Goal: Information Seeking & Learning: Learn about a topic

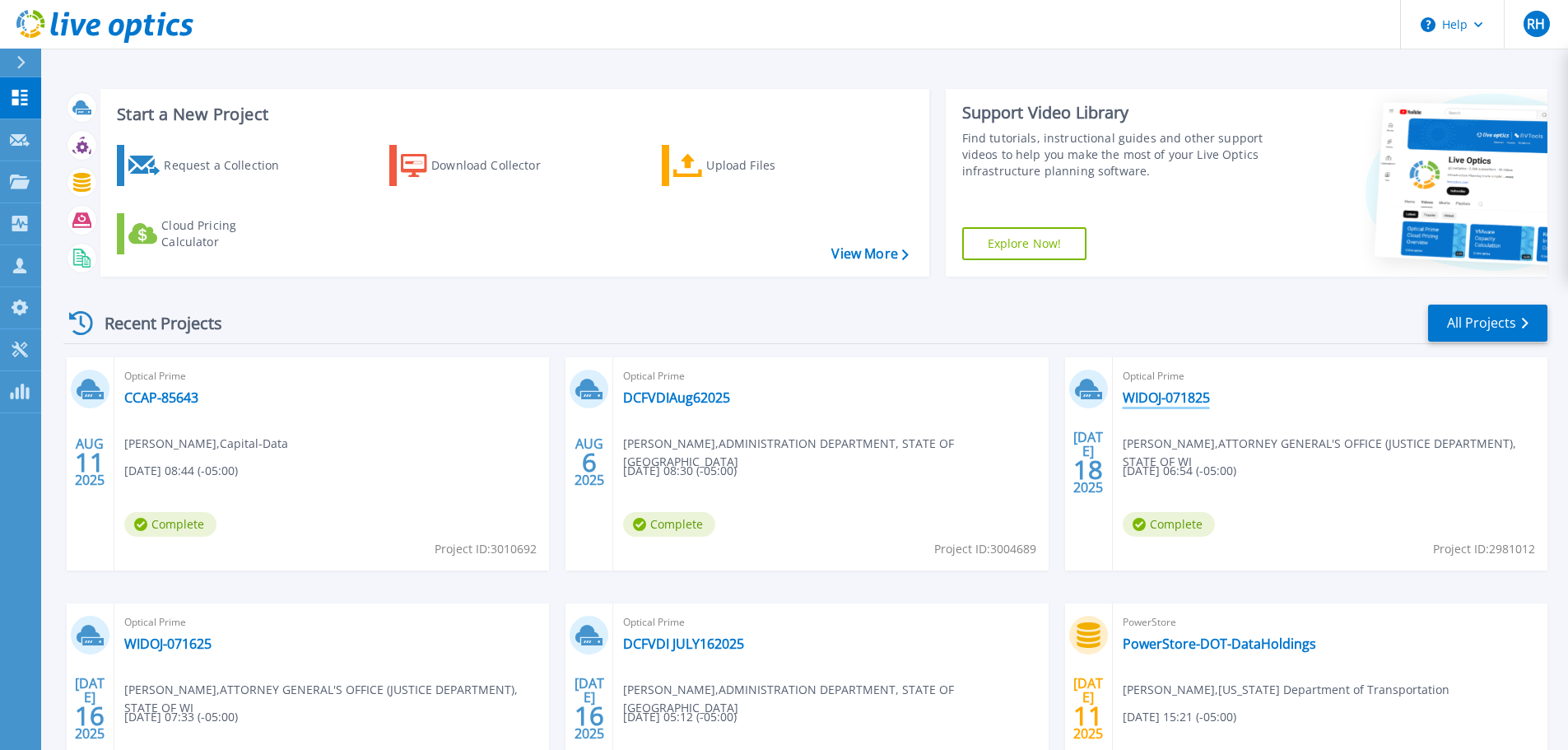
click at [1146, 397] on link "WIDOJ-071825" at bounding box center [1167, 398] width 87 height 17
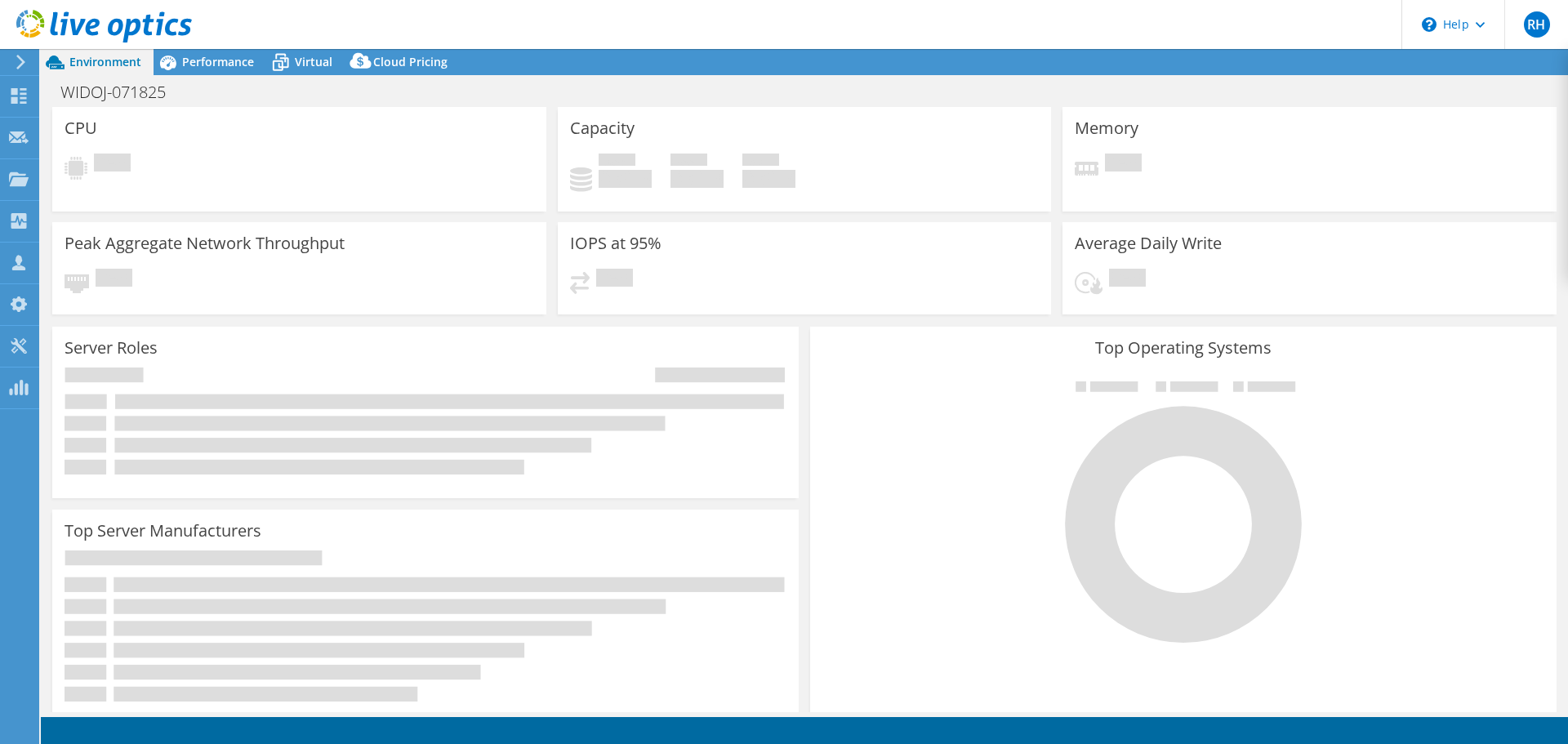
select select "USD"
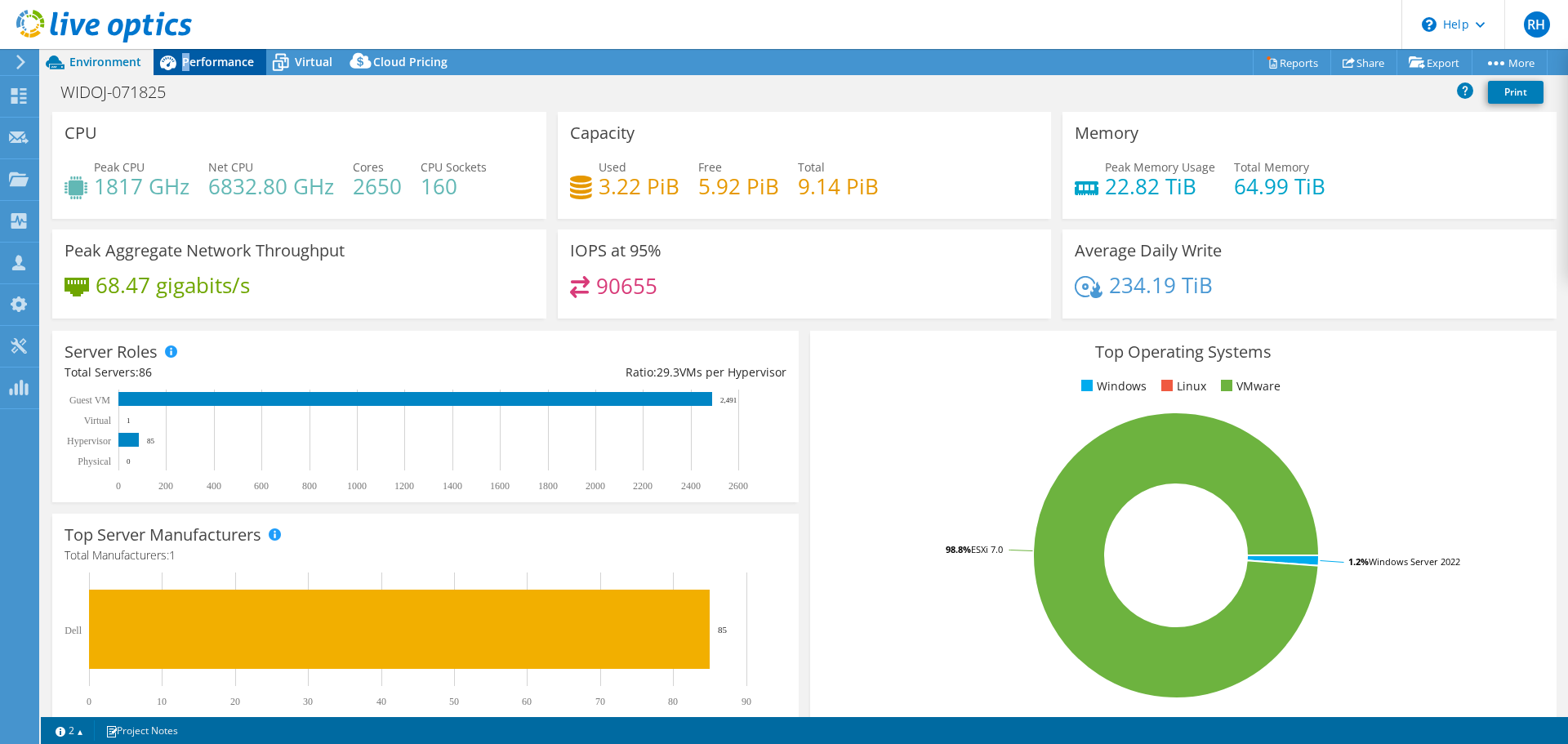
click at [186, 62] on span "Performance" at bounding box center [217, 62] width 71 height 16
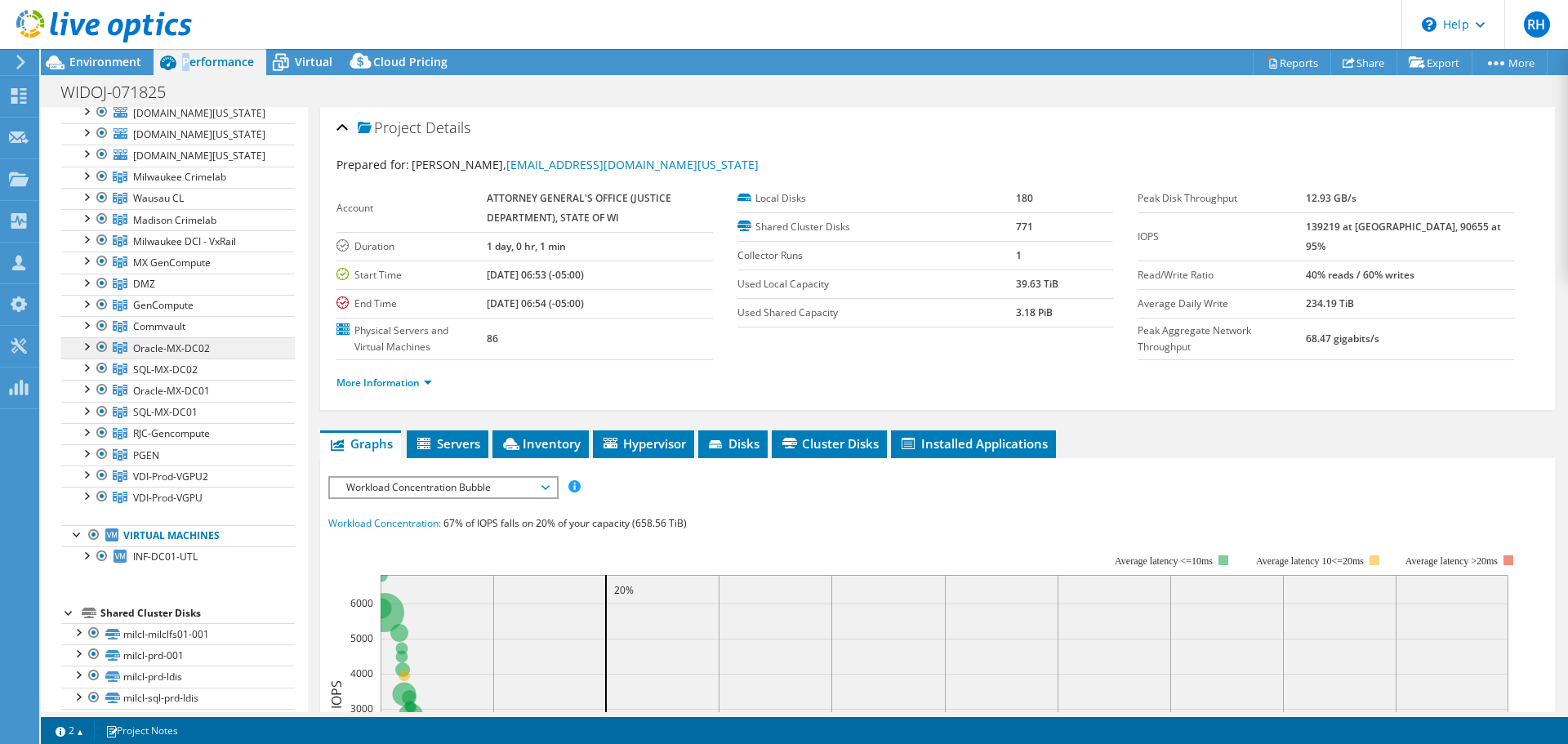
scroll to position [245, 0]
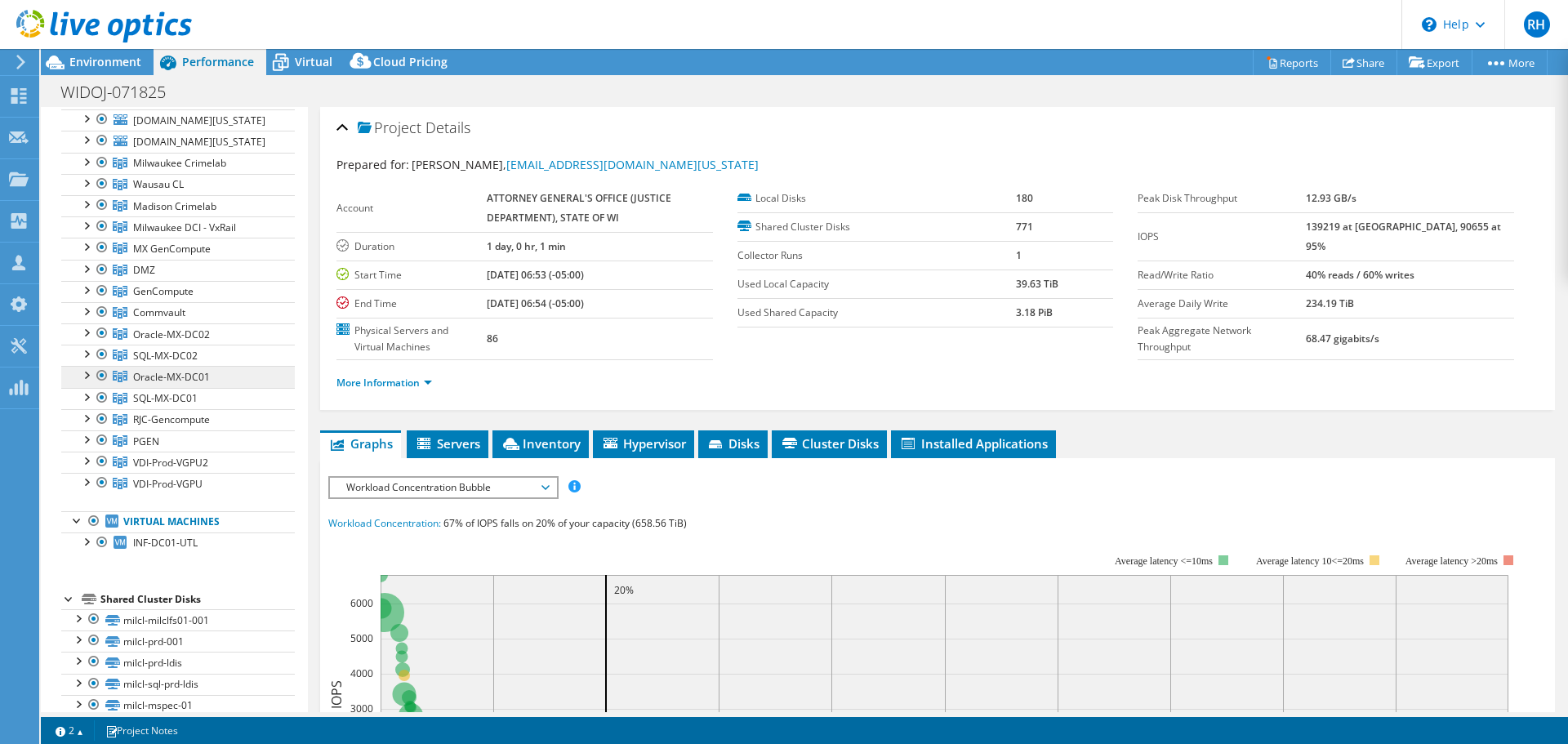
click at [156, 170] on span "Oracle-MX-DC01" at bounding box center [180, 163] width 94 height 14
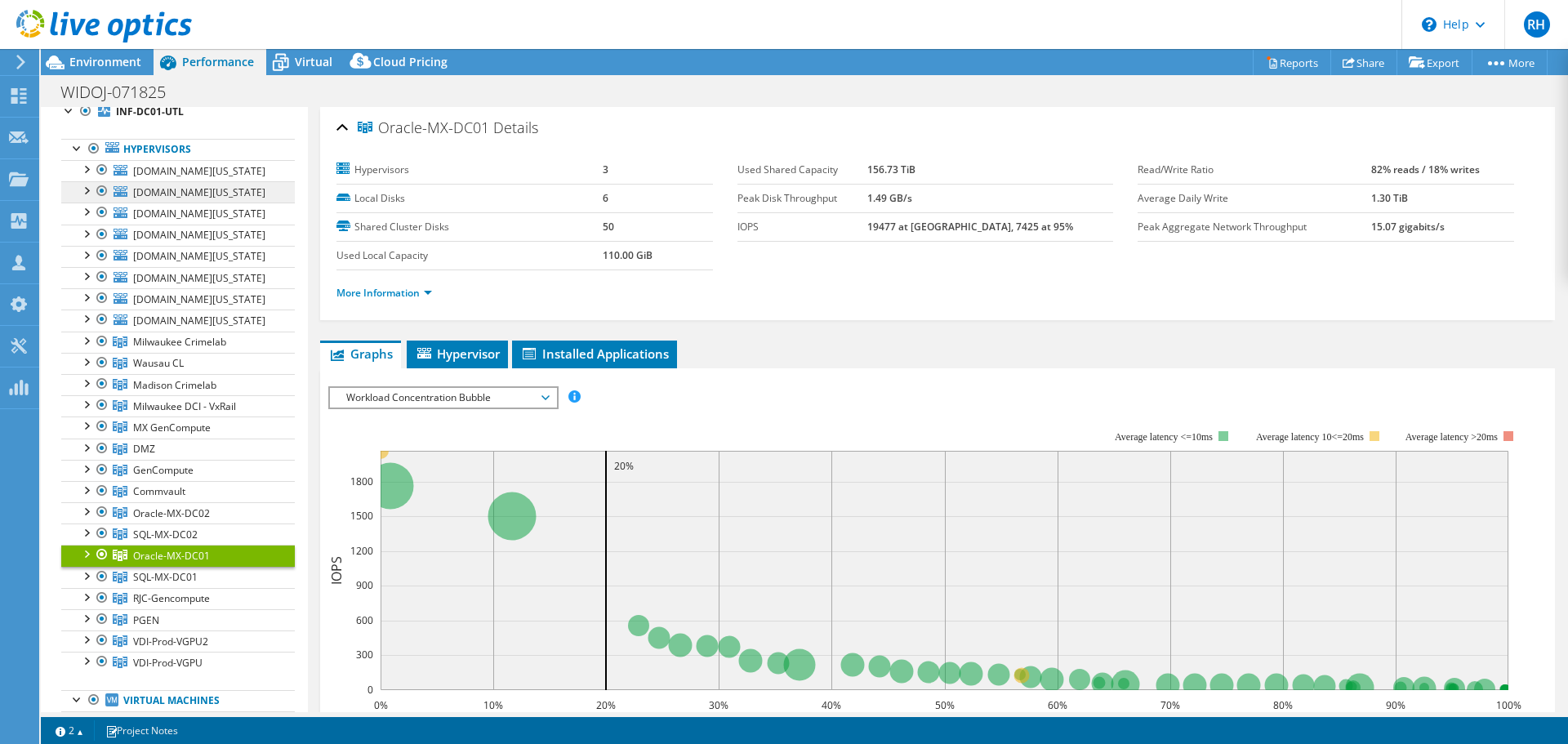
scroll to position [0, 0]
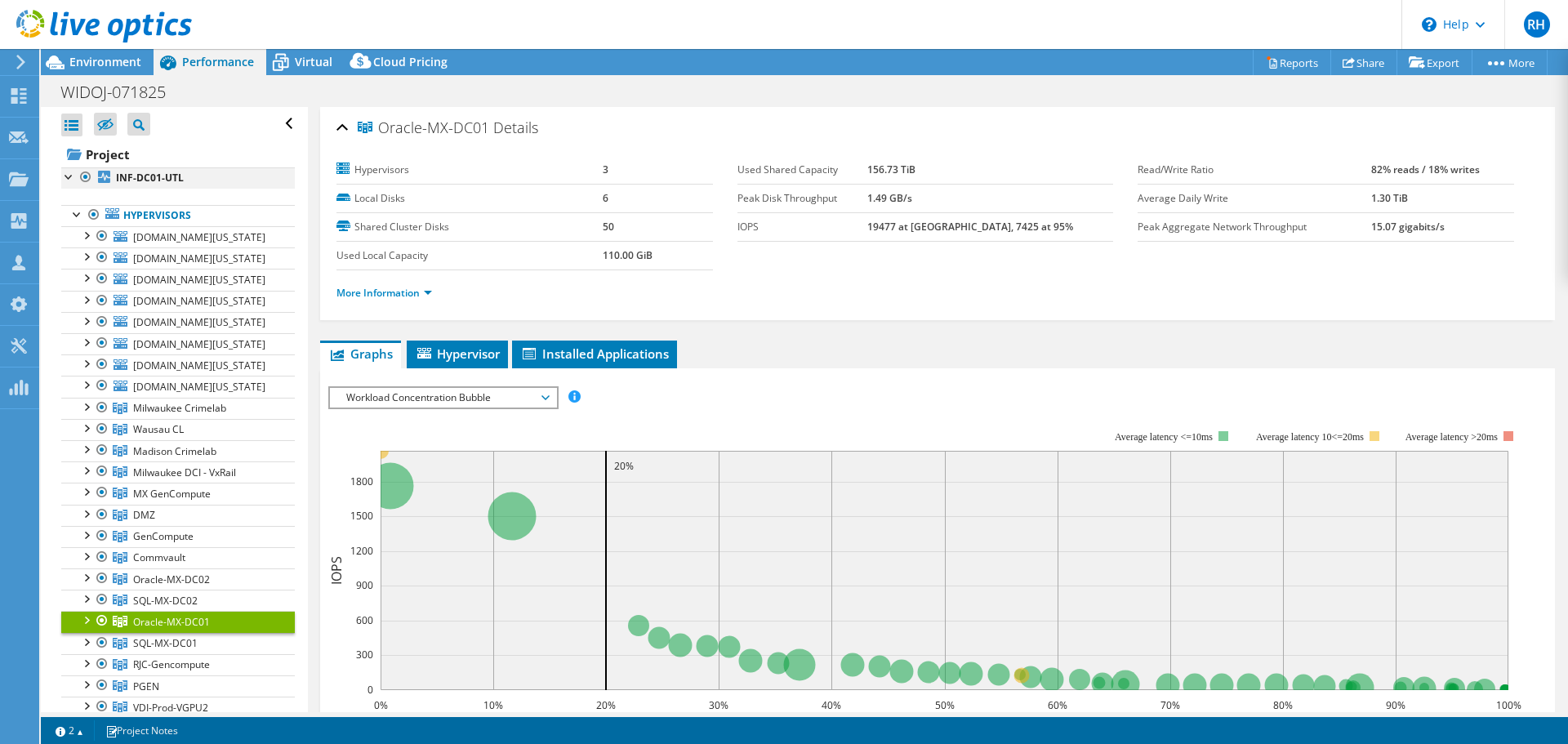
click at [87, 178] on div at bounding box center [86, 177] width 17 height 19
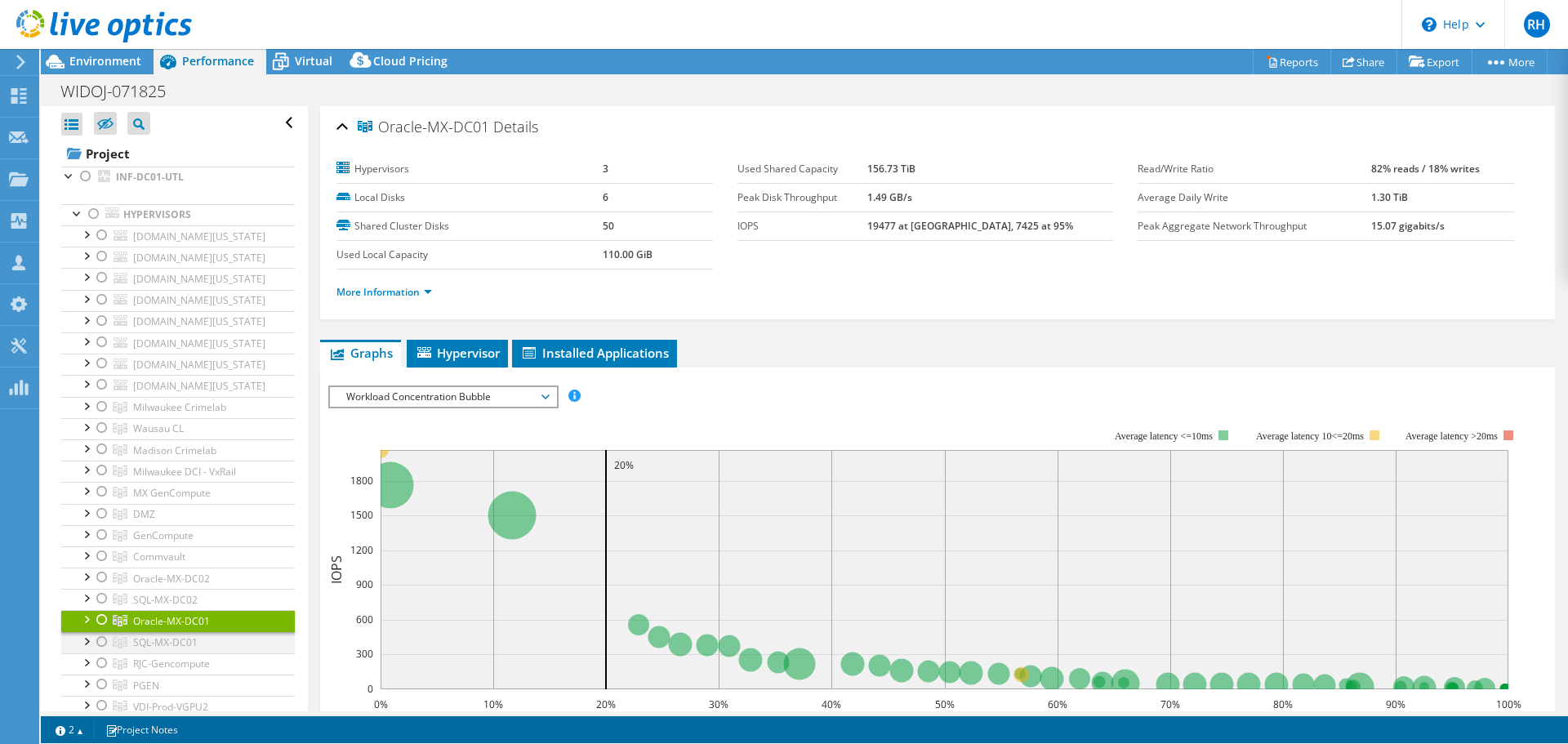
scroll to position [163, 0]
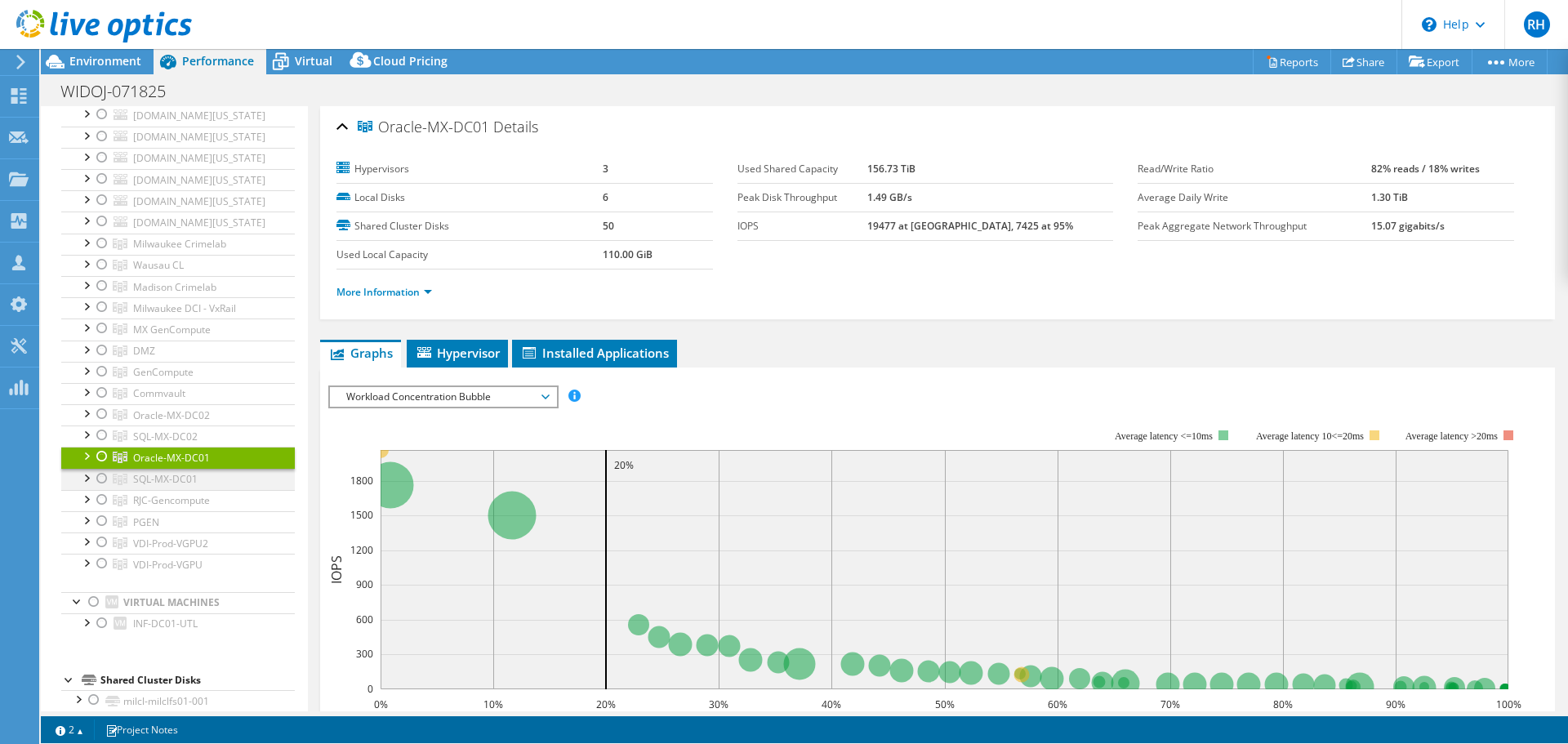
click at [101, 489] on div at bounding box center [101, 478] width 17 height 19
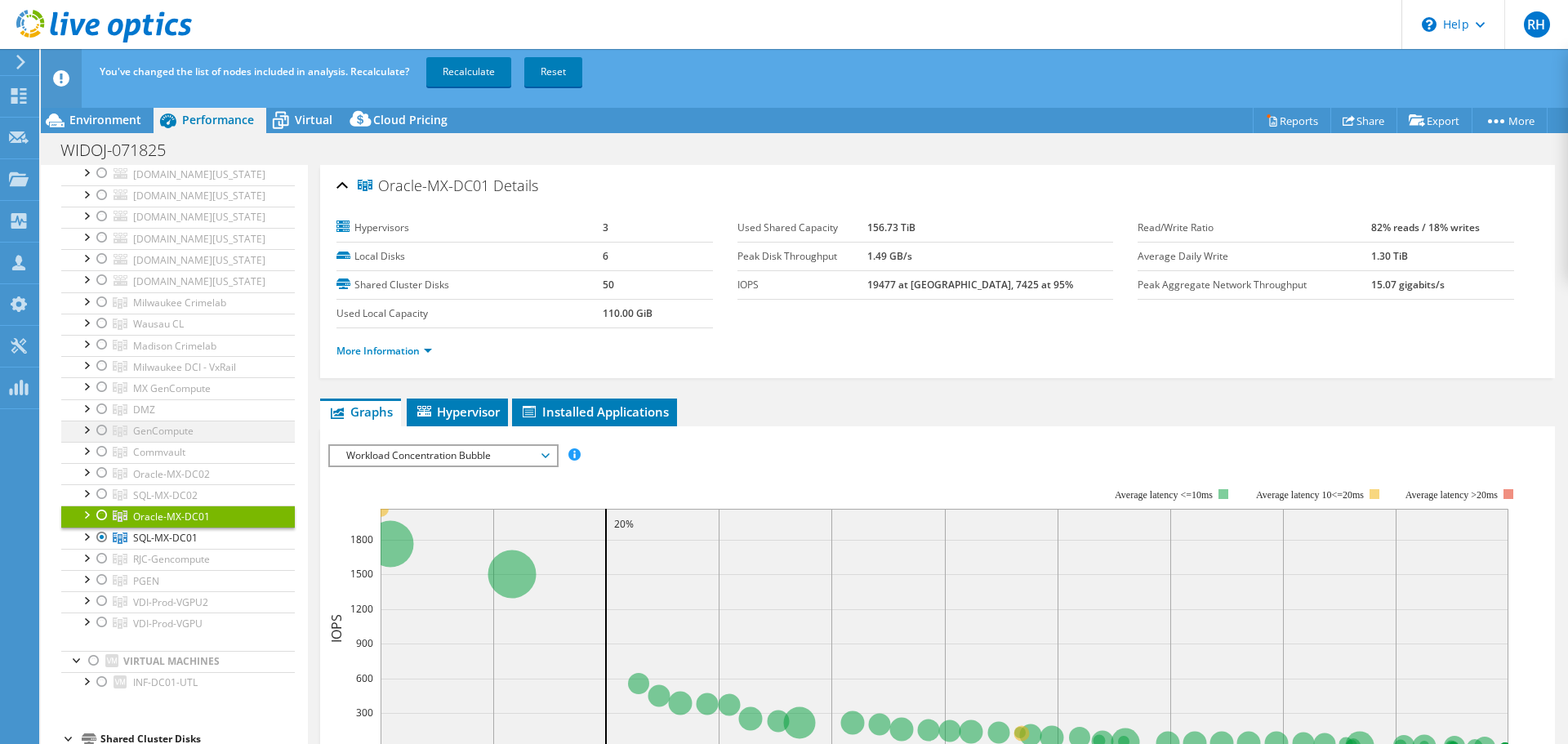
click at [84, 437] on div at bounding box center [86, 429] width 17 height 17
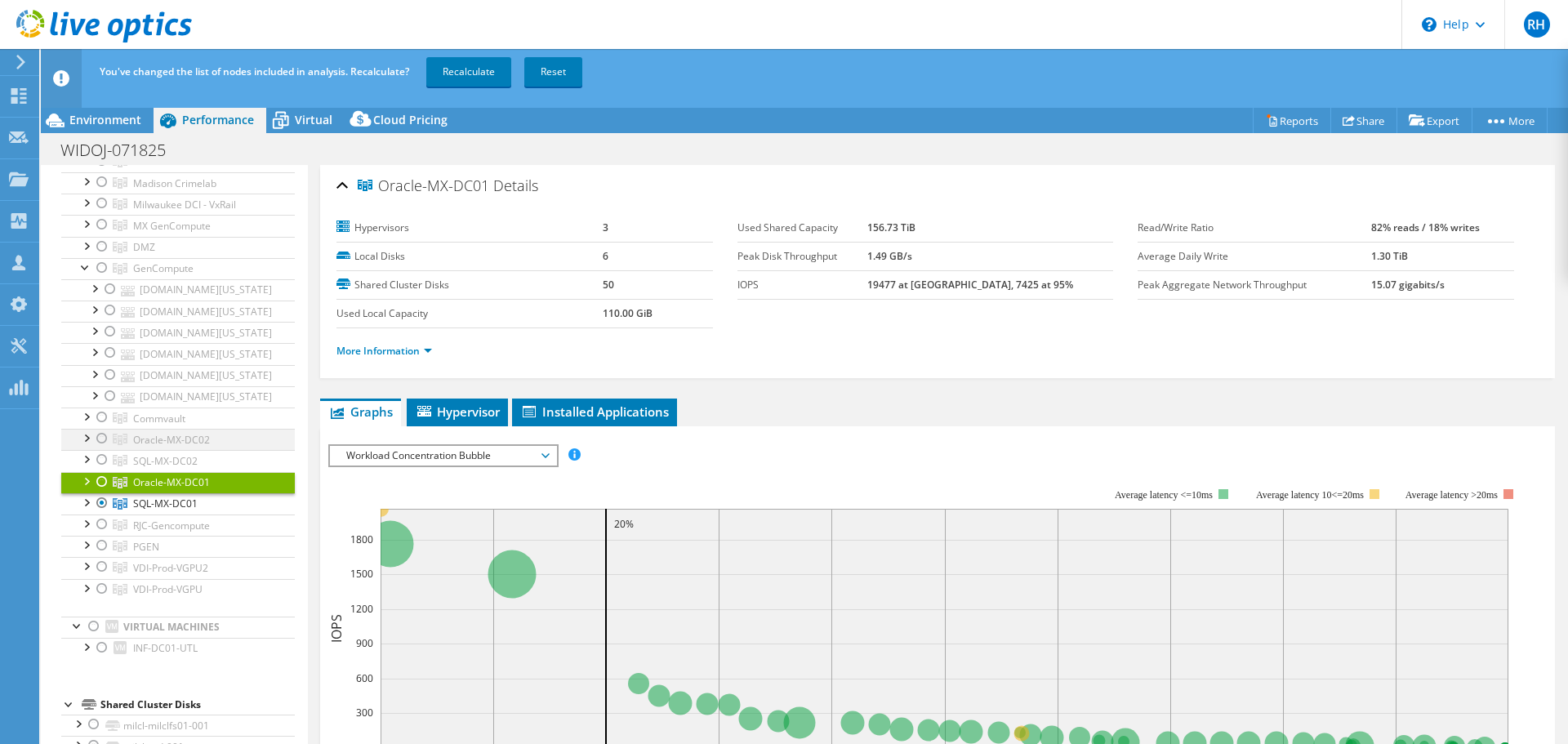
scroll to position [409, 0]
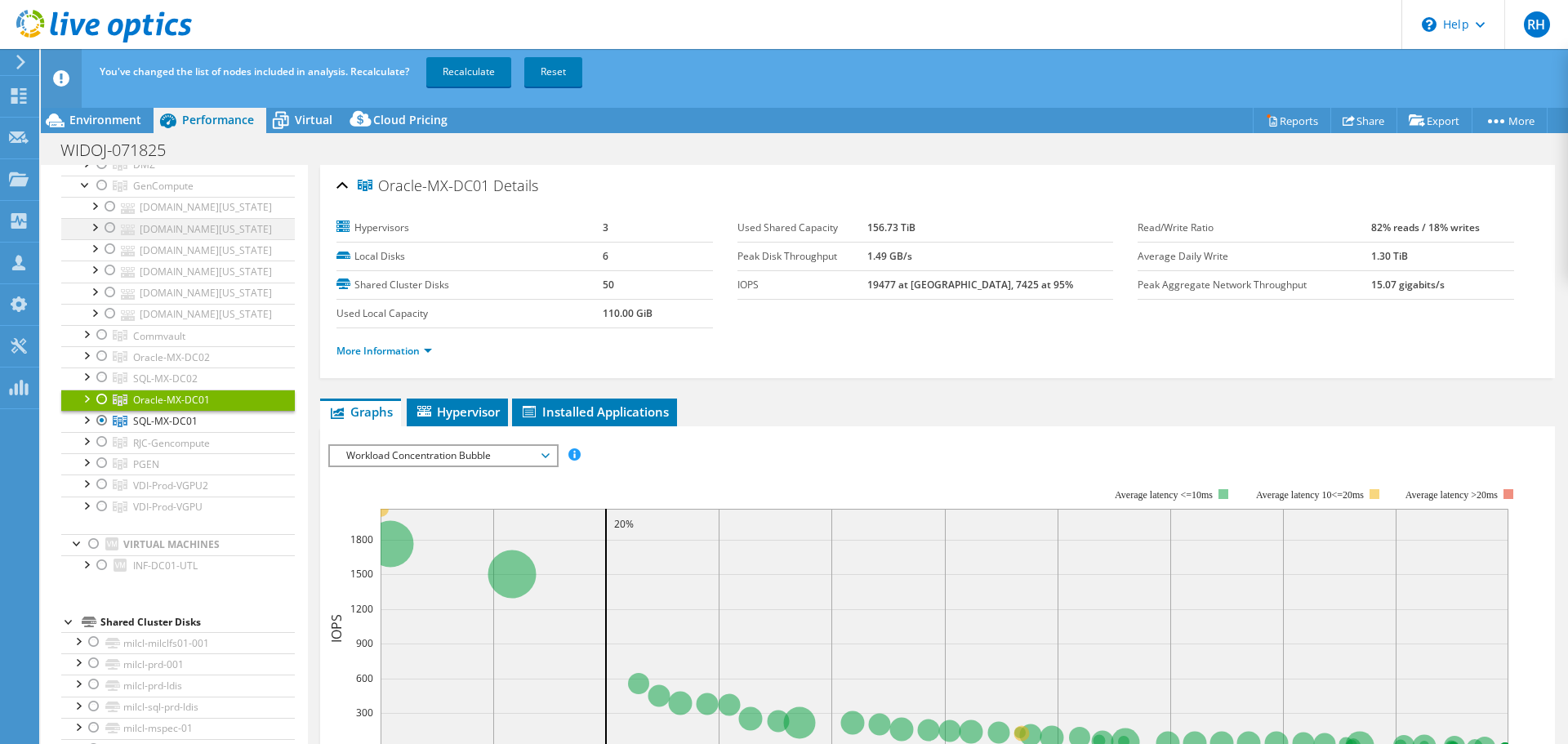
drag, startPoint x: 108, startPoint y: 398, endPoint x: 109, endPoint y: 361, distance: 37.0
click at [108, 259] on div at bounding box center [110, 249] width 17 height 19
click at [109, 237] on div at bounding box center [110, 228] width 17 height 19
click at [109, 216] on div at bounding box center [110, 207] width 17 height 19
click at [109, 237] on div at bounding box center [110, 228] width 17 height 19
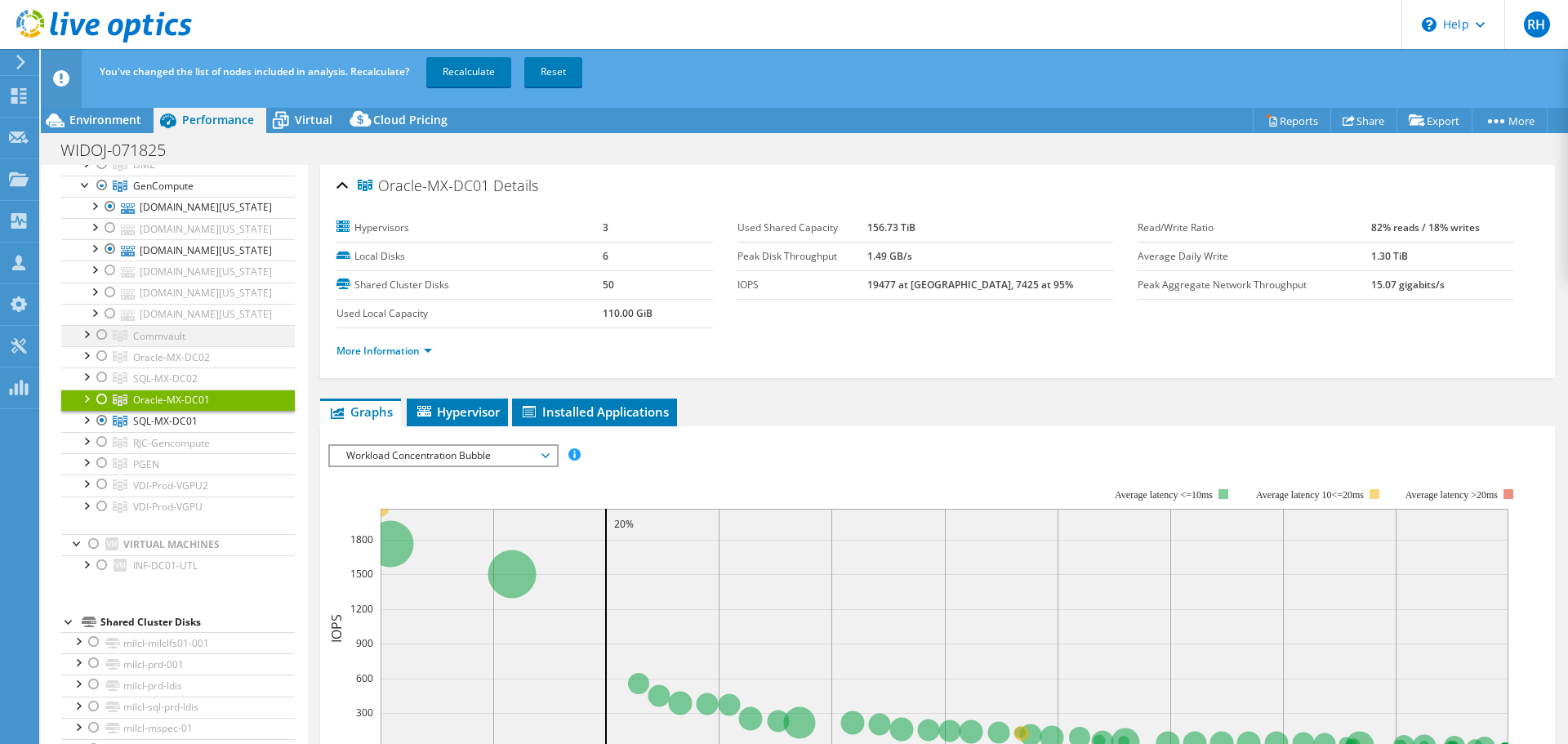
click at [109, 237] on div at bounding box center [110, 228] width 17 height 19
click at [85, 148] on div at bounding box center [86, 140] width 17 height 17
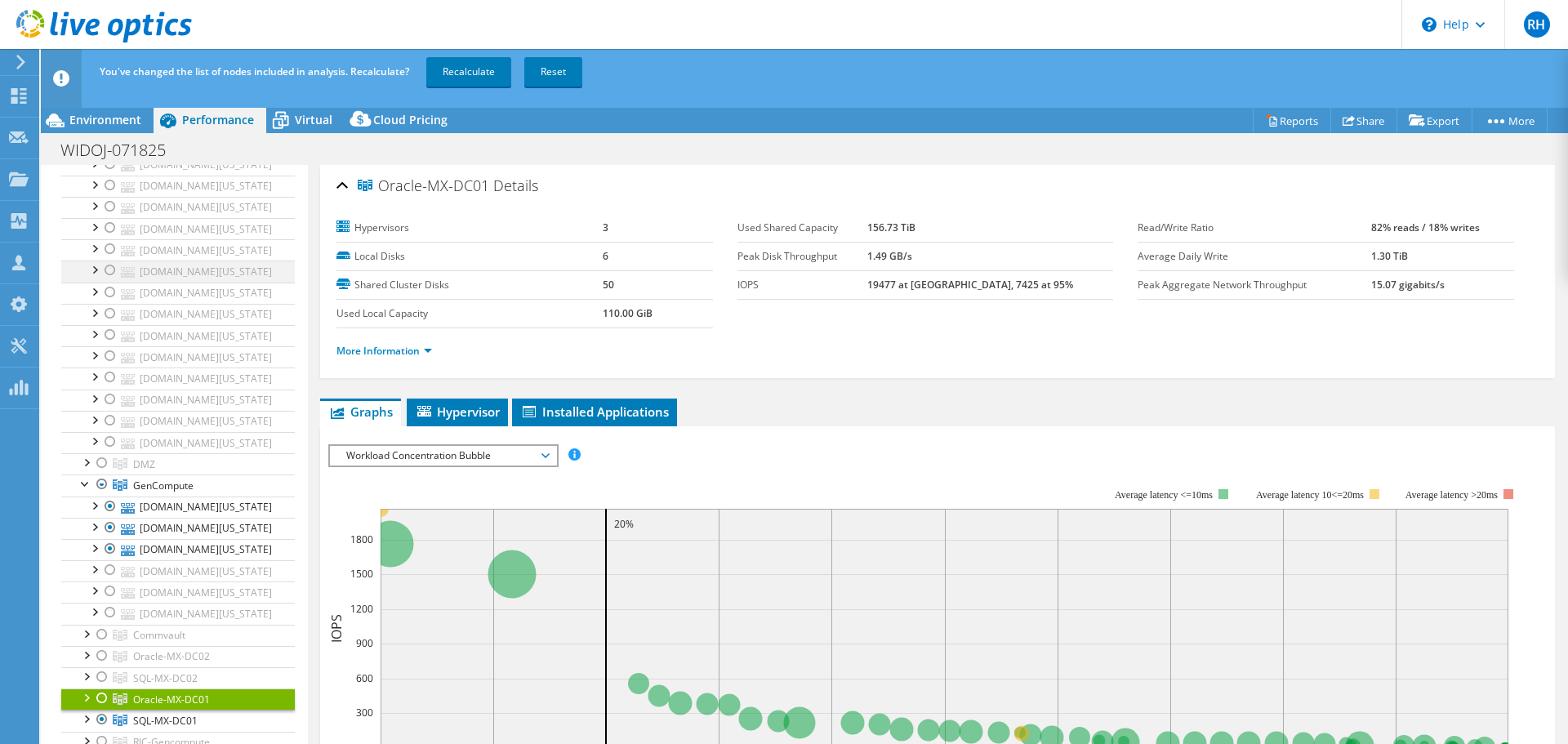
drag, startPoint x: 109, startPoint y: 282, endPoint x: 111, endPoint y: 465, distance: 183.0
click at [109, 174] on div at bounding box center [110, 164] width 17 height 19
click at [107, 195] on div at bounding box center [110, 185] width 17 height 19
click at [112, 216] on div at bounding box center [110, 207] width 17 height 19
click at [107, 237] on div at bounding box center [110, 228] width 17 height 19
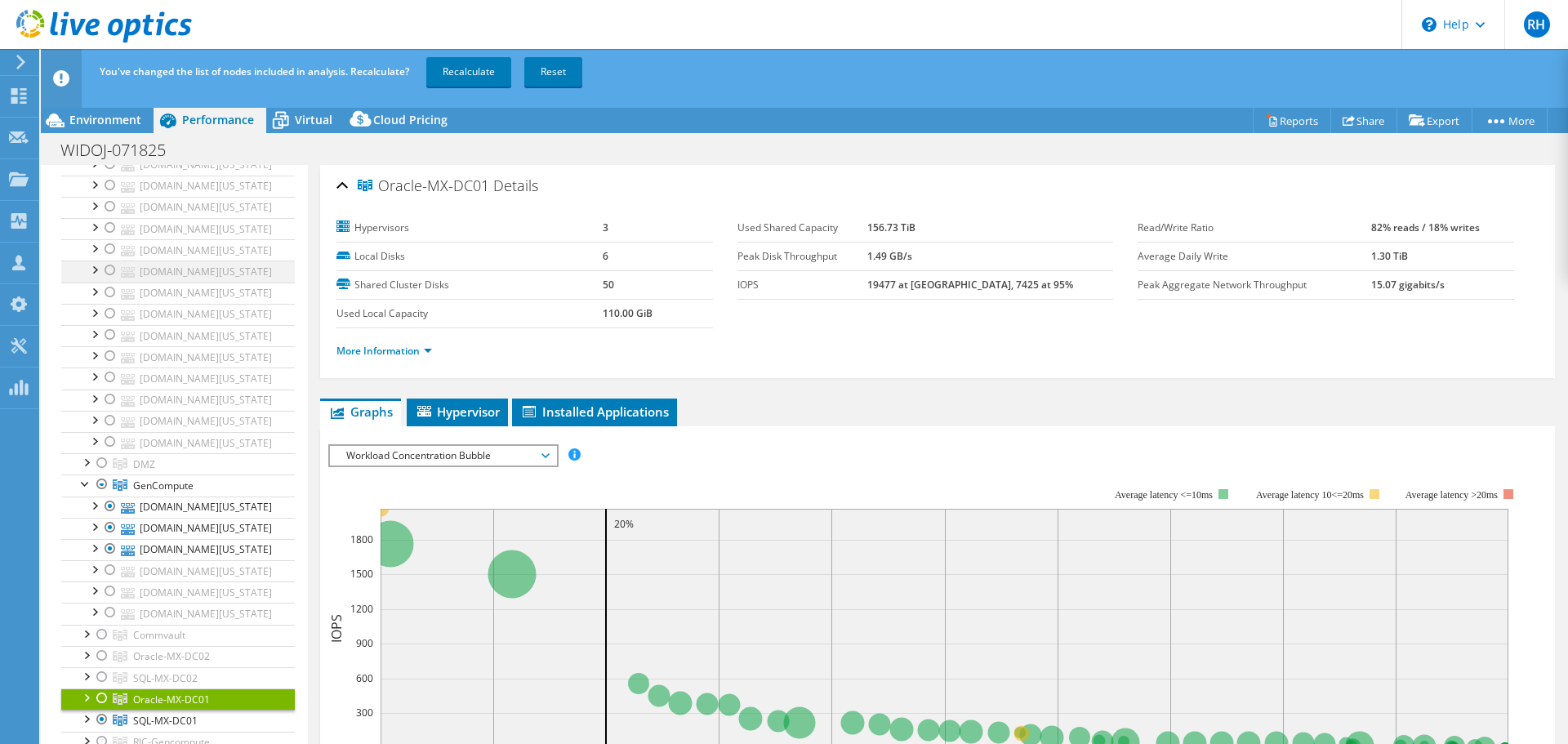
click at [107, 259] on div at bounding box center [110, 249] width 17 height 19
click at [109, 281] on div at bounding box center [110, 270] width 17 height 19
click at [109, 303] on div at bounding box center [110, 292] width 17 height 19
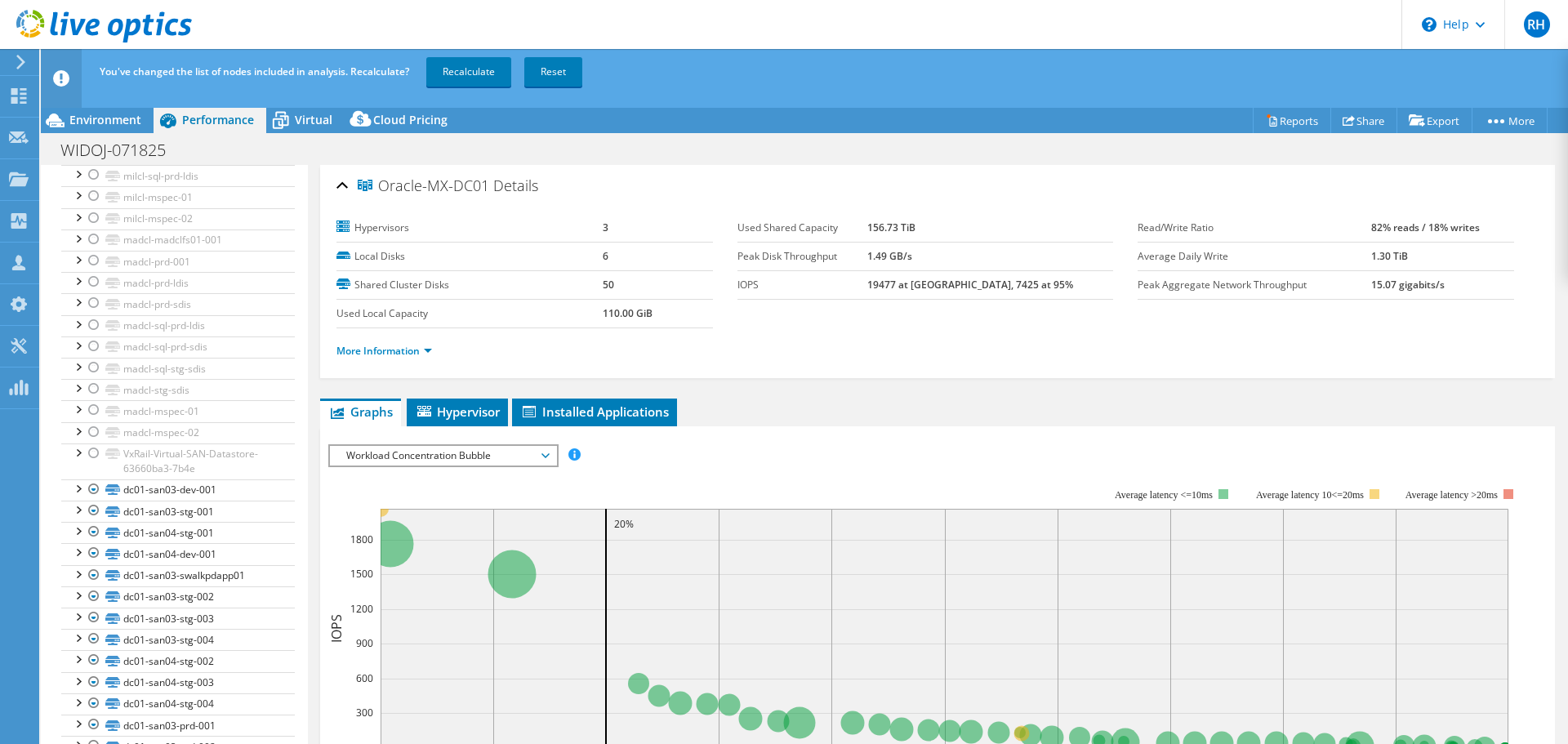
scroll to position [1226, 0]
drag, startPoint x: 86, startPoint y: 354, endPoint x: 88, endPoint y: 392, distance: 38.1
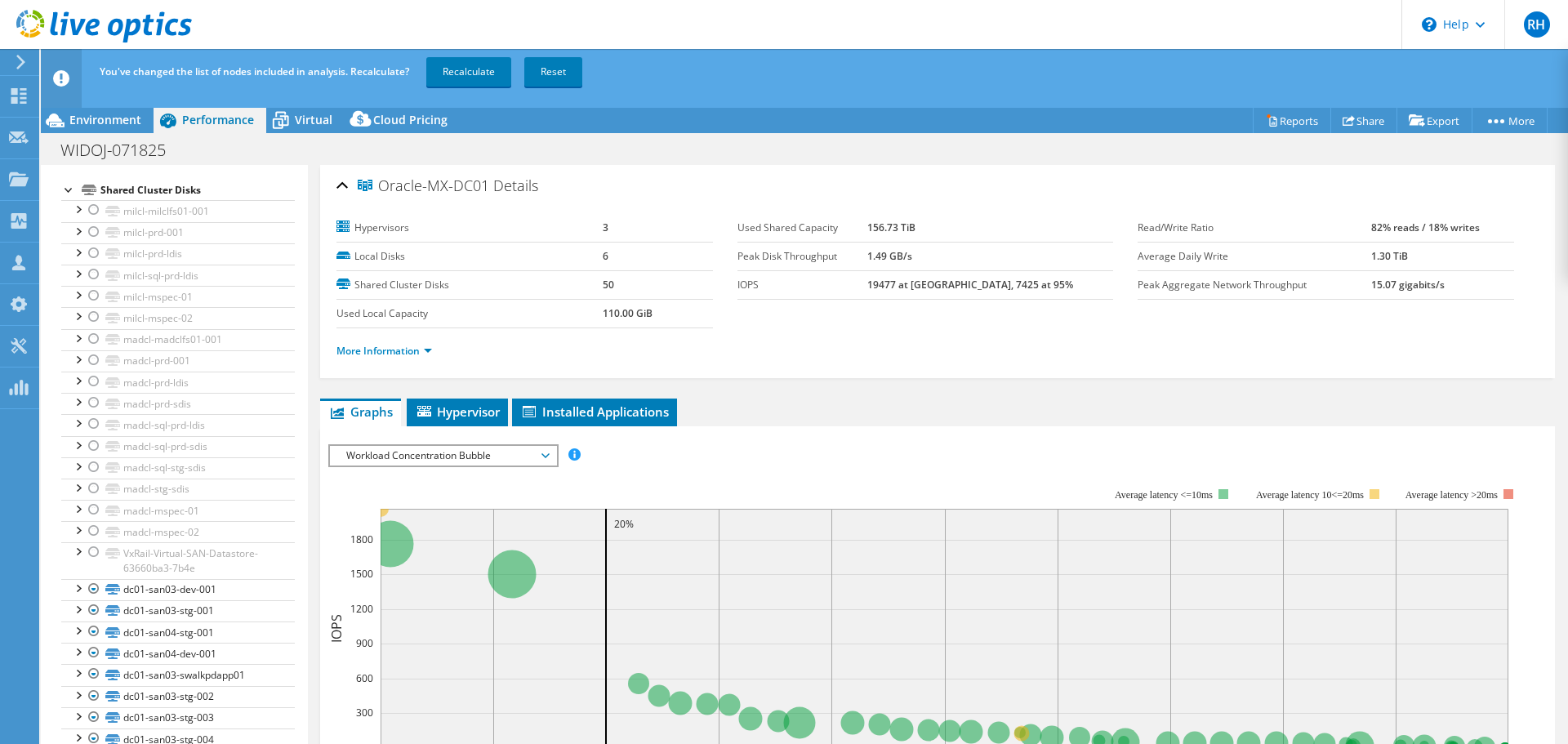
drag, startPoint x: 86, startPoint y: 523, endPoint x: 152, endPoint y: 553, distance: 72.5
click at [86, 60] on div at bounding box center [86, 51] width 17 height 17
click at [87, 81] on div at bounding box center [86, 72] width 17 height 17
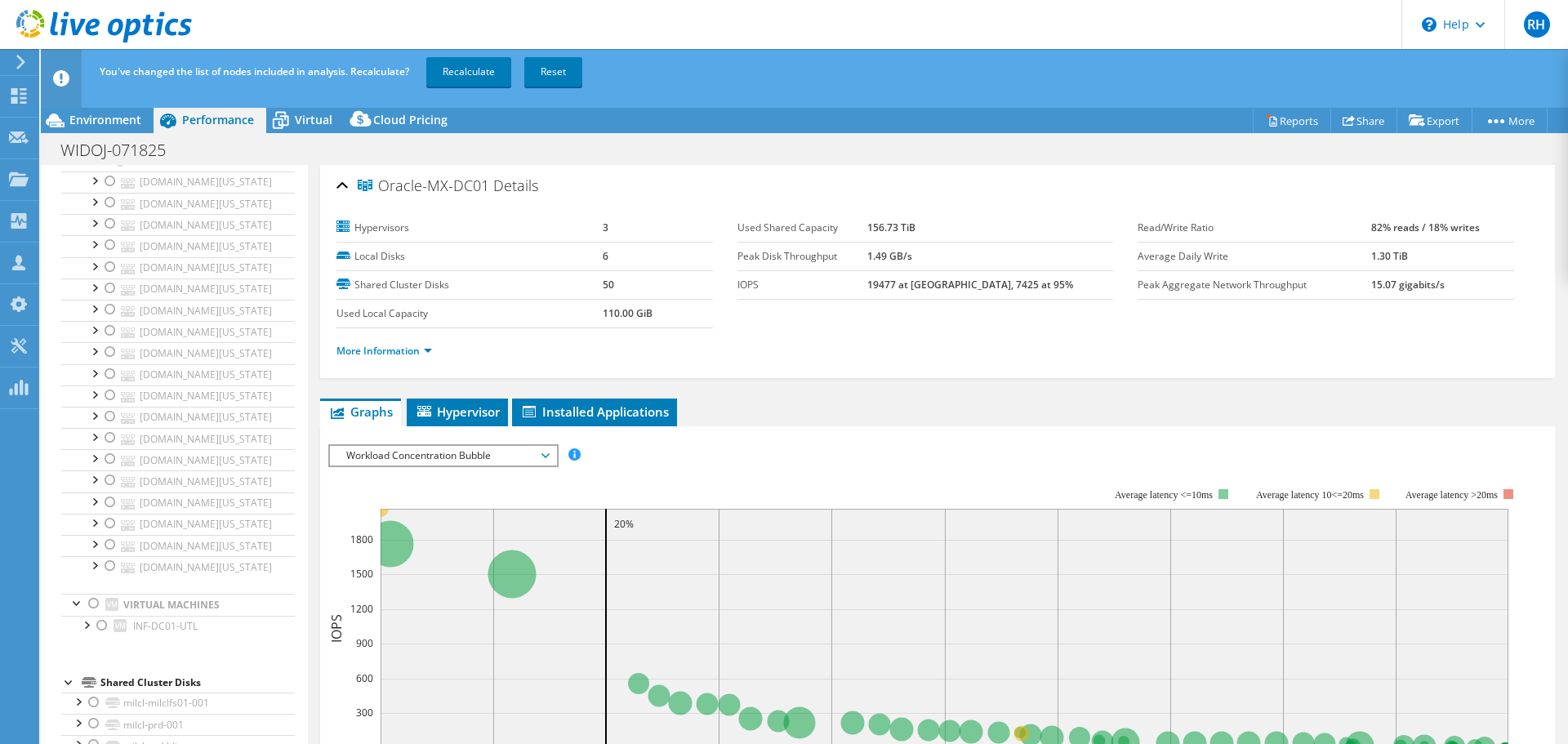
drag, startPoint x: 110, startPoint y: 543, endPoint x: 122, endPoint y: 628, distance: 85.8
click at [110, 84] on div at bounding box center [110, 74] width 17 height 19
click at [110, 105] on div at bounding box center [110, 95] width 17 height 19
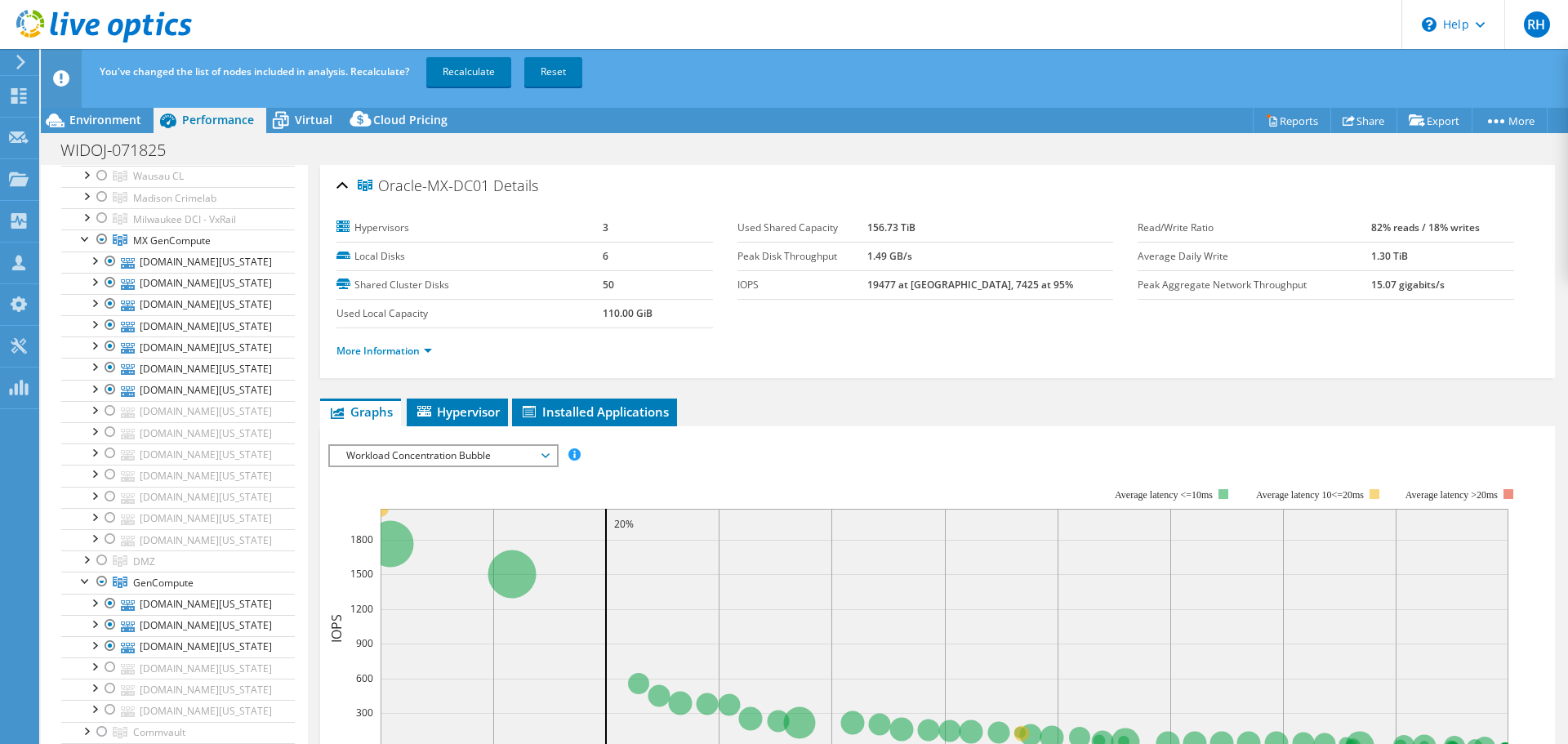
scroll to position [157, 0]
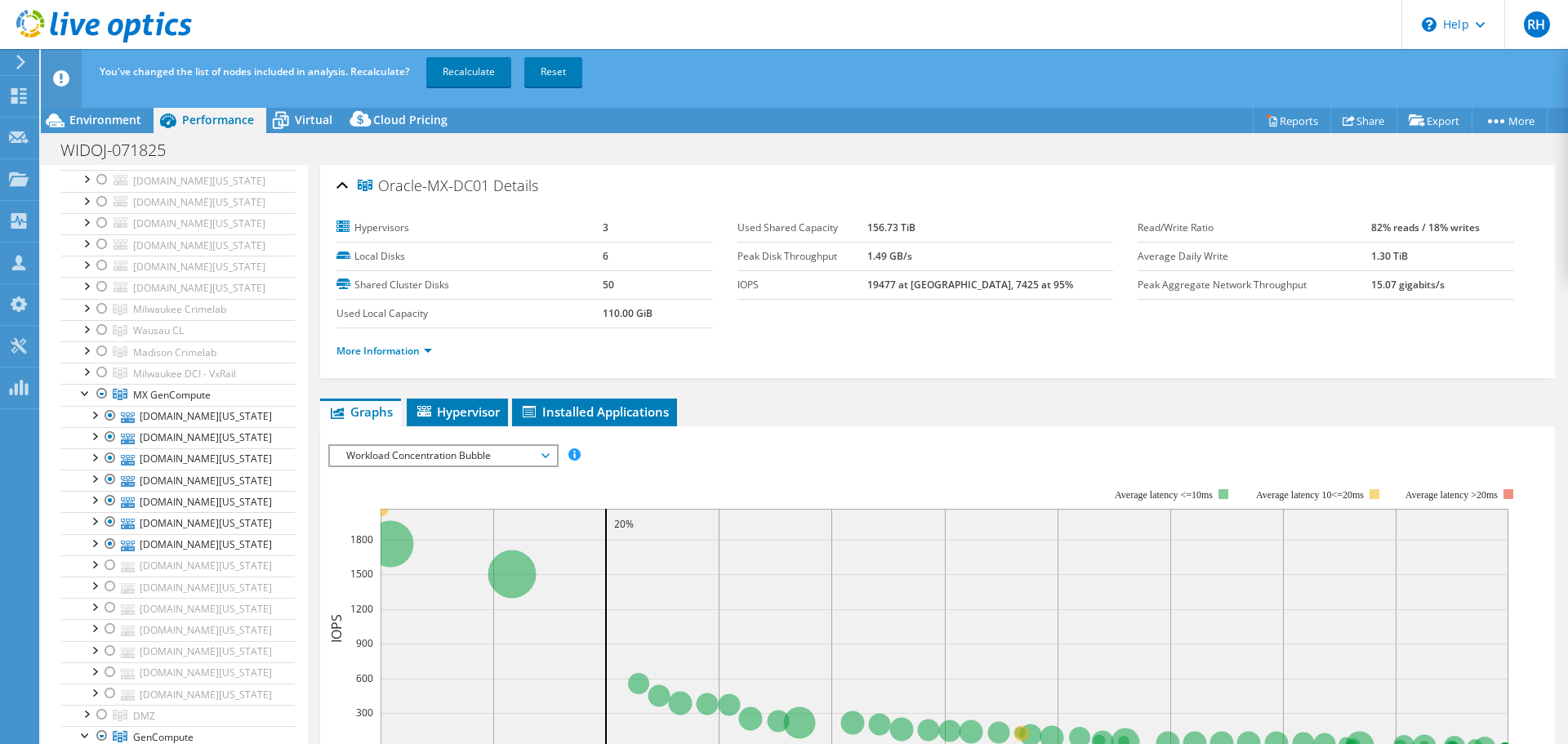
drag, startPoint x: 460, startPoint y: 69, endPoint x: 808, endPoint y: 353, distance: 449.2
click at [460, 69] on link "Recalculate" at bounding box center [469, 71] width 85 height 29
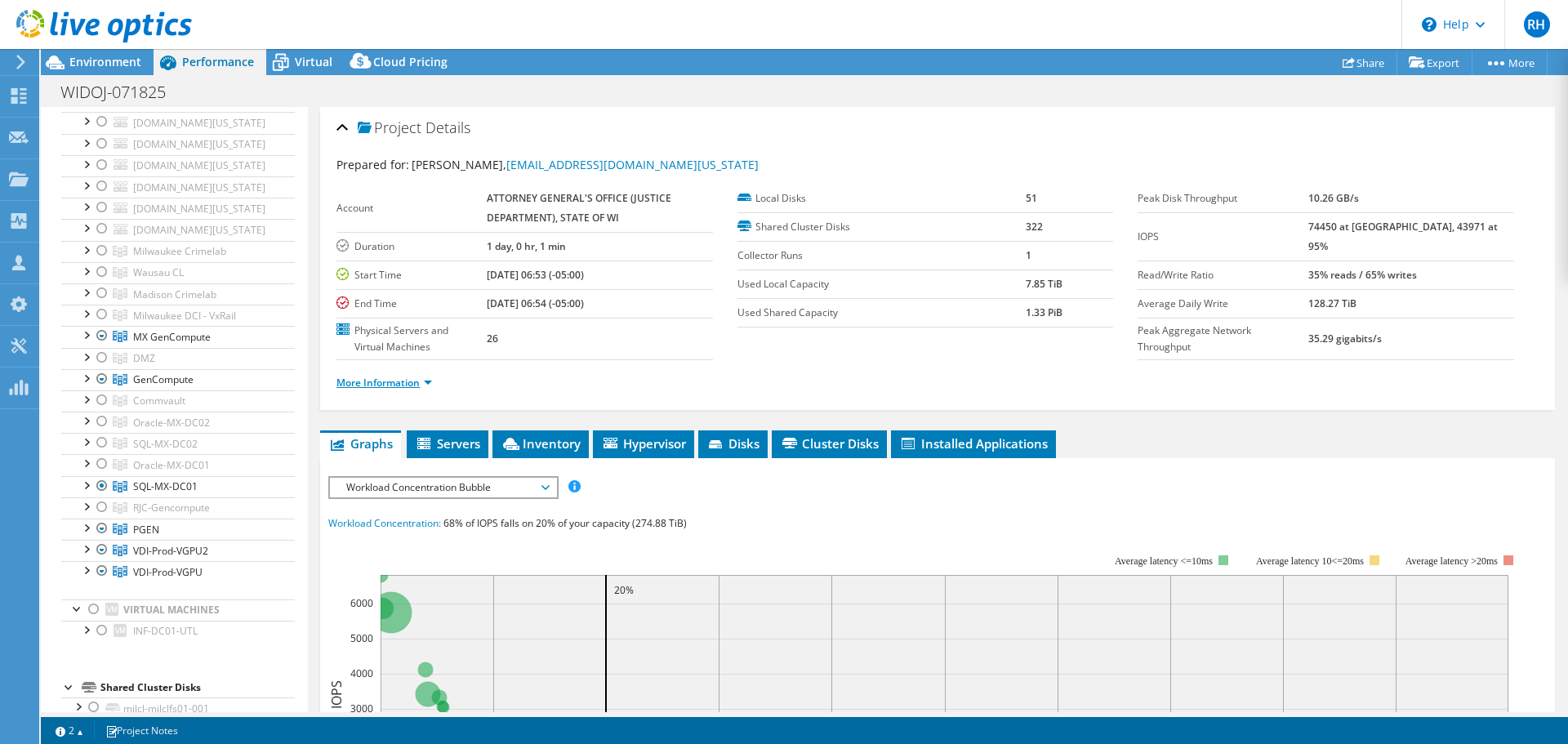
click at [404, 383] on link "More Information" at bounding box center [384, 383] width 95 height 14
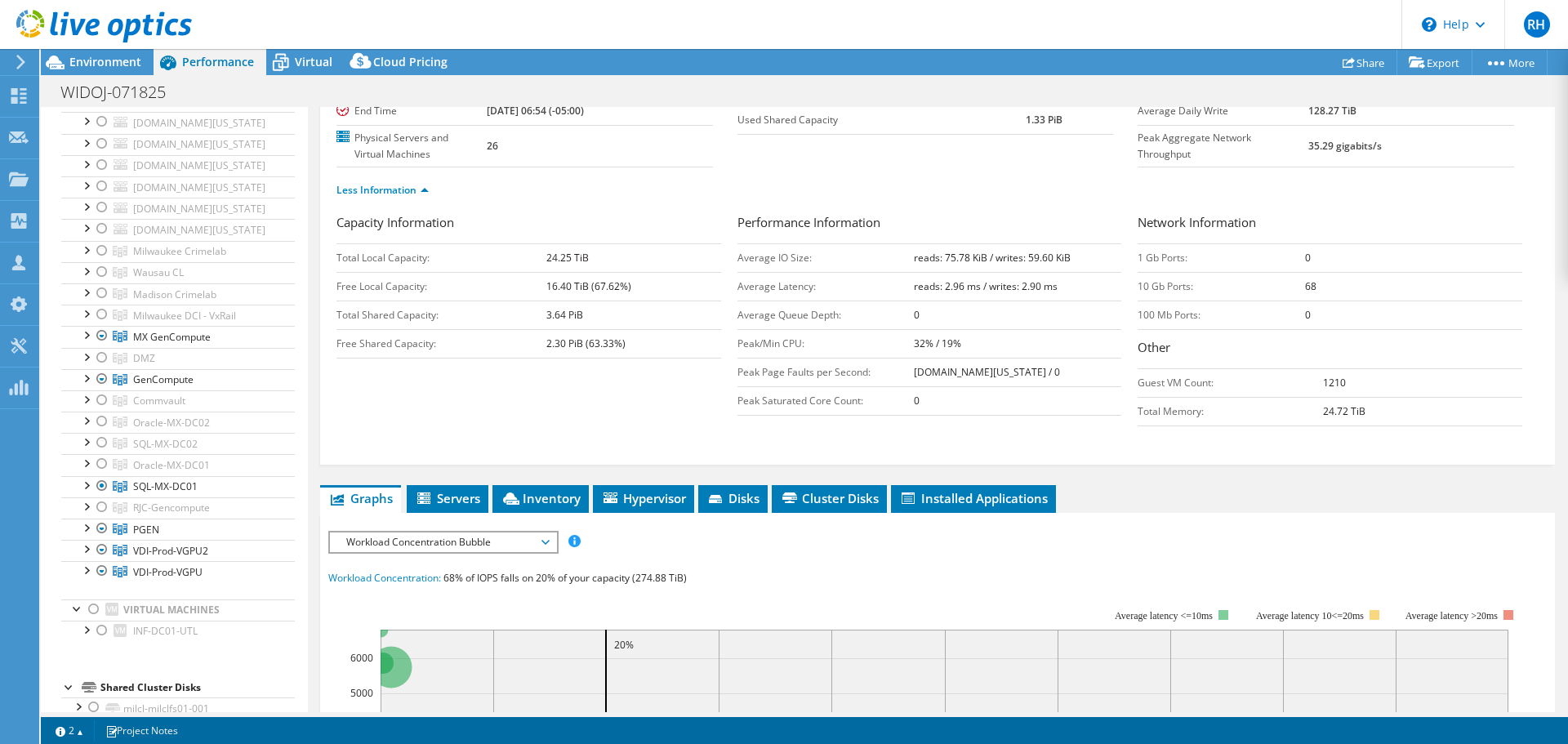
scroll to position [245, 0]
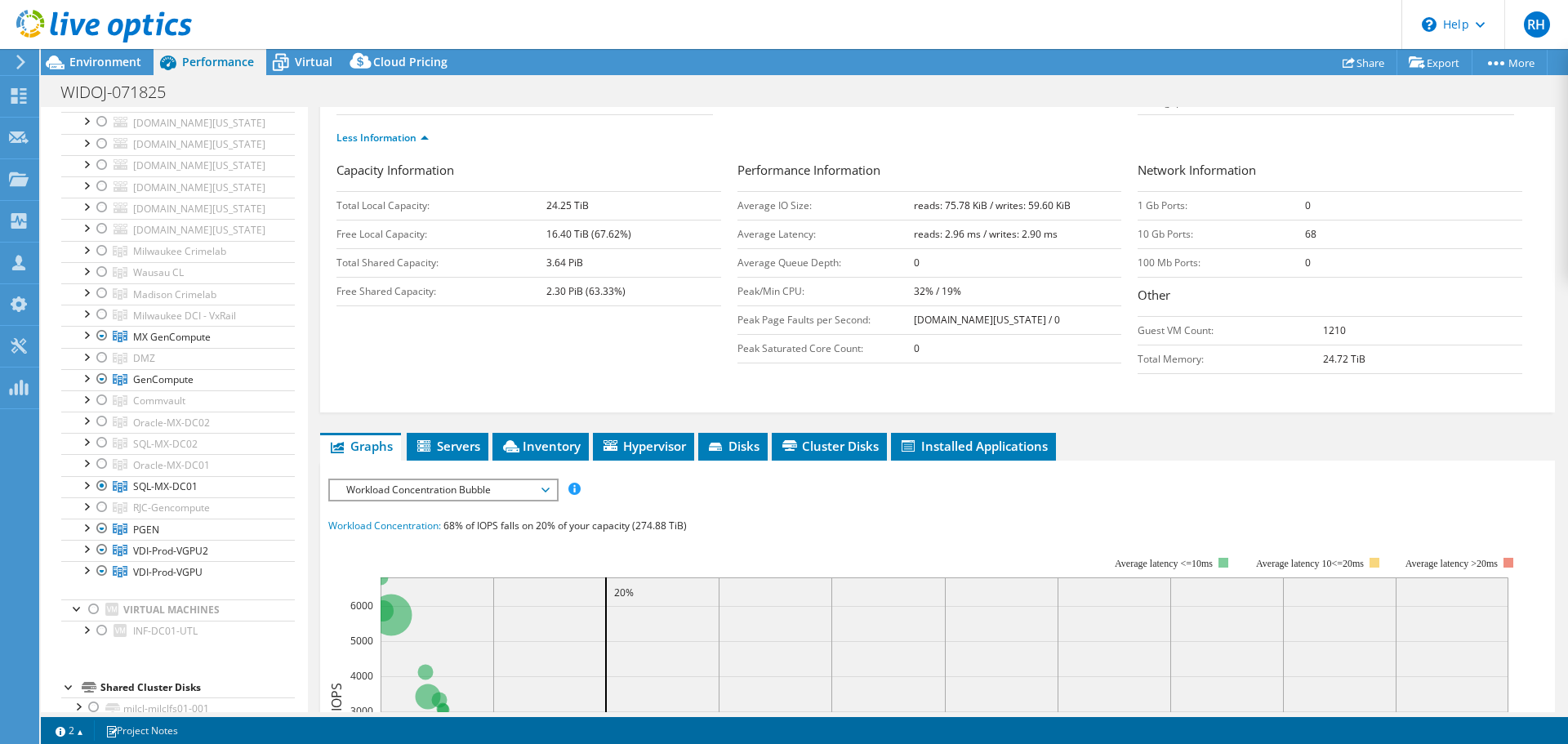
drag, startPoint x: 467, startPoint y: 491, endPoint x: 465, endPoint y: 500, distance: 9.2
click at [467, 491] on span "Workload Concentration Bubble" at bounding box center [443, 490] width 210 height 19
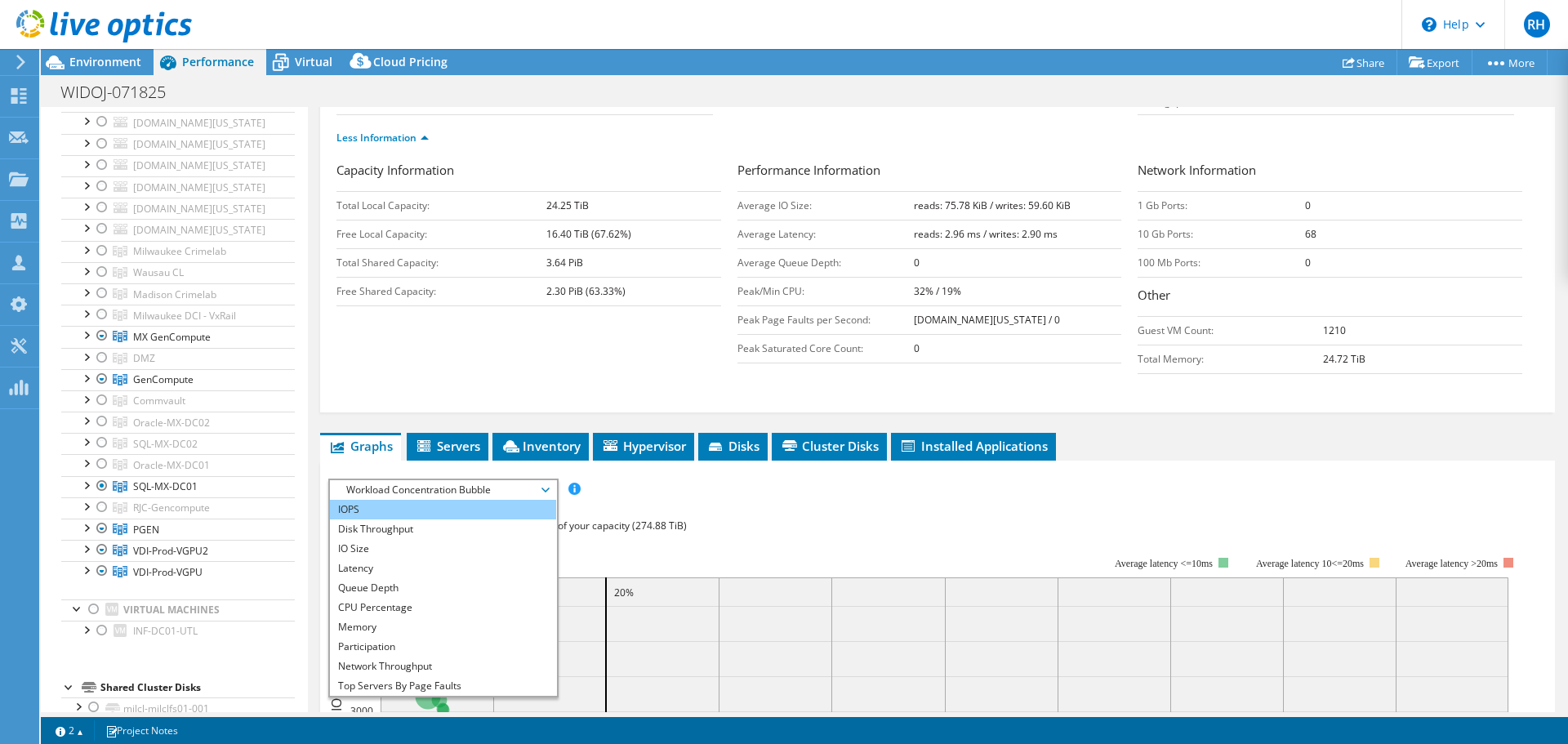
click at [386, 510] on li "IOPS" at bounding box center [443, 510] width 226 height 19
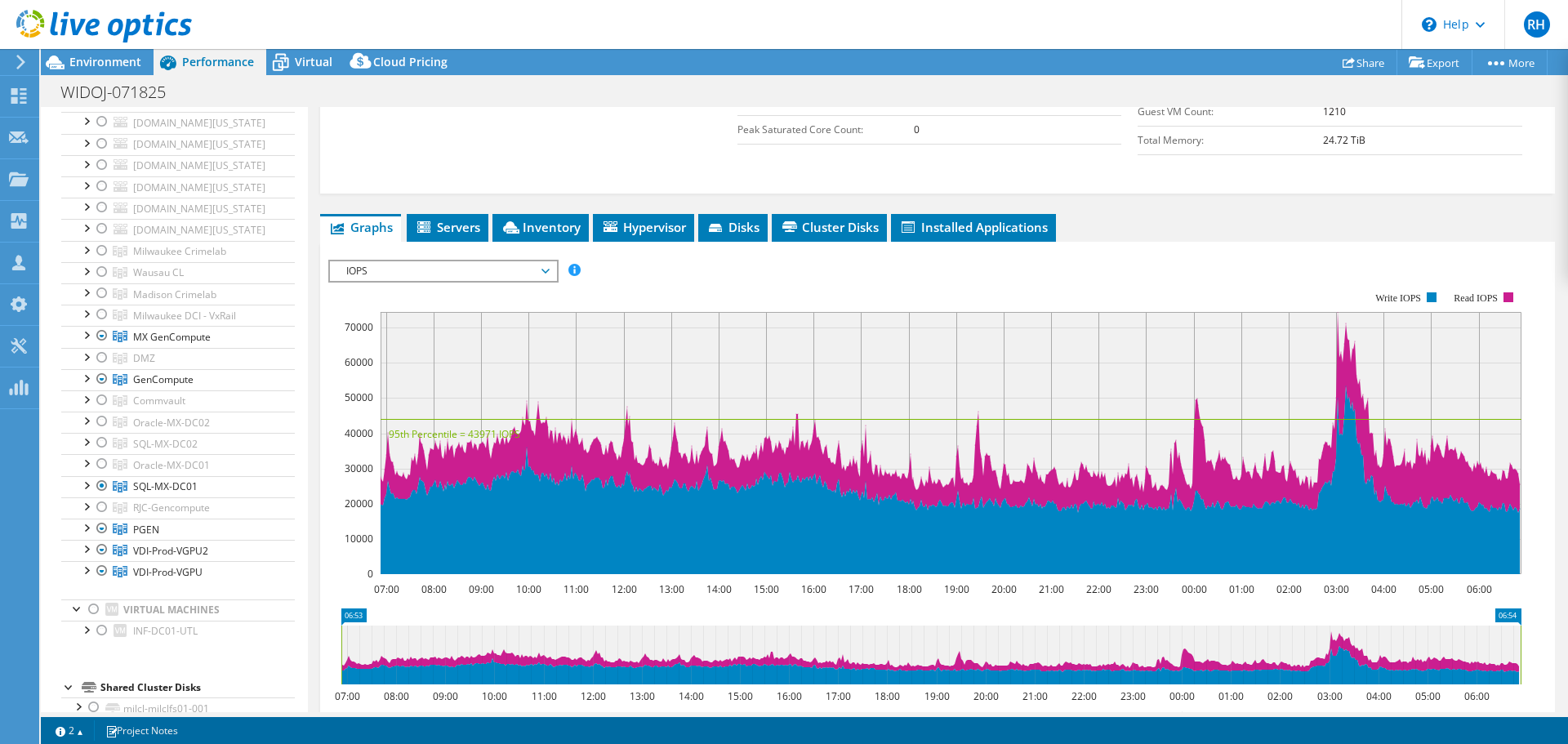
scroll to position [490, 0]
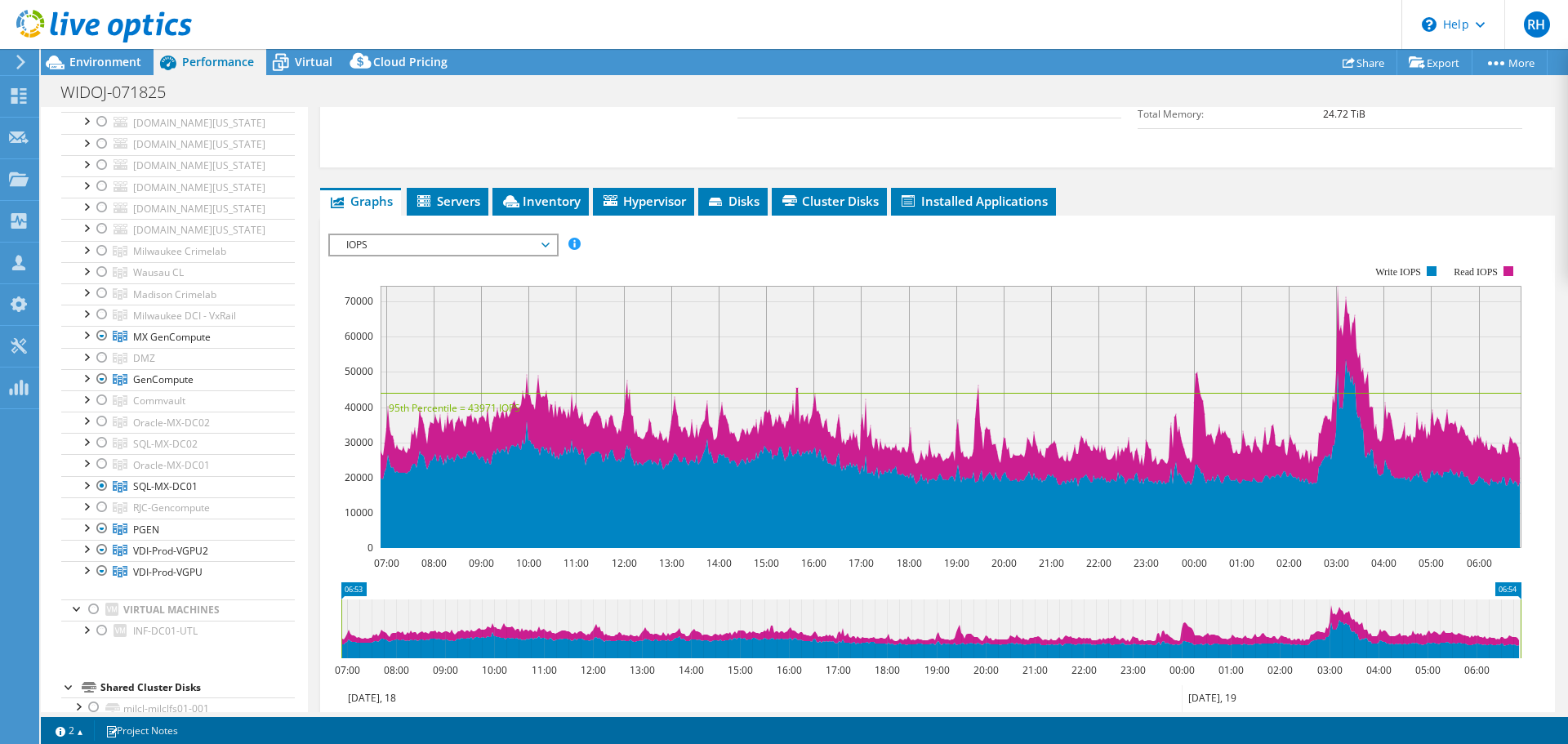
click at [448, 247] on span "IOPS" at bounding box center [443, 245] width 210 height 19
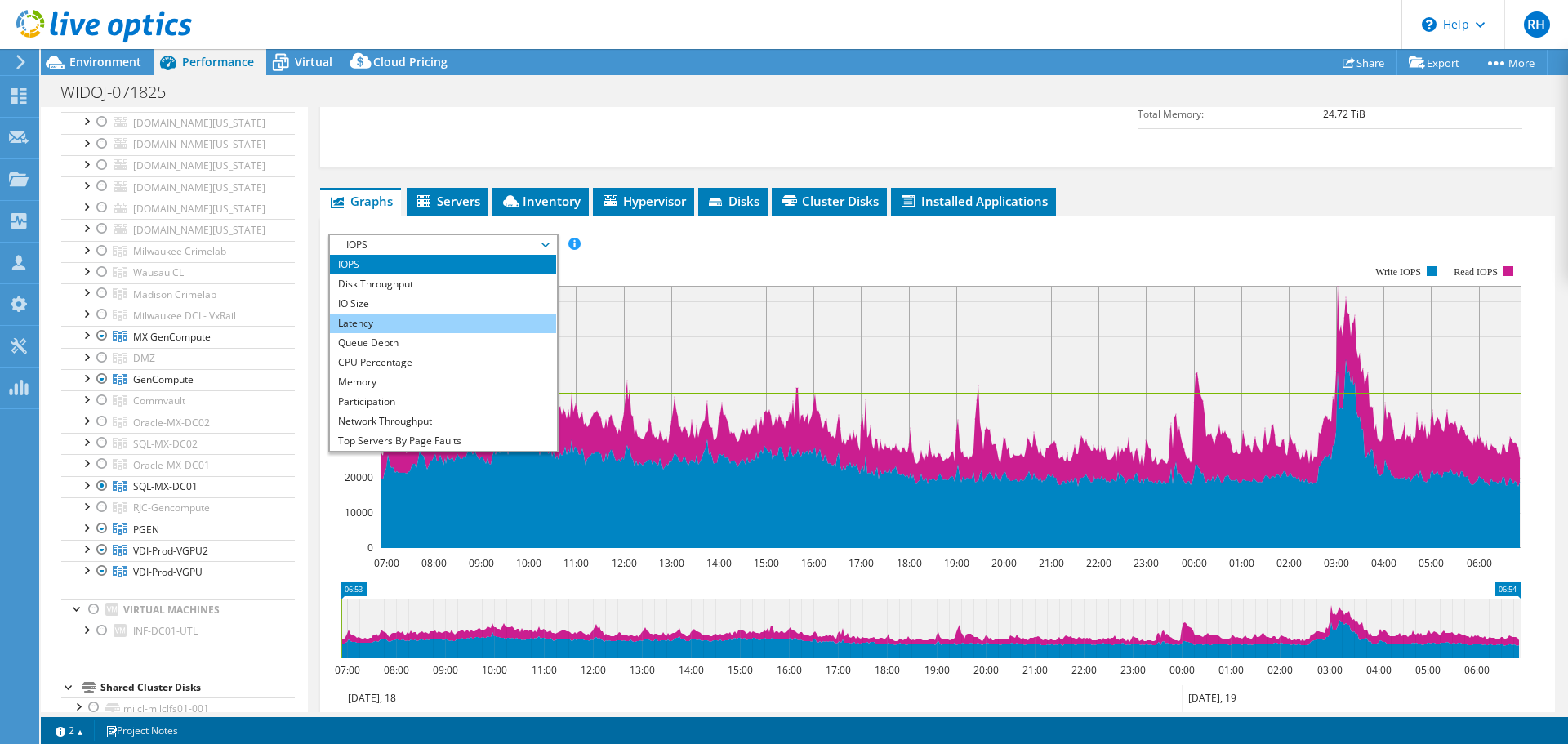
click at [416, 324] on li "Latency" at bounding box center [443, 323] width 226 height 19
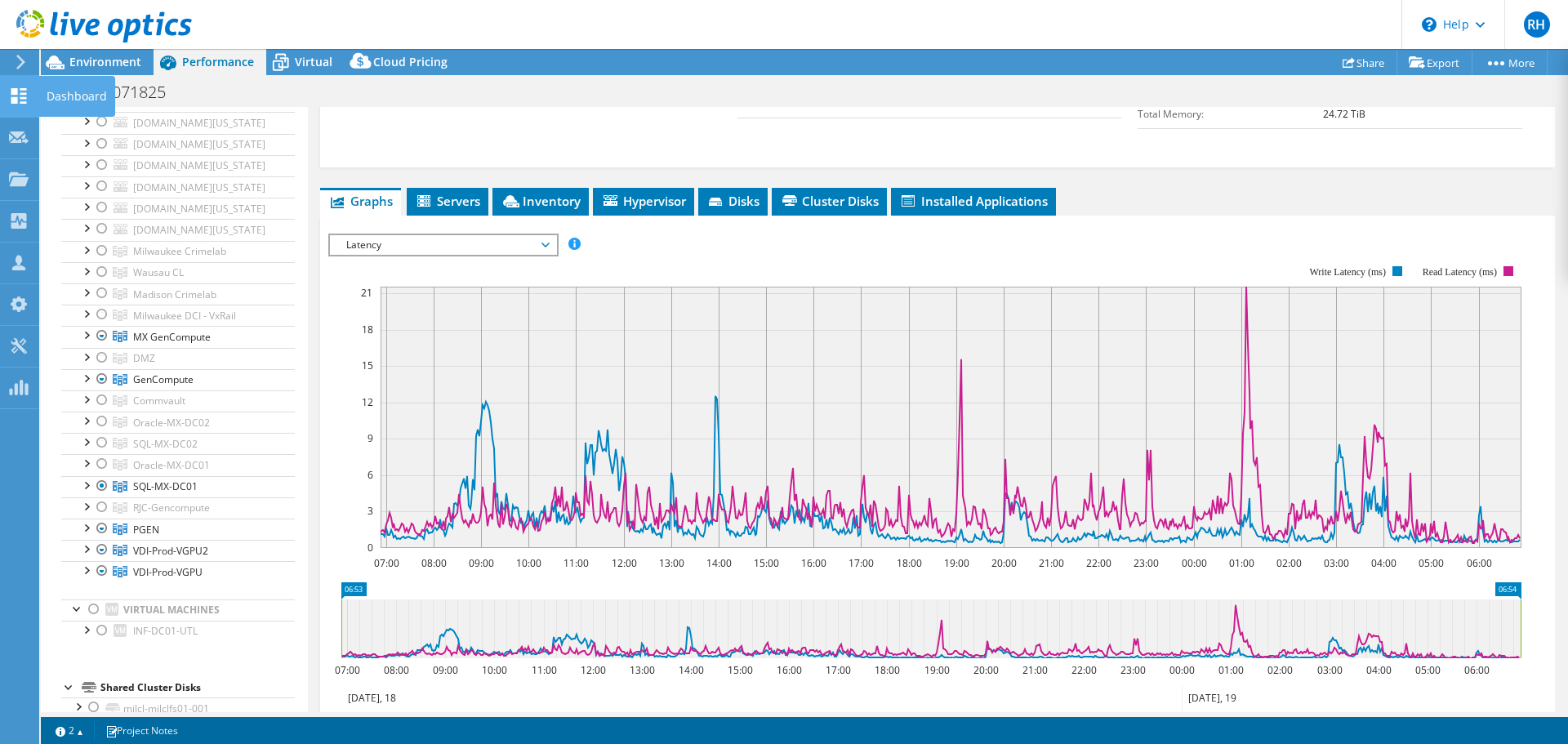
drag, startPoint x: 20, startPoint y: 91, endPoint x: 18, endPoint y: 99, distance: 8.2
click at [20, 91] on icon at bounding box center [19, 96] width 19 height 16
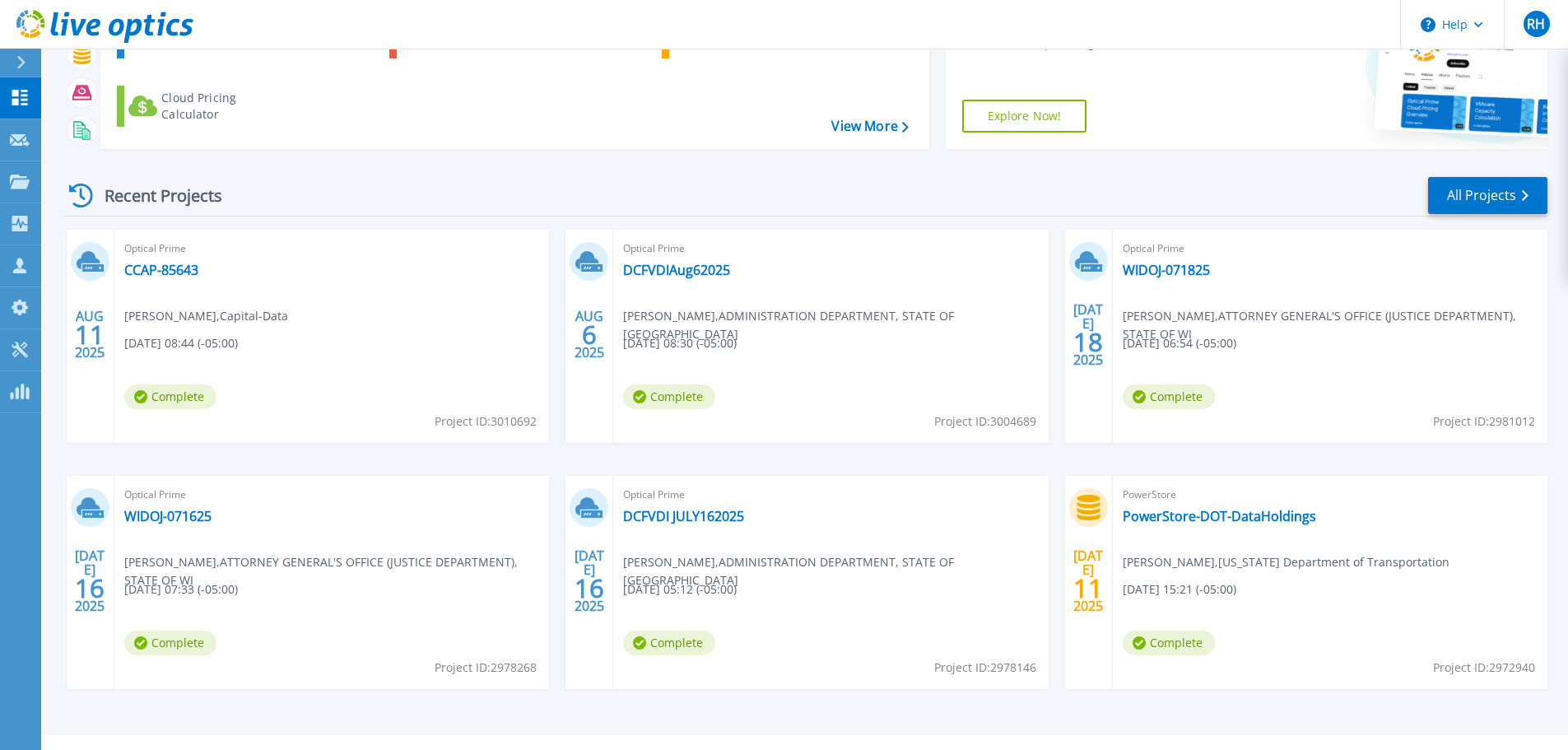
scroll to position [162, 0]
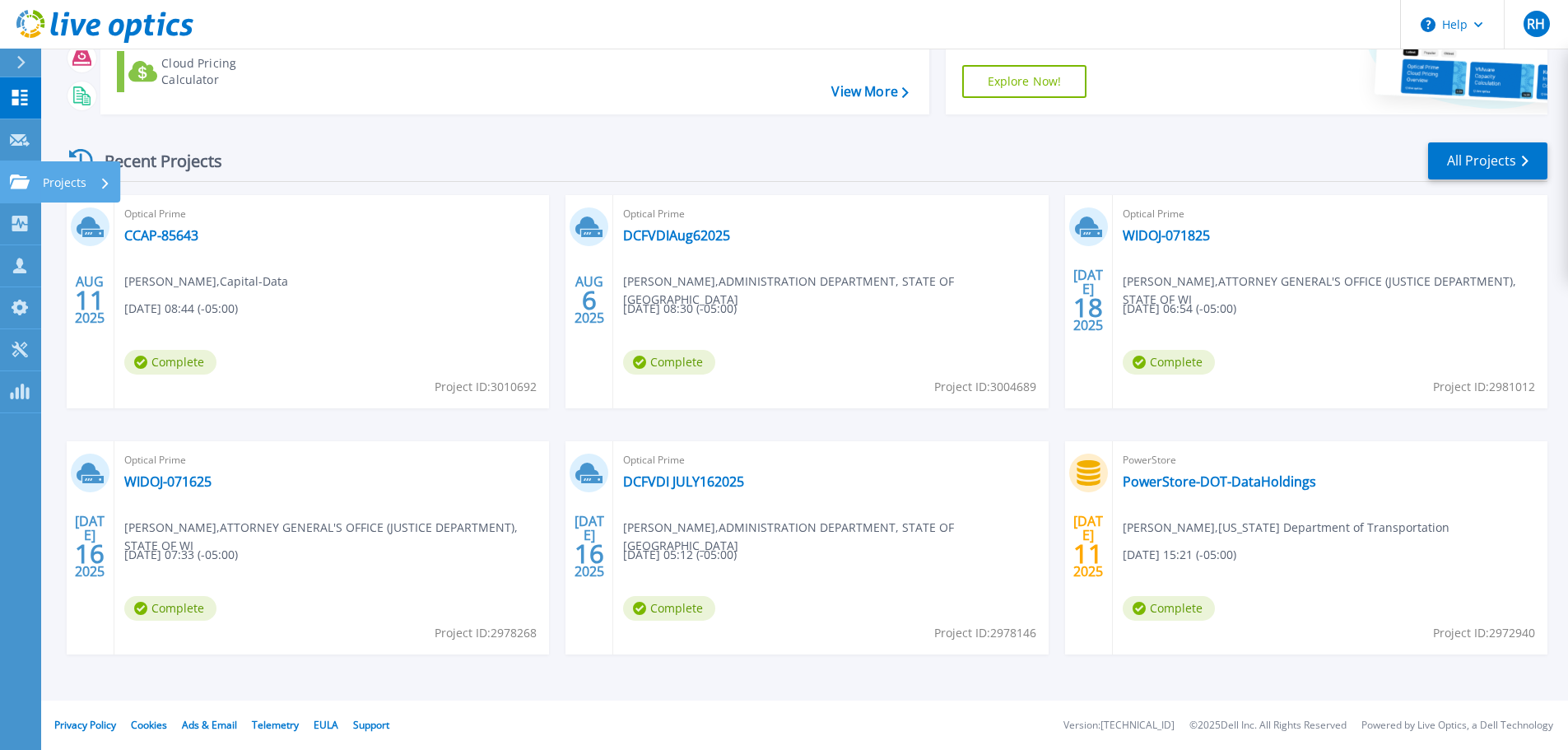
click at [66, 183] on p "Projects" at bounding box center [64, 182] width 44 height 43
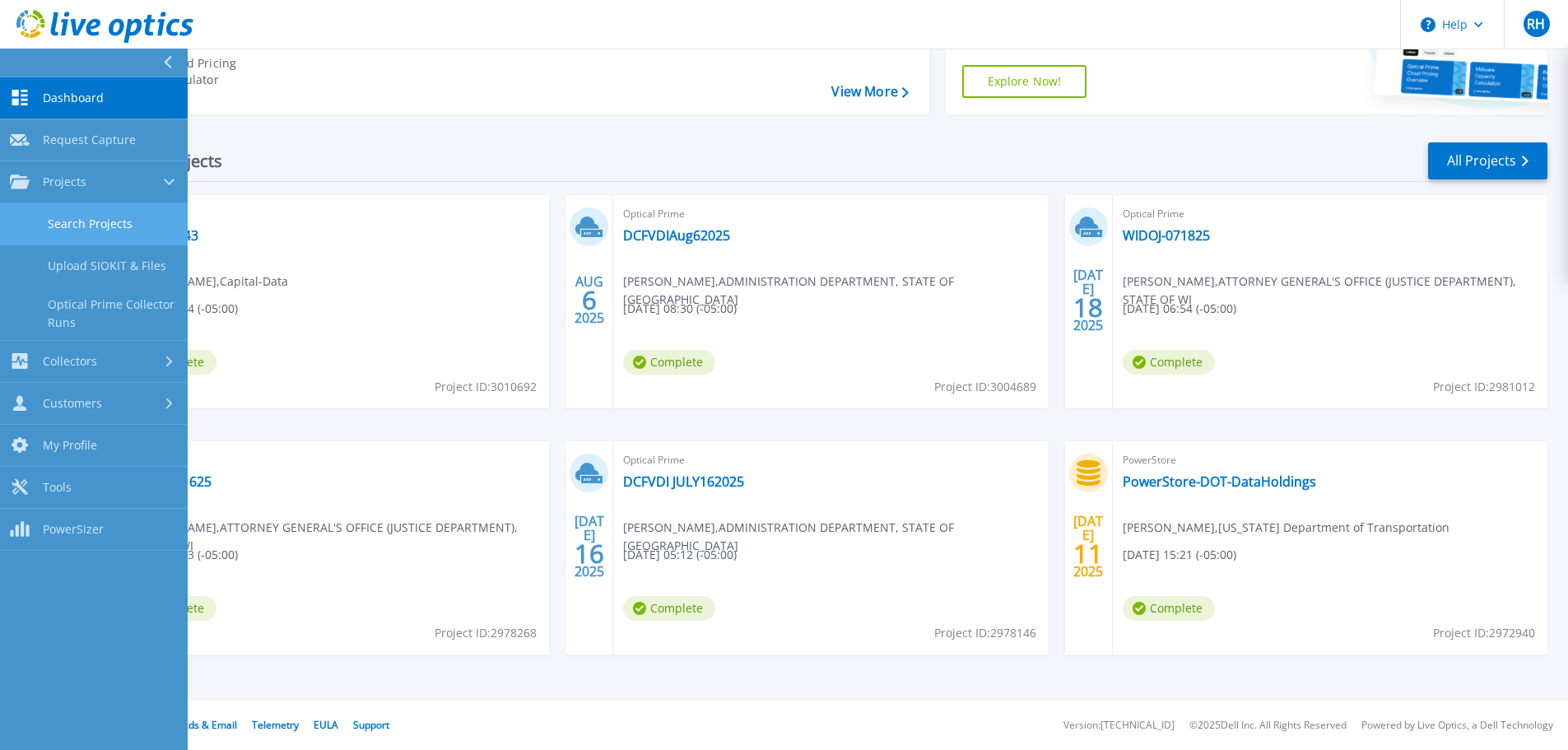
click at [136, 236] on link "Search Projects" at bounding box center [93, 224] width 188 height 42
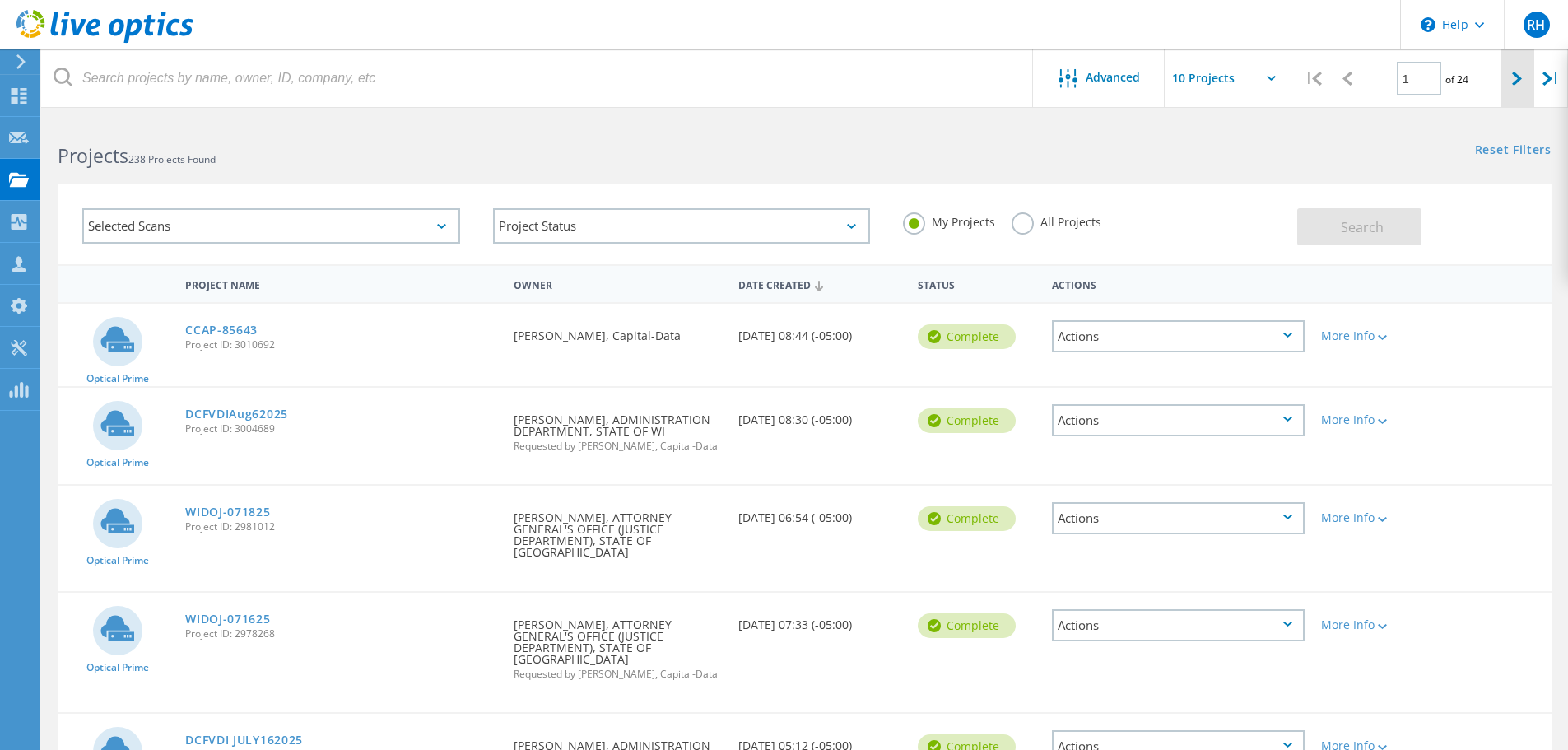
click at [1504, 75] on div at bounding box center [1518, 79] width 34 height 59
type input "2"
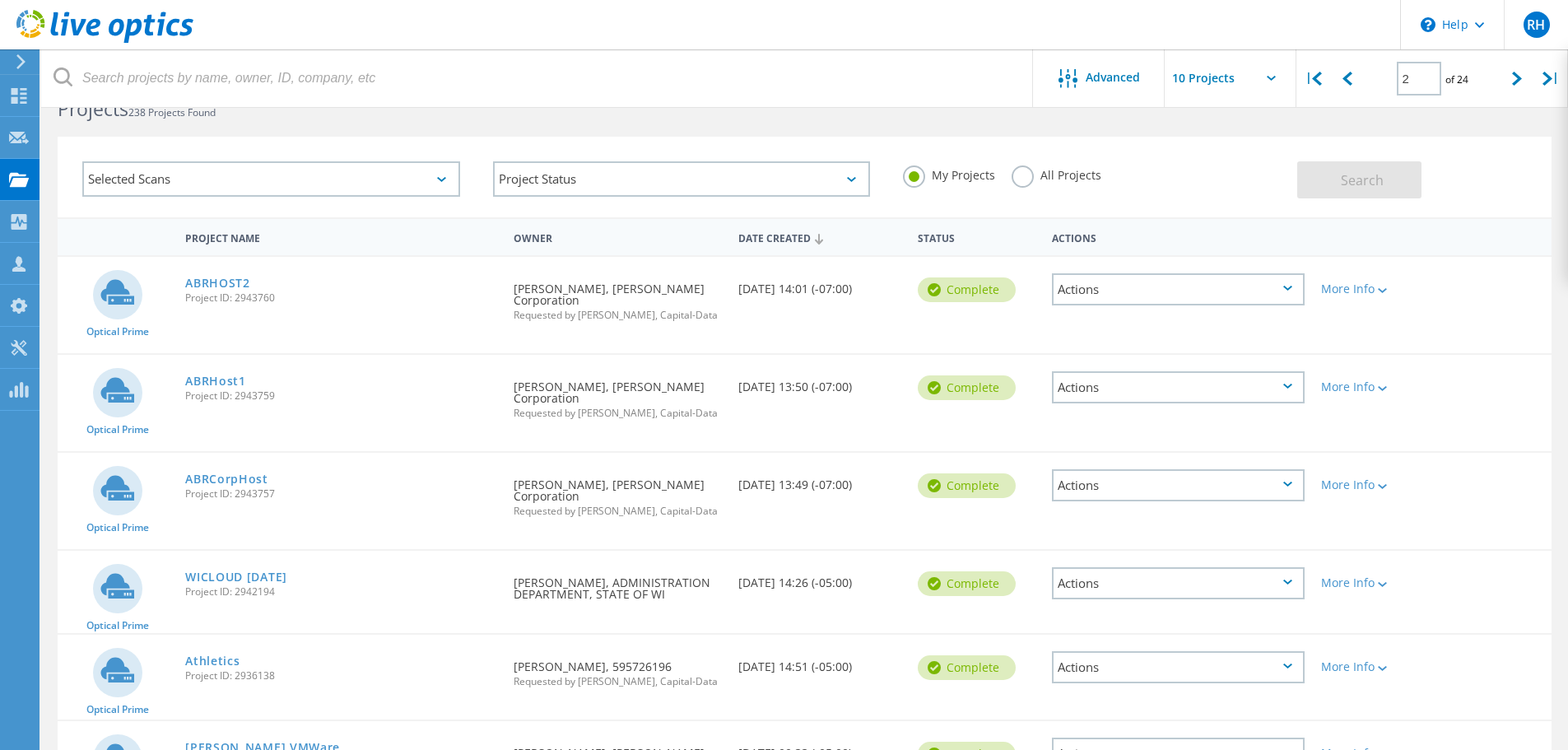
scroll to position [83, 0]
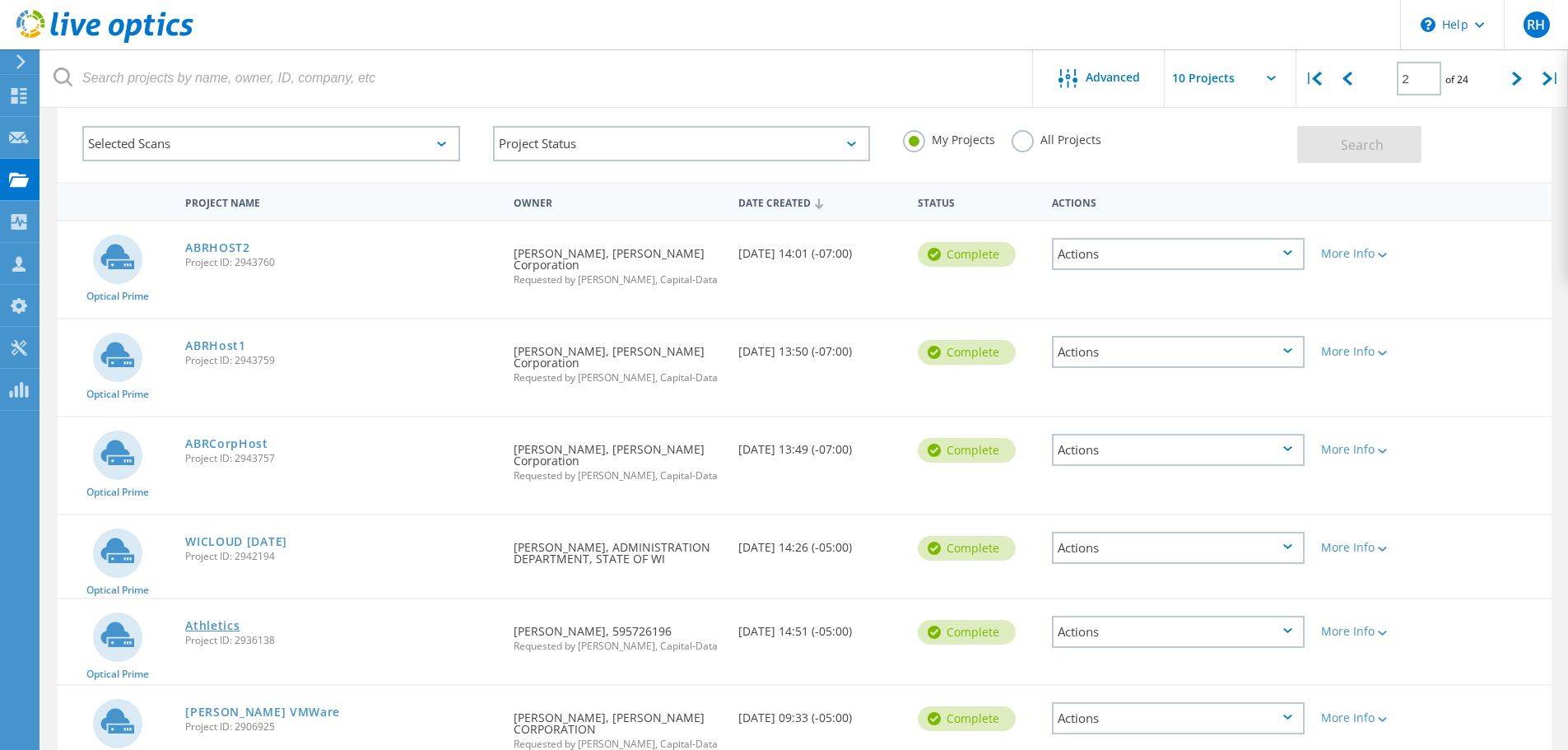
click at [205, 620] on link "Athletics" at bounding box center [212, 625] width 54 height 12
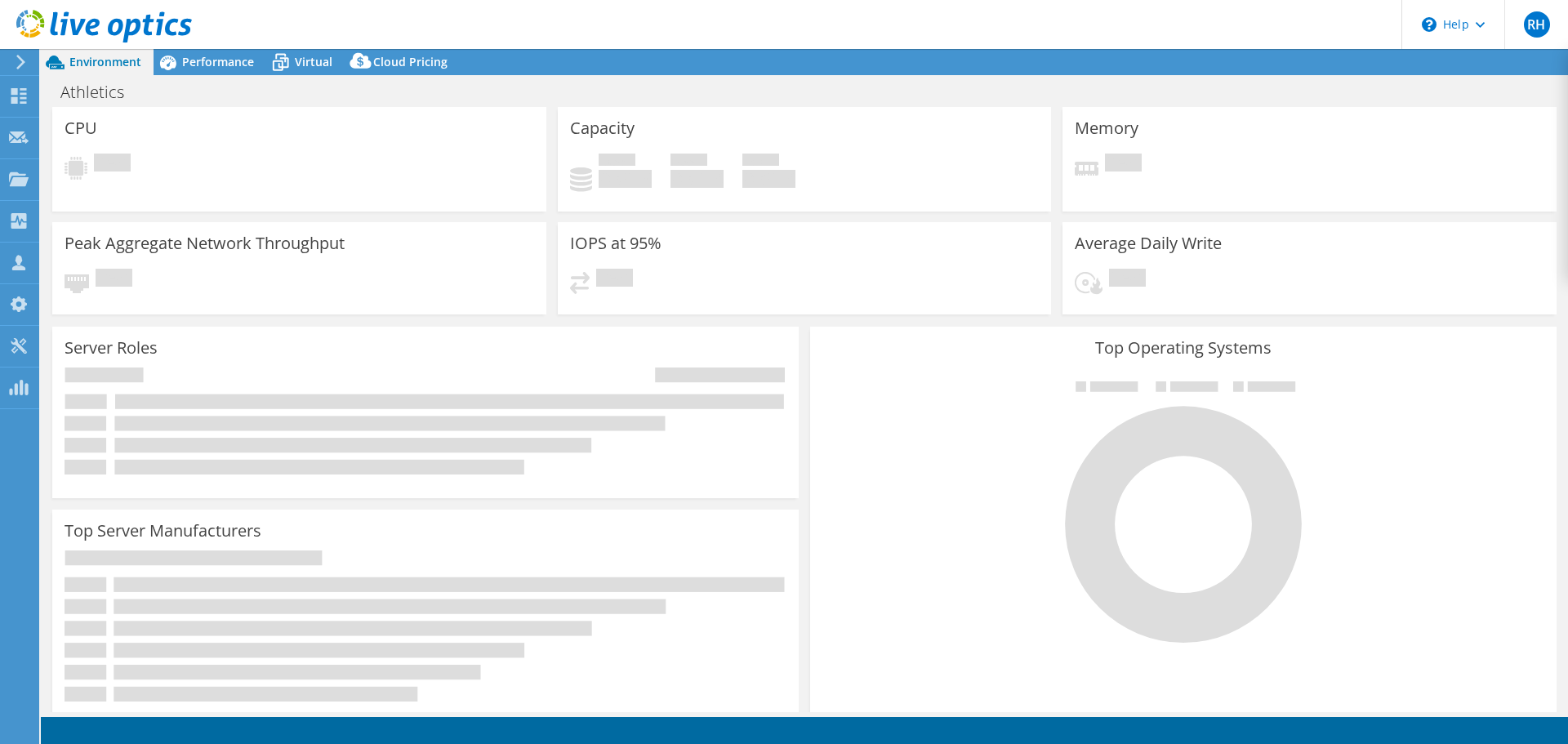
select select "USD"
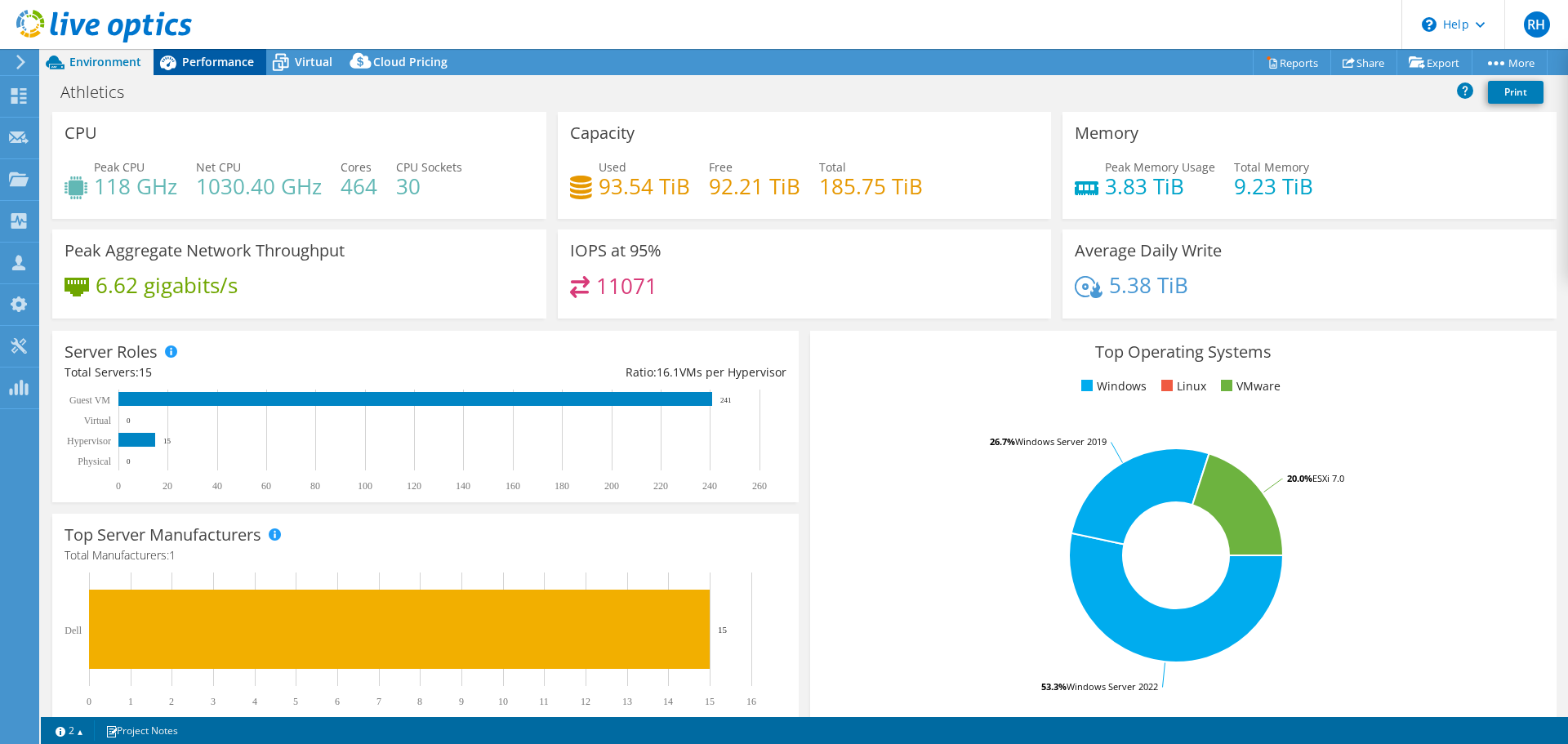
click at [215, 62] on span "Performance" at bounding box center [217, 62] width 71 height 16
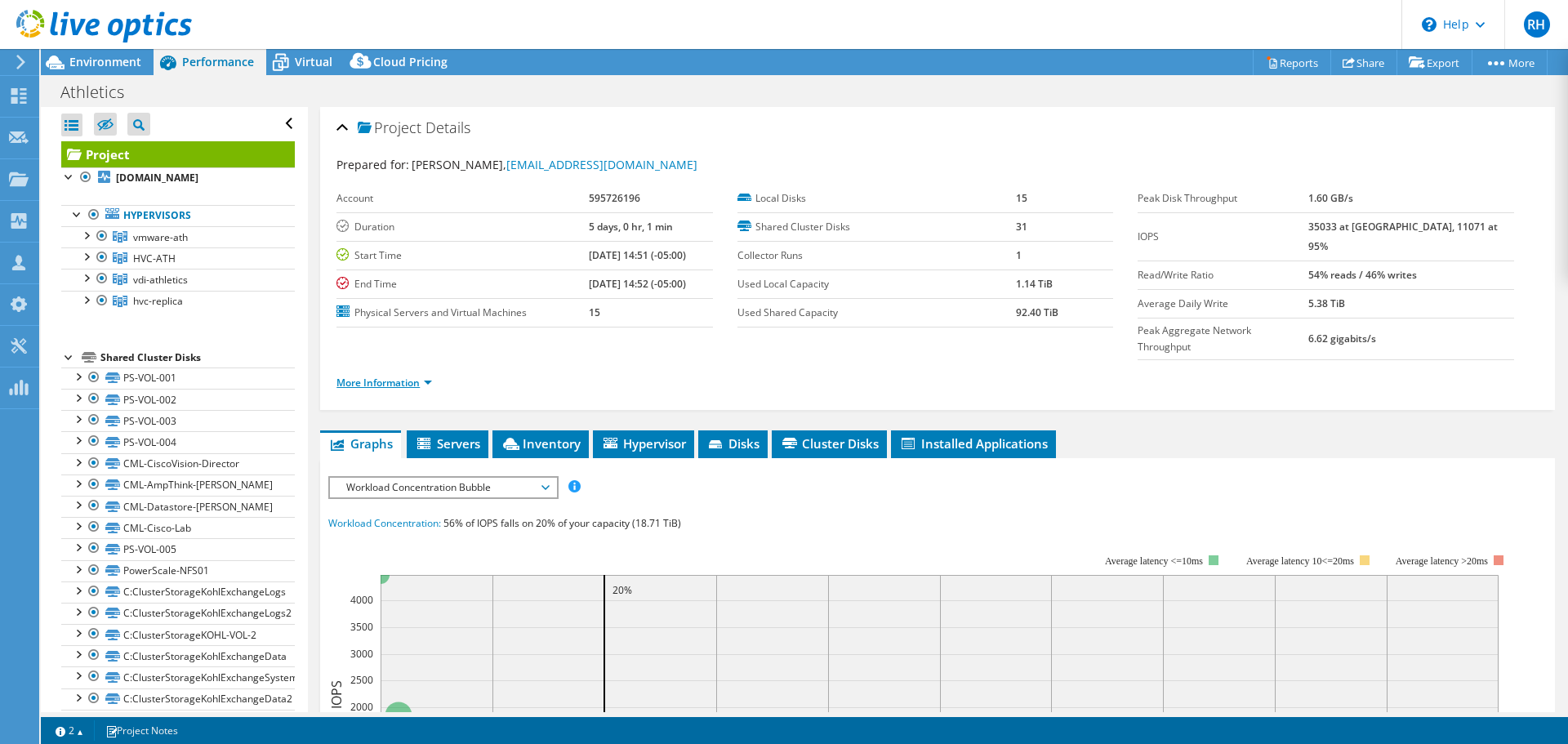
click at [352, 376] on link "More Information" at bounding box center [384, 383] width 95 height 14
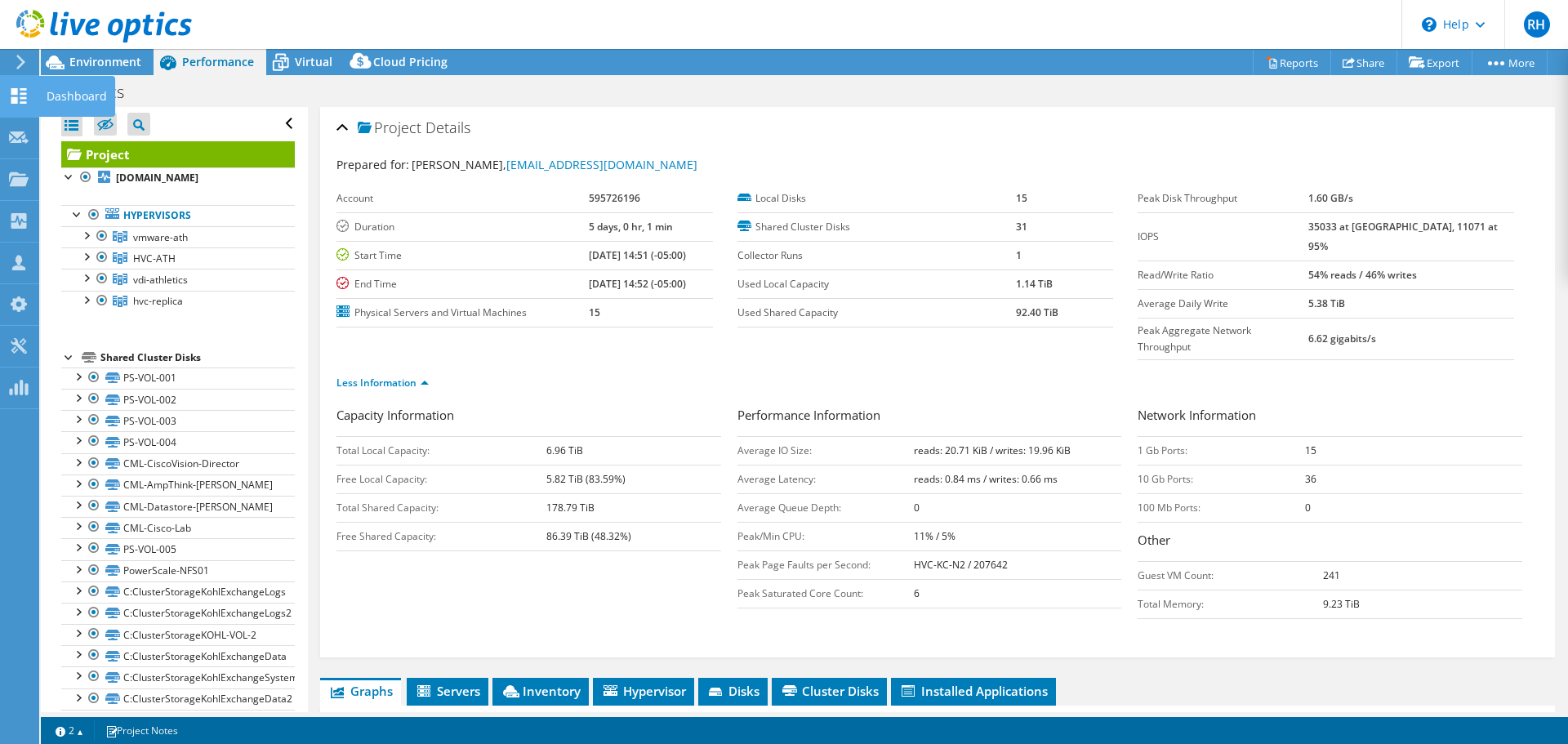
click at [14, 96] on icon at bounding box center [19, 96] width 19 height 16
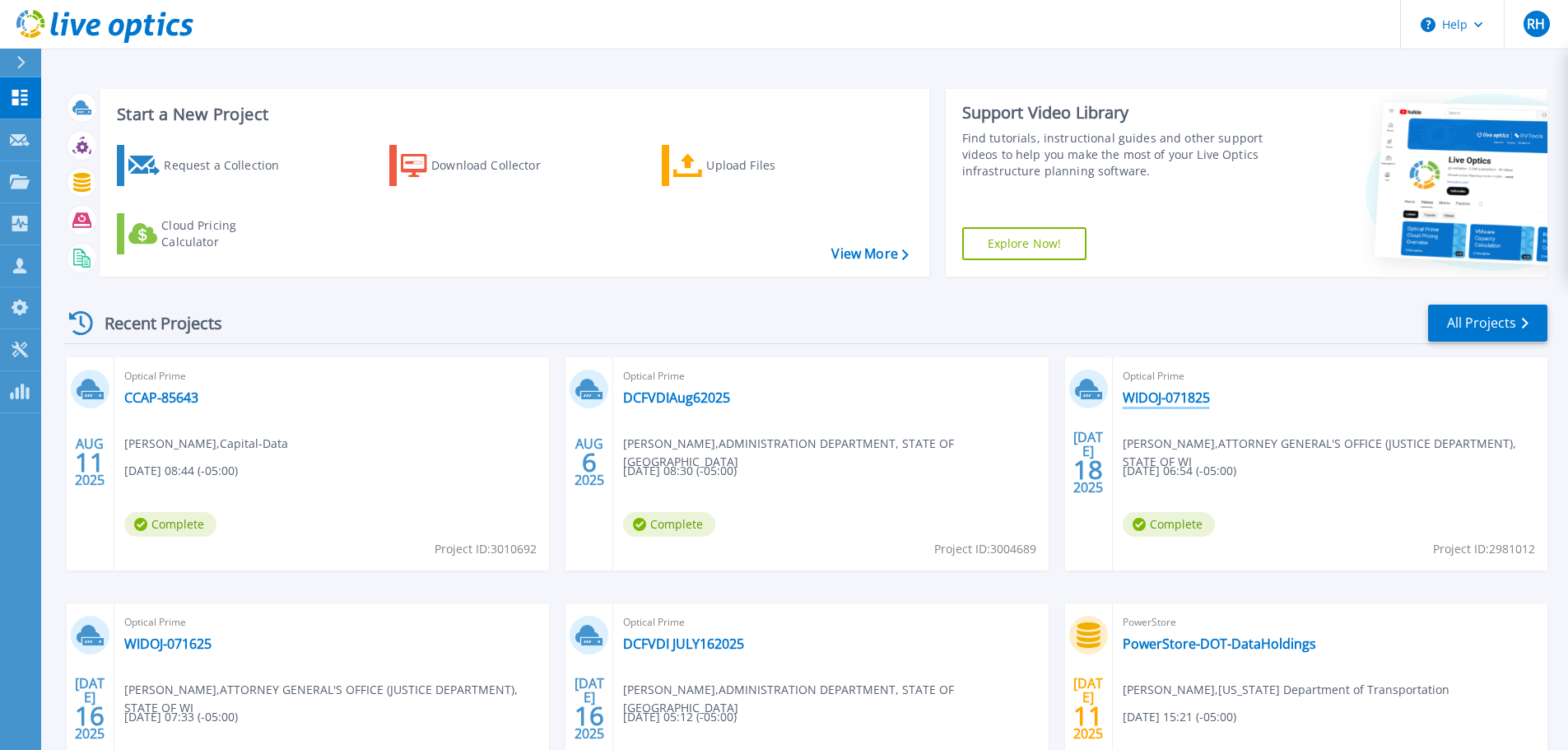
click at [1156, 399] on link "WIDOJ-071825" at bounding box center [1167, 398] width 87 height 17
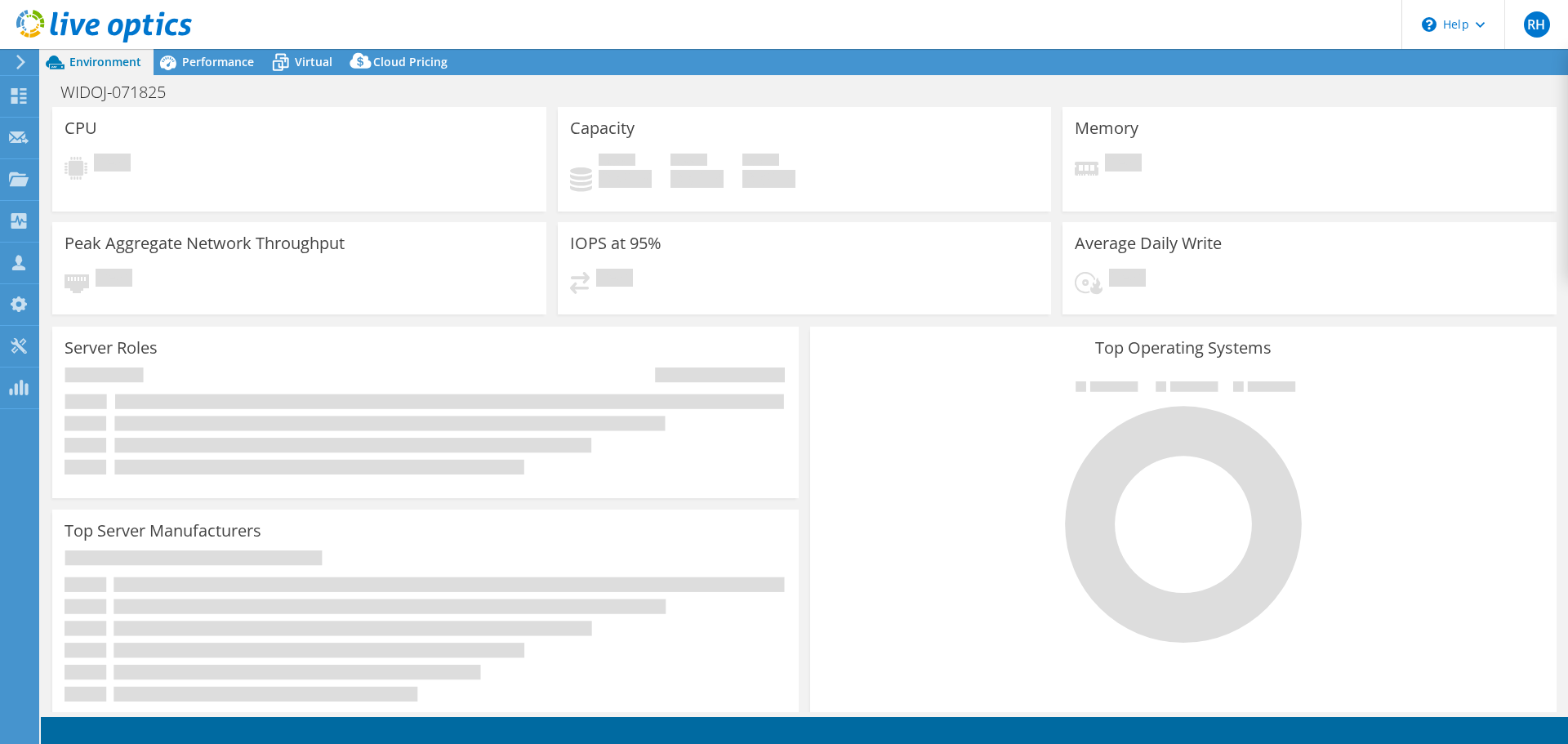
select select "USD"
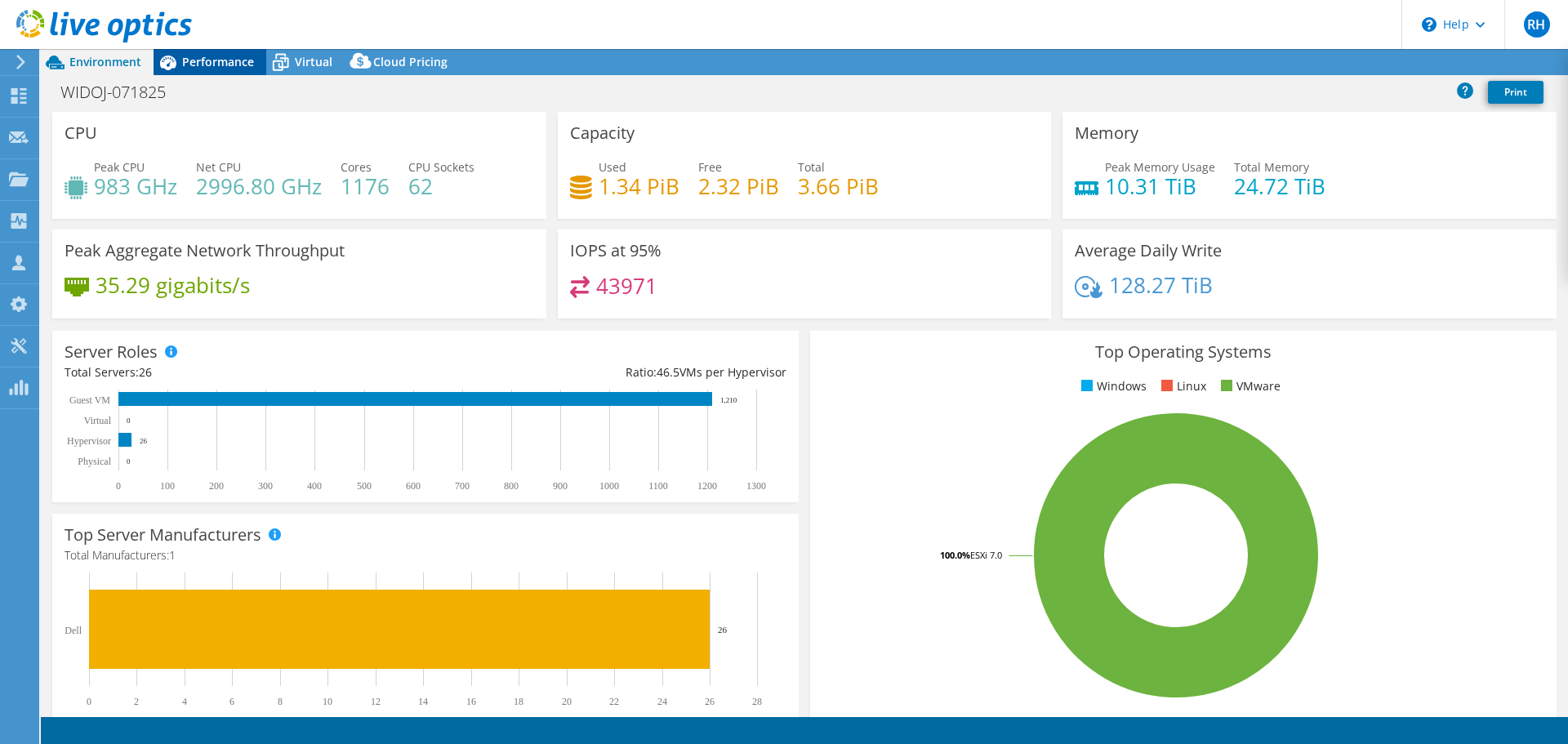
click at [193, 63] on span "Performance" at bounding box center [217, 62] width 71 height 16
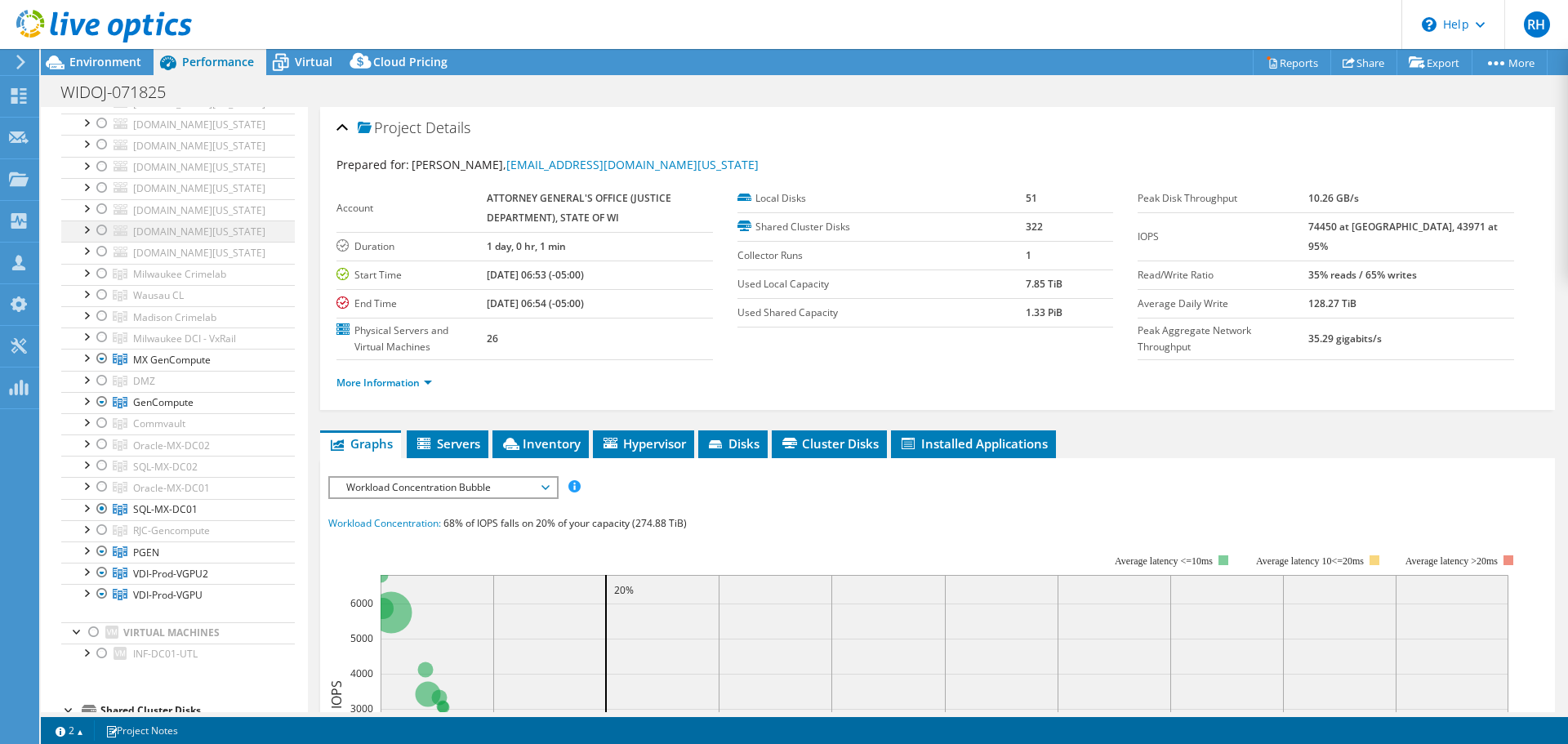
scroll to position [163, 0]
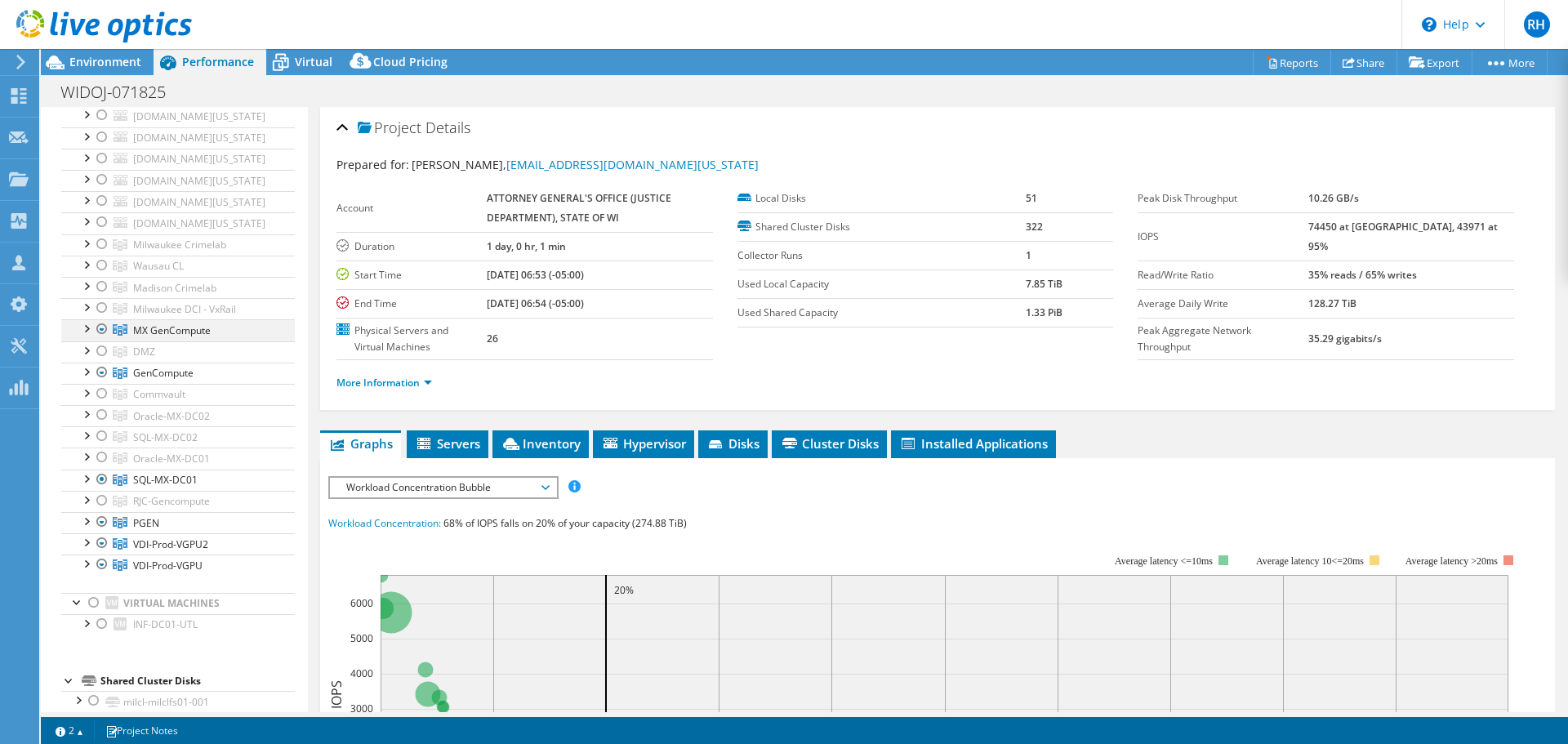
click at [86, 335] on div at bounding box center [86, 327] width 17 height 17
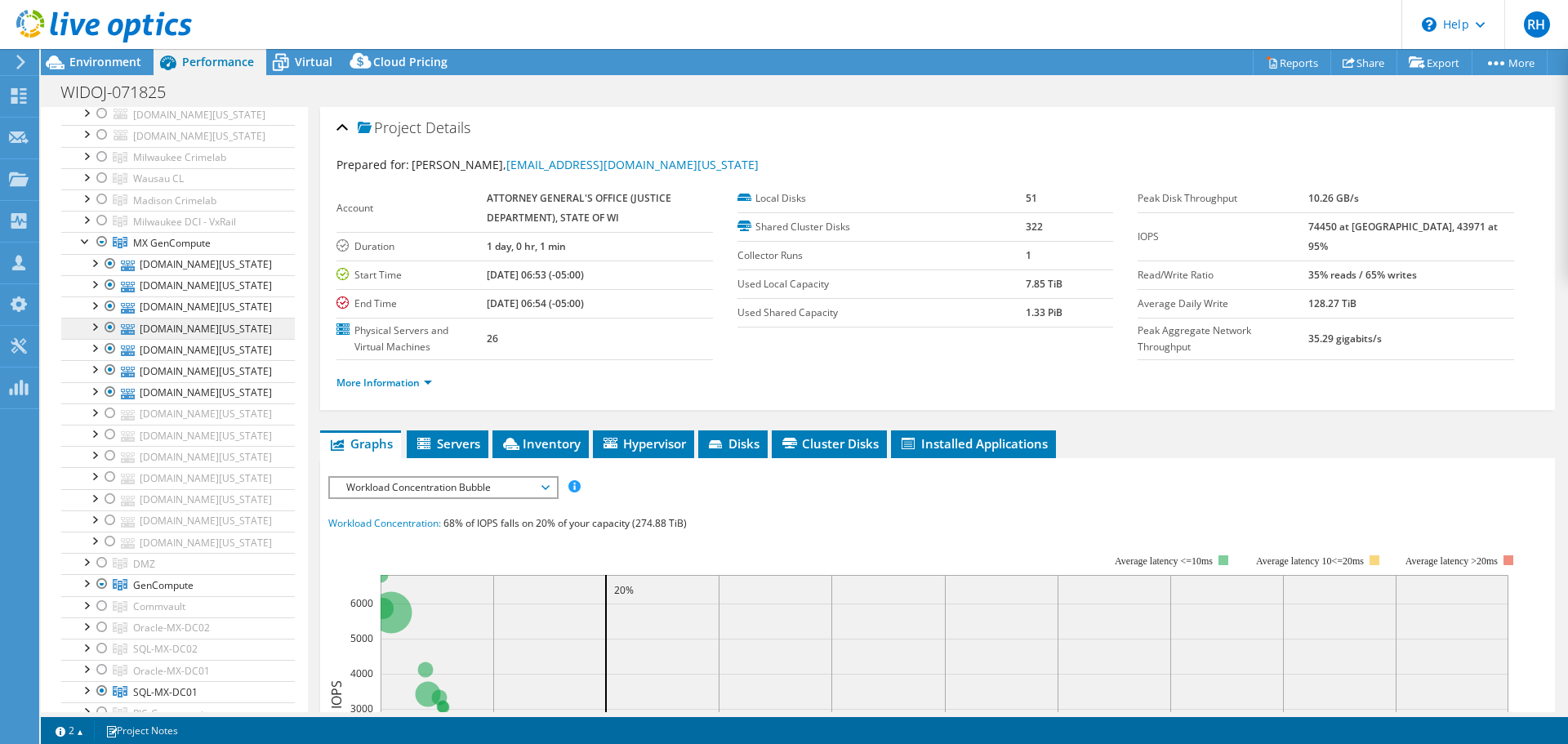
scroll to position [327, 0]
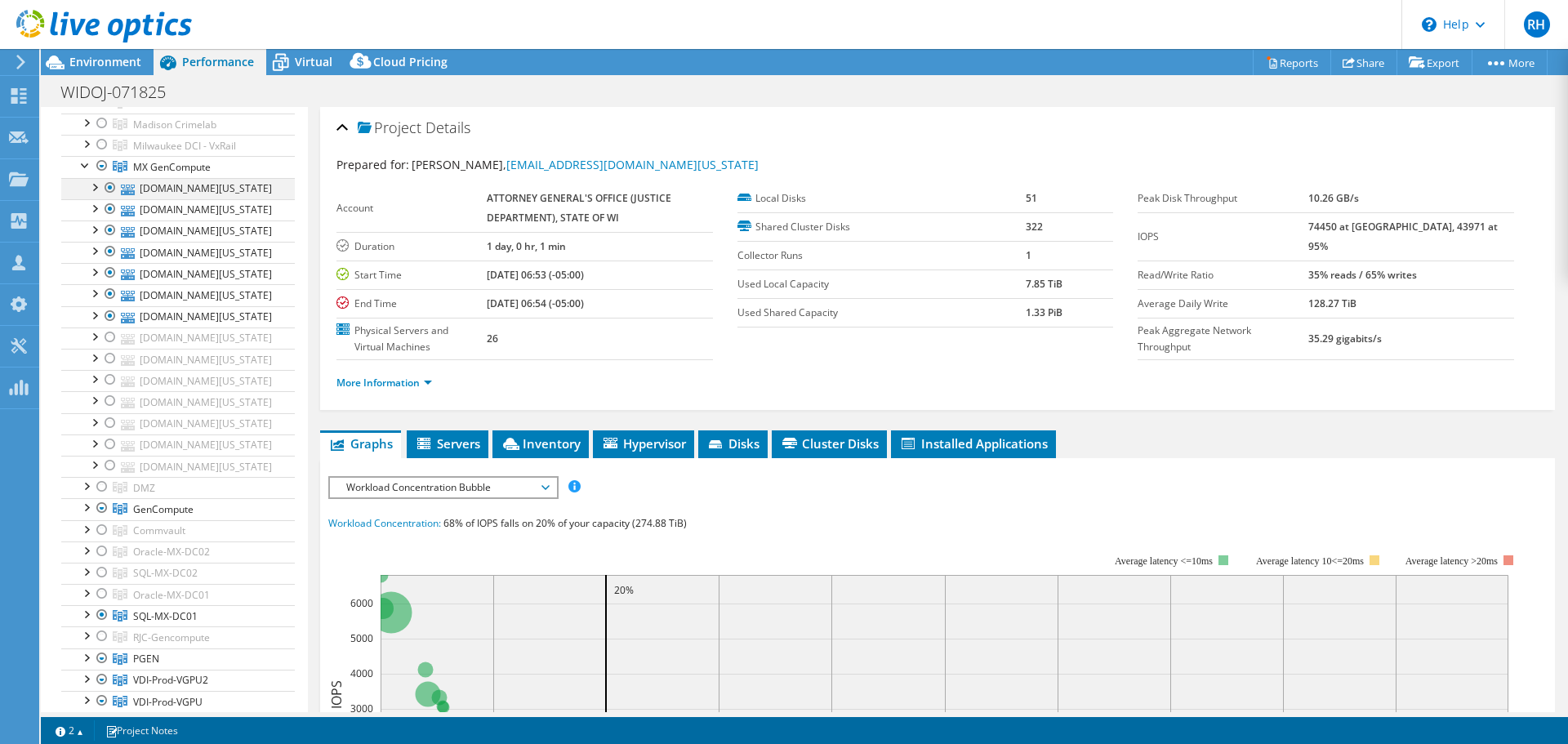
click at [109, 198] on div at bounding box center [110, 188] width 17 height 19
click at [104, 219] on div at bounding box center [110, 209] width 17 height 19
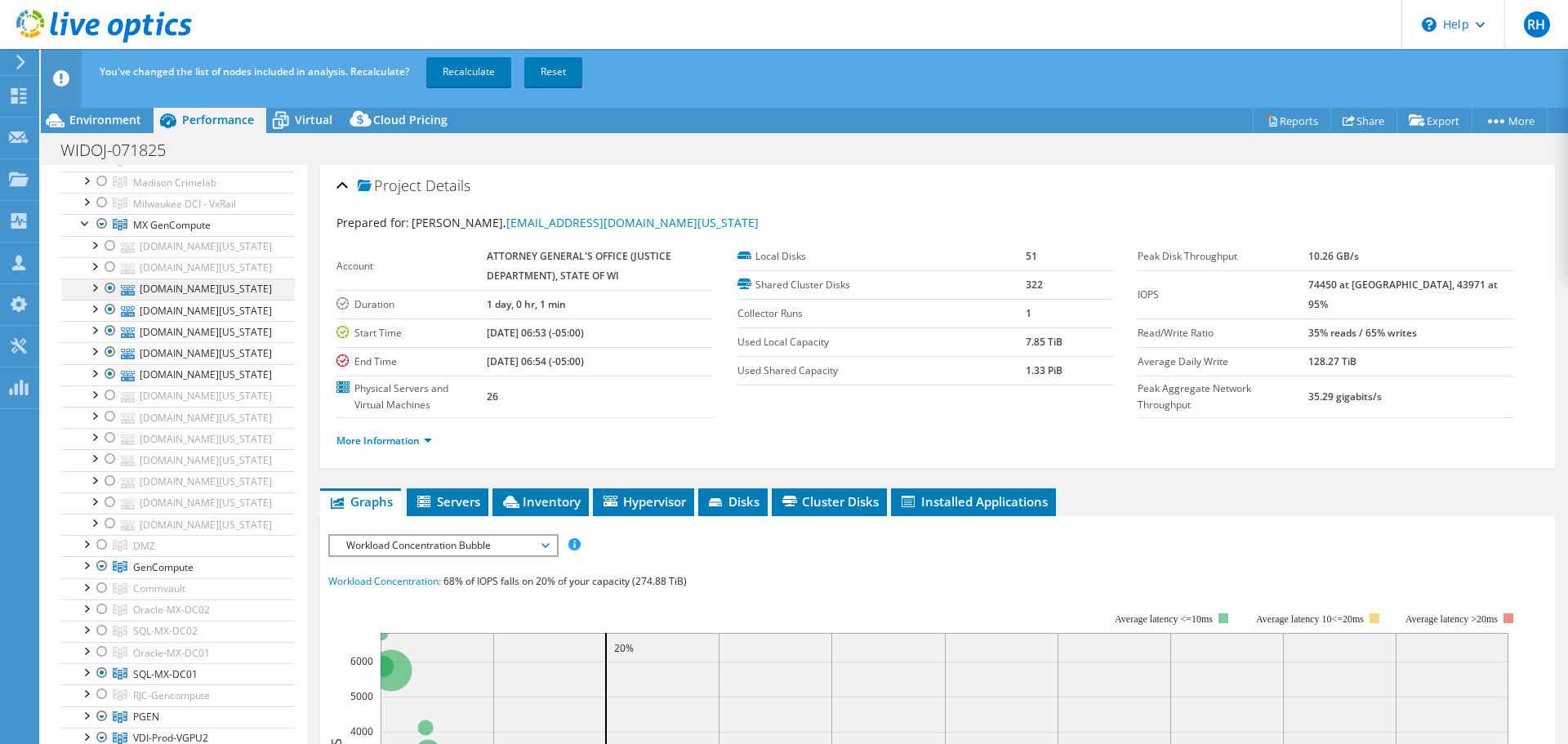
click at [109, 298] on div at bounding box center [110, 289] width 17 height 19
click at [107, 319] on div at bounding box center [110, 310] width 17 height 19
click at [108, 341] on div at bounding box center [110, 331] width 17 height 19
click at [109, 362] on div at bounding box center [110, 352] width 17 height 19
click at [109, 384] on div at bounding box center [110, 374] width 17 height 19
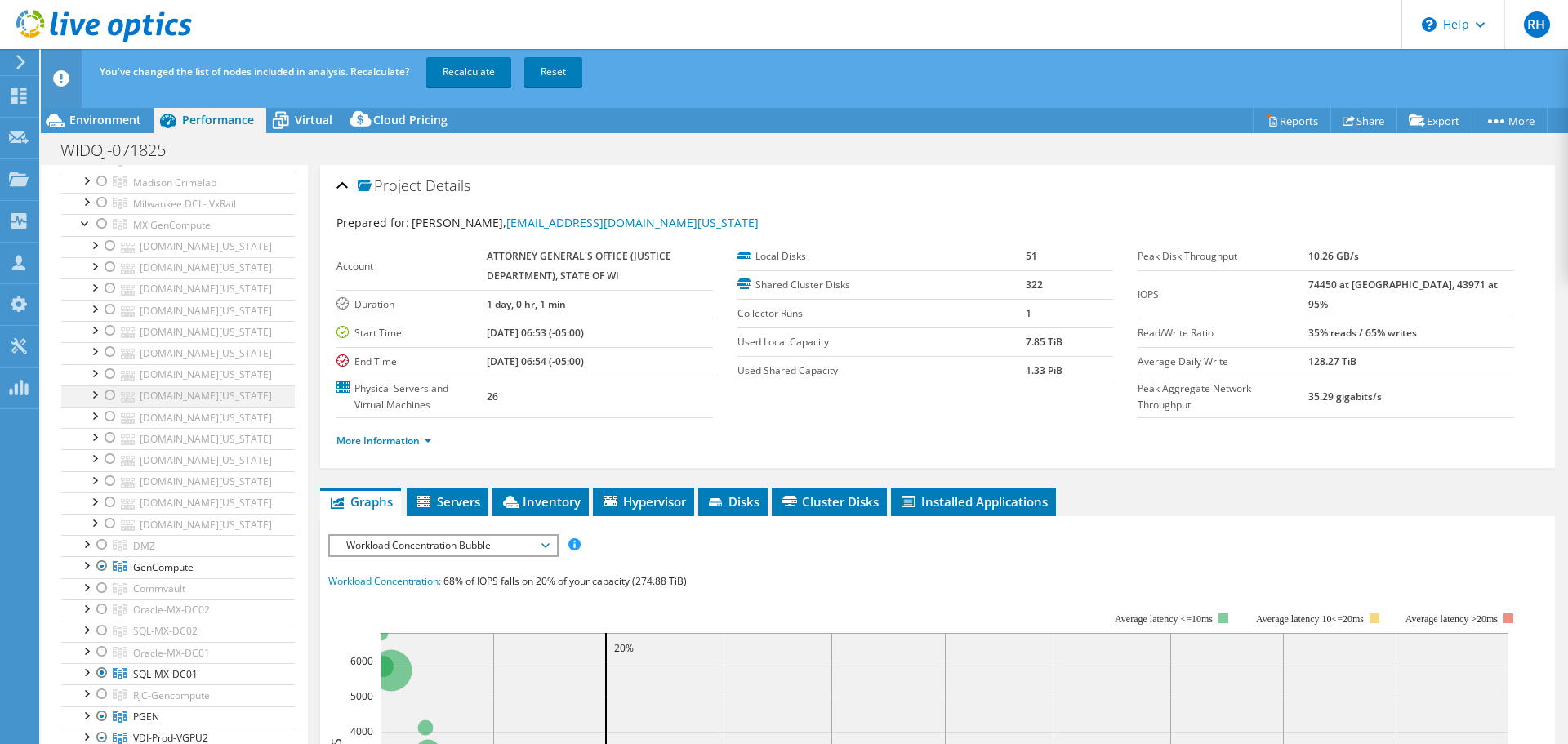
scroll to position [572, 0]
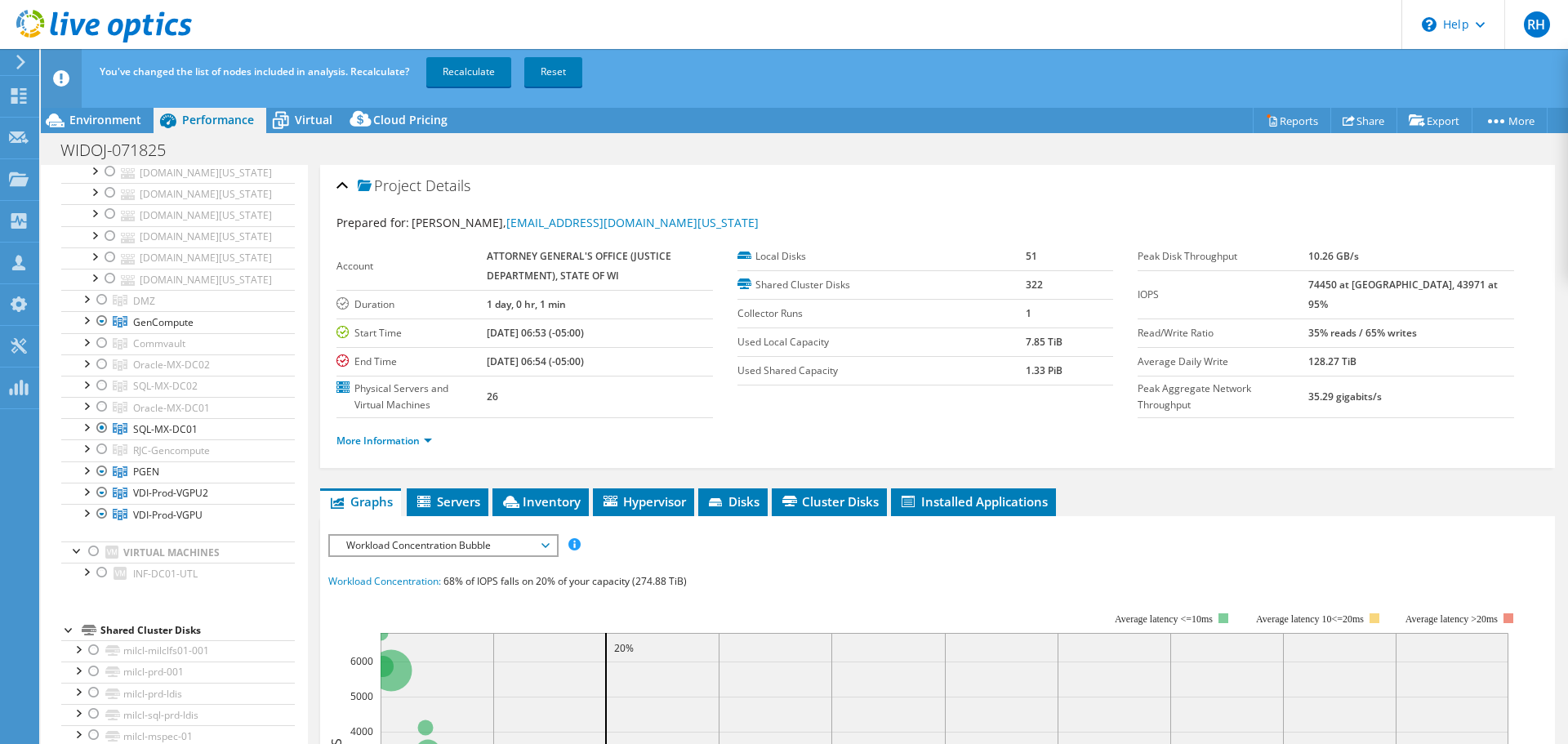
click at [105, 160] on div at bounding box center [110, 150] width 17 height 19
click at [108, 182] on div at bounding box center [110, 171] width 17 height 19
click at [111, 203] on div at bounding box center [110, 192] width 17 height 19
click at [109, 224] on div at bounding box center [110, 214] width 17 height 19
click at [110, 246] on div at bounding box center [110, 236] width 17 height 19
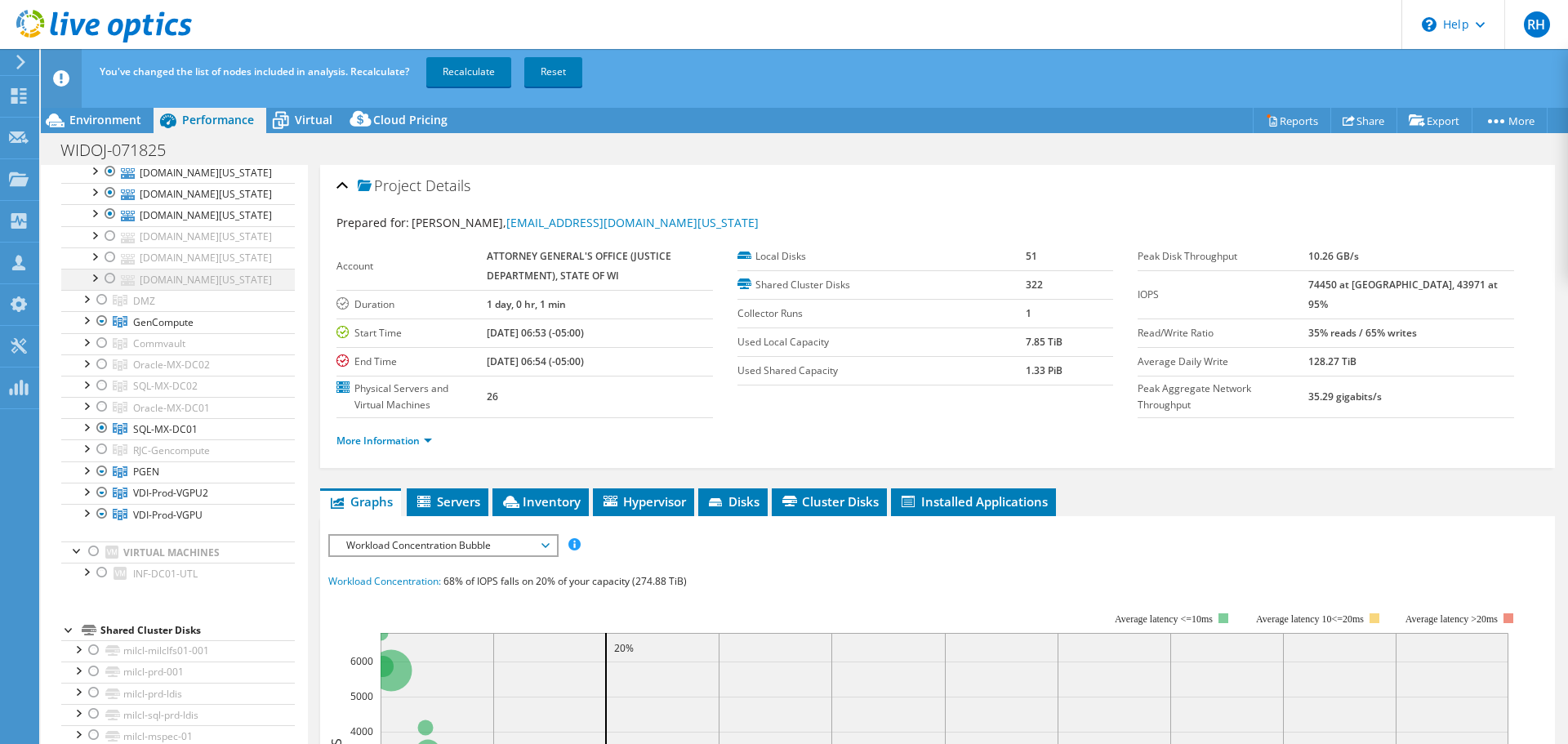
click at [109, 267] on div at bounding box center [110, 257] width 17 height 19
click at [112, 289] on div at bounding box center [110, 279] width 17 height 19
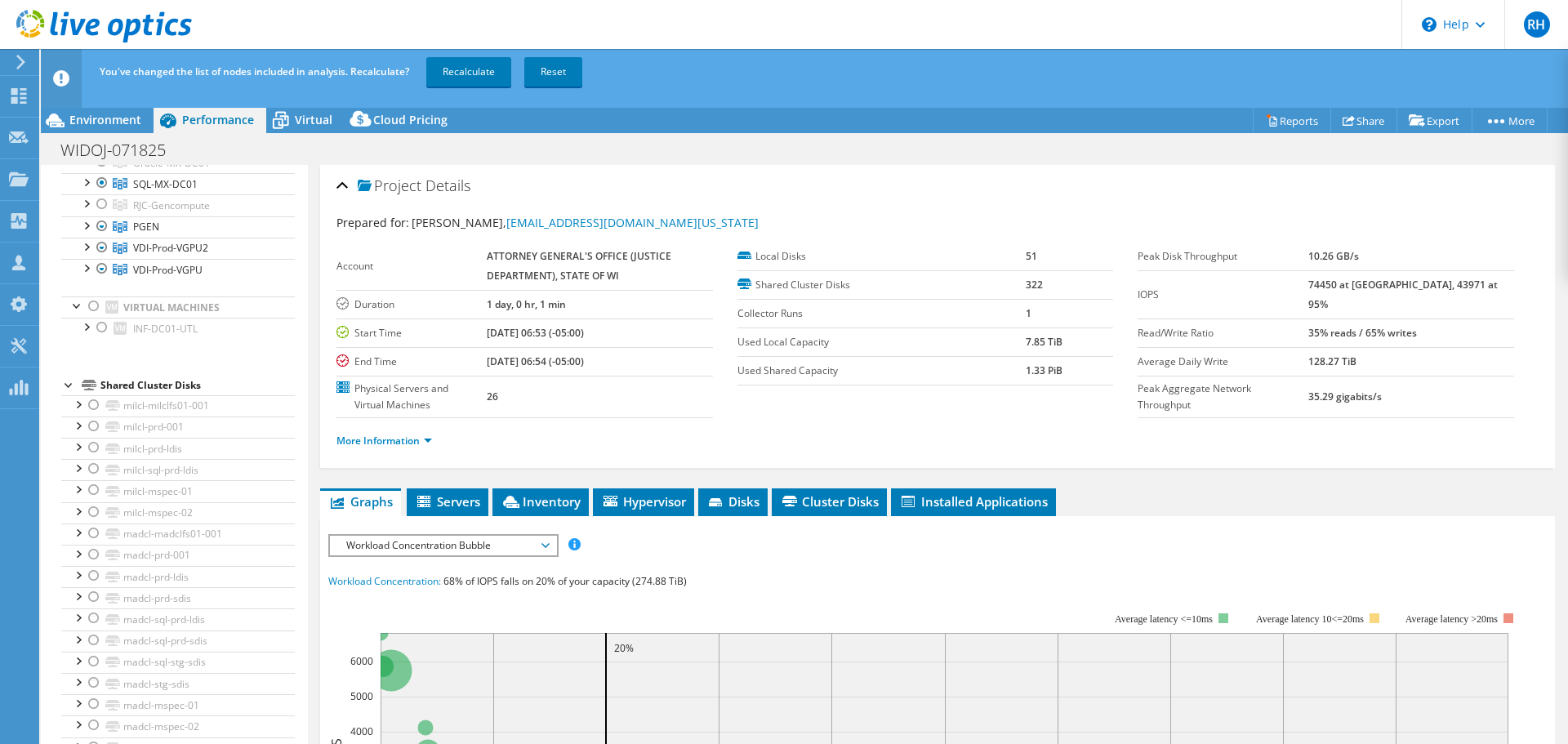
click at [86, 61] on div at bounding box center [86, 53] width 17 height 17
click at [108, 129] on div at bounding box center [110, 119] width 17 height 19
click at [111, 150] on div at bounding box center [110, 140] width 17 height 19
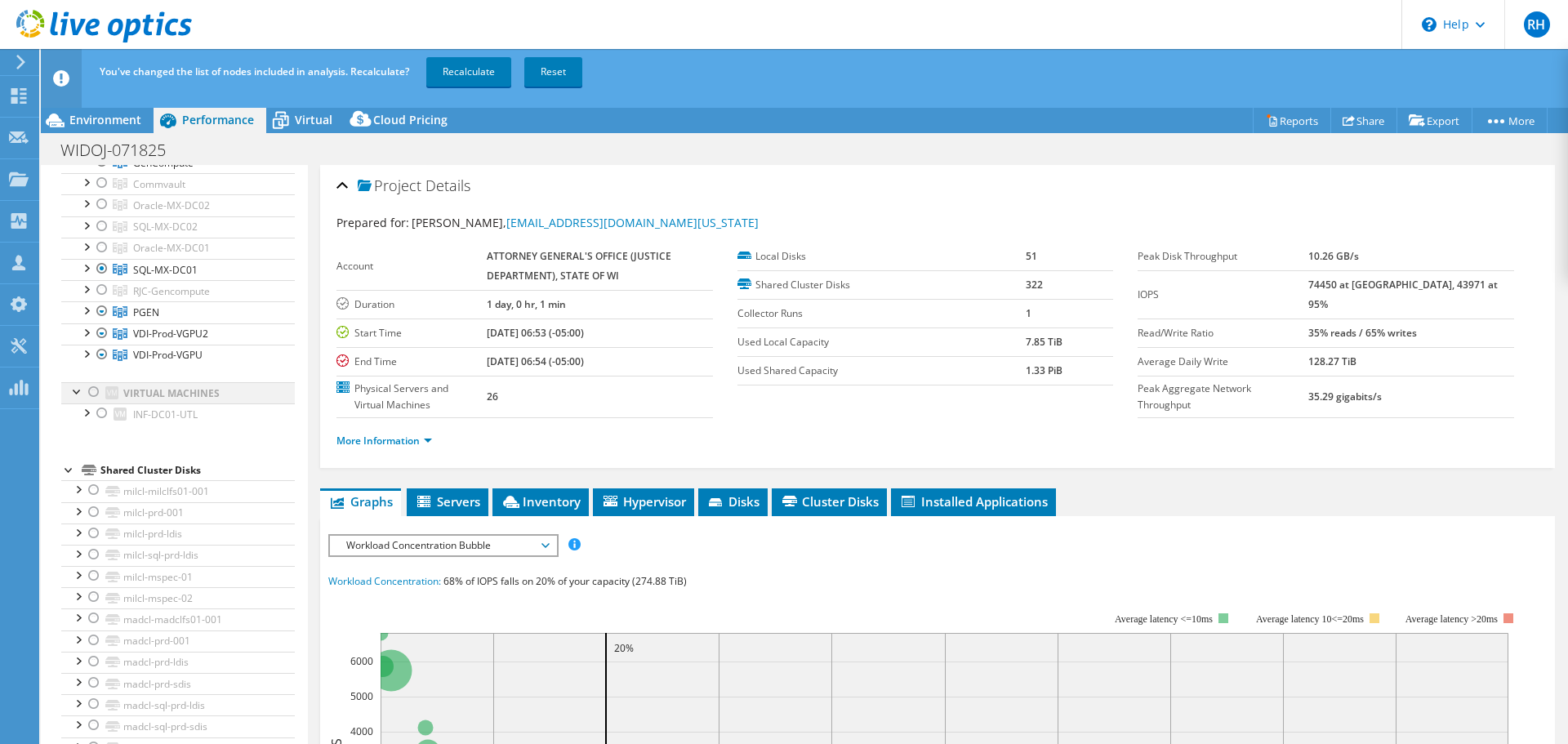
scroll to position [1062, 0]
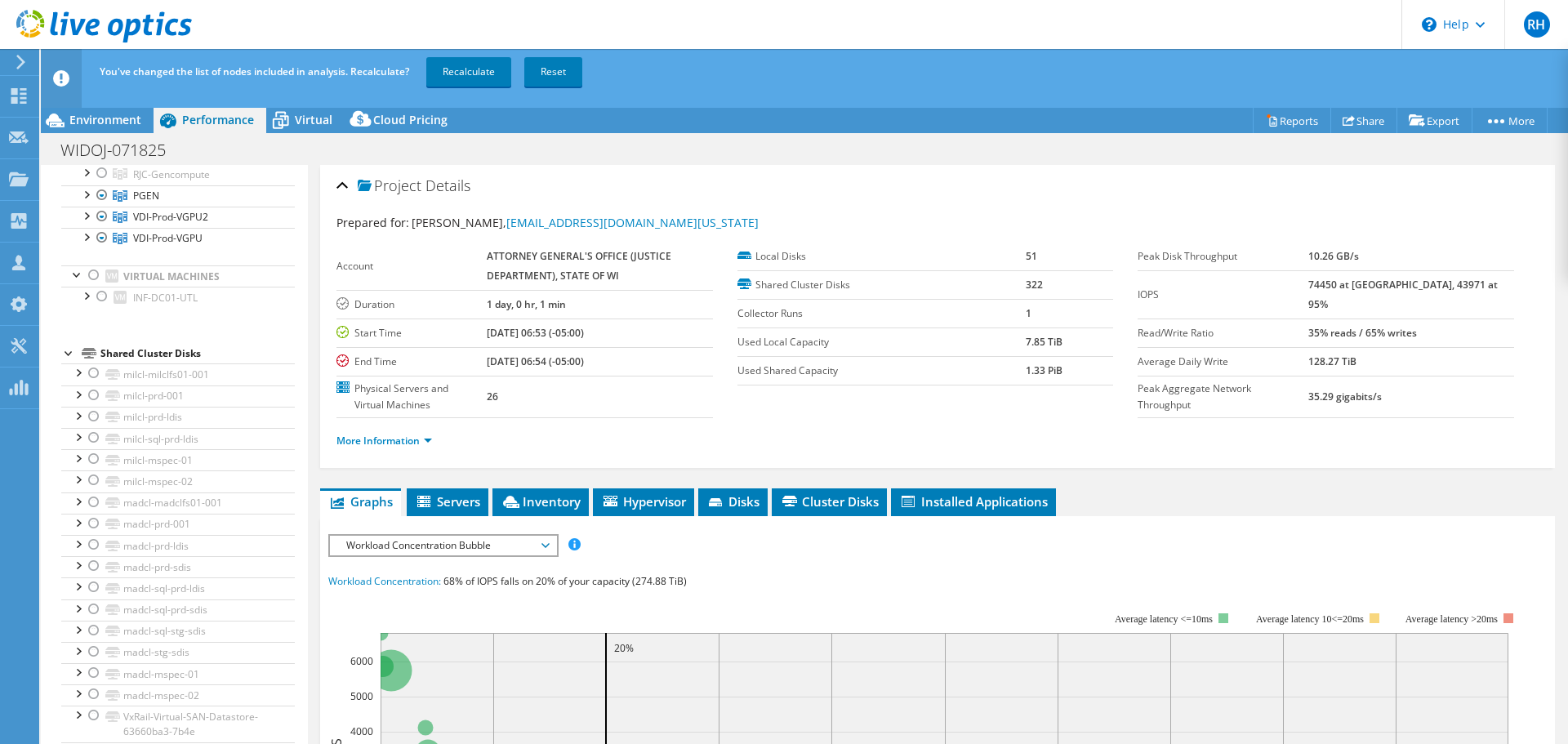
click at [112, 12] on div at bounding box center [110, 3] width 17 height 19
click at [111, 34] on div at bounding box center [110, 24] width 17 height 19
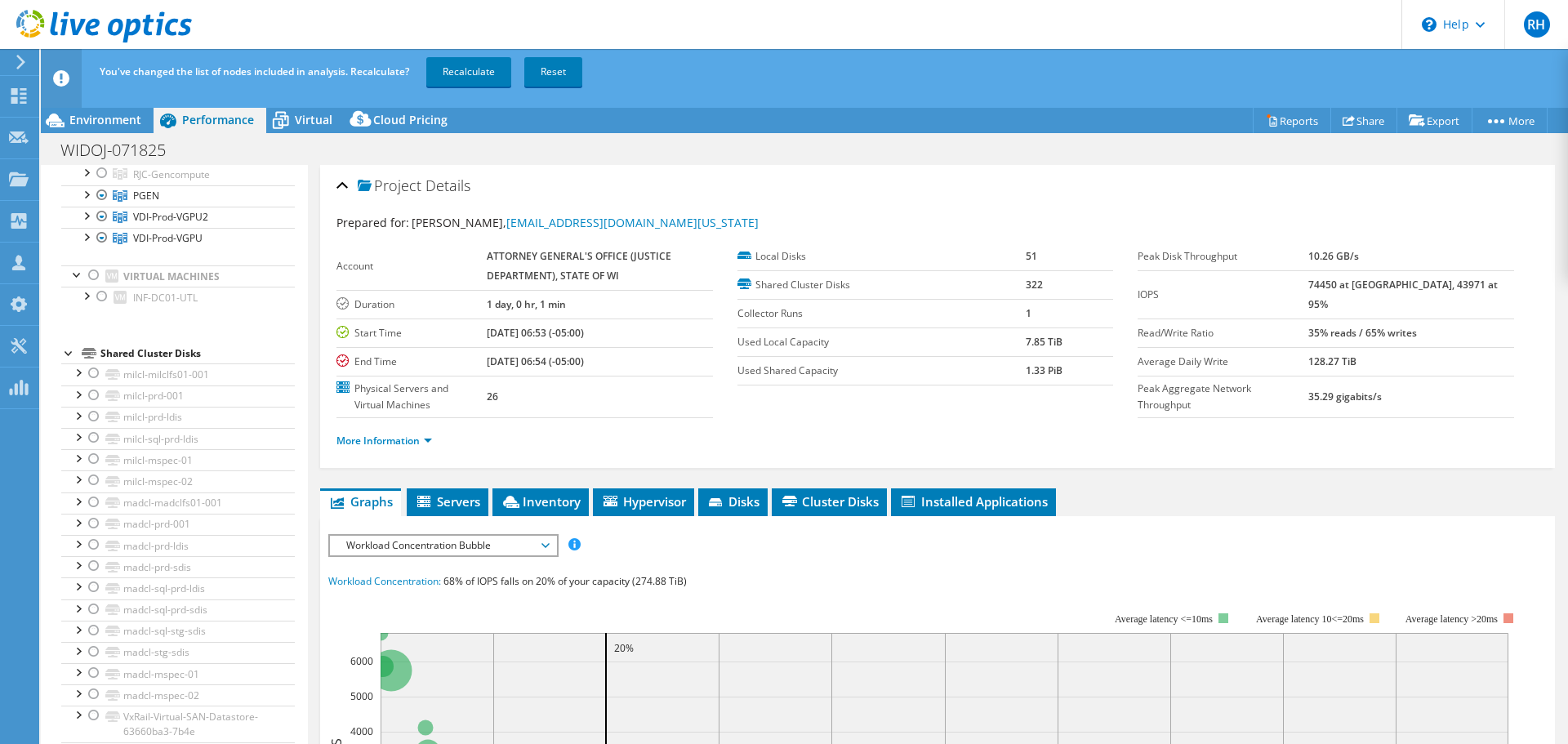
click at [109, 55] on div at bounding box center [110, 45] width 17 height 19
click at [84, 34] on div at bounding box center [86, 26] width 17 height 17
click at [96, 38] on div at bounding box center [101, 27] width 17 height 19
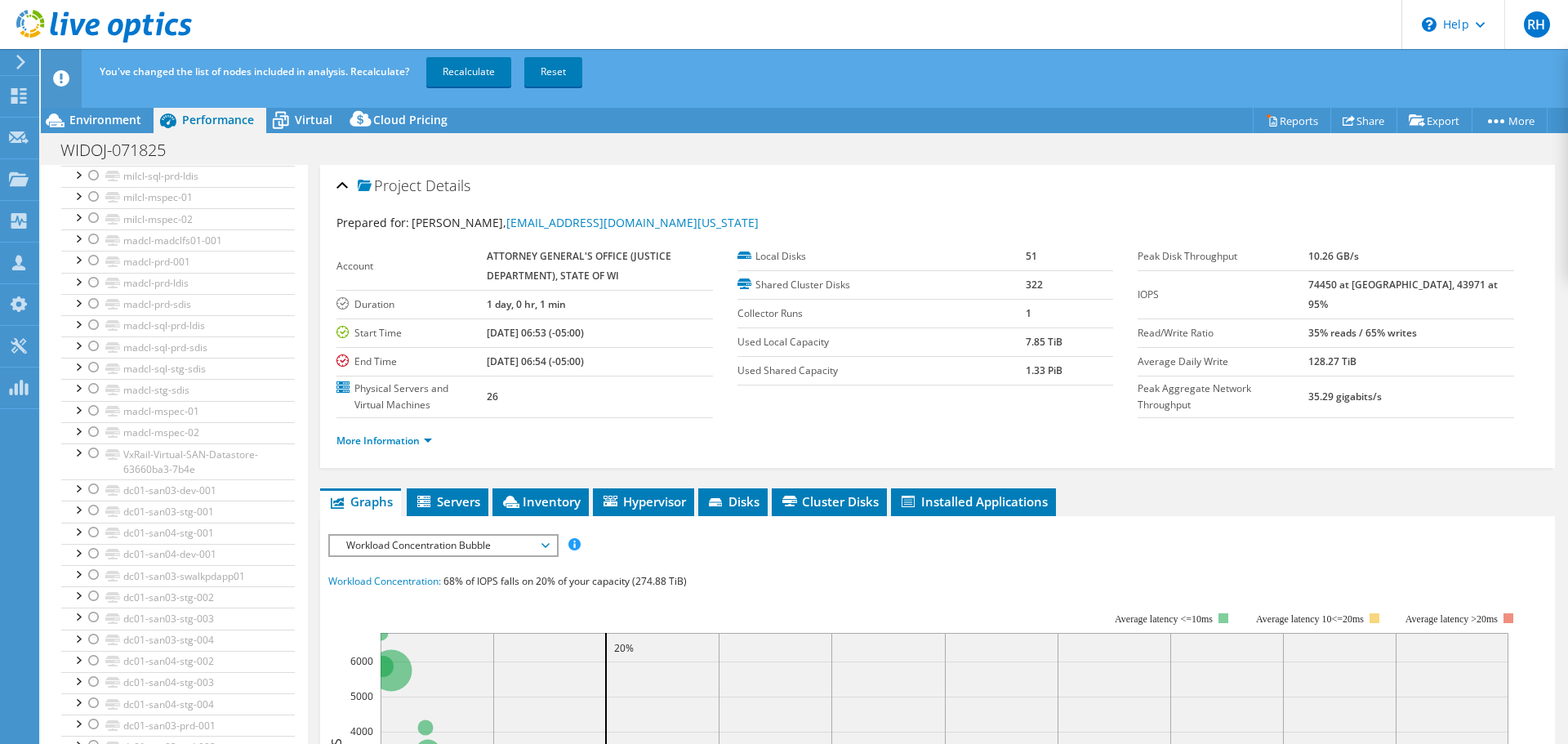
drag, startPoint x: 107, startPoint y: 304, endPoint x: 109, endPoint y: 368, distance: 64.0
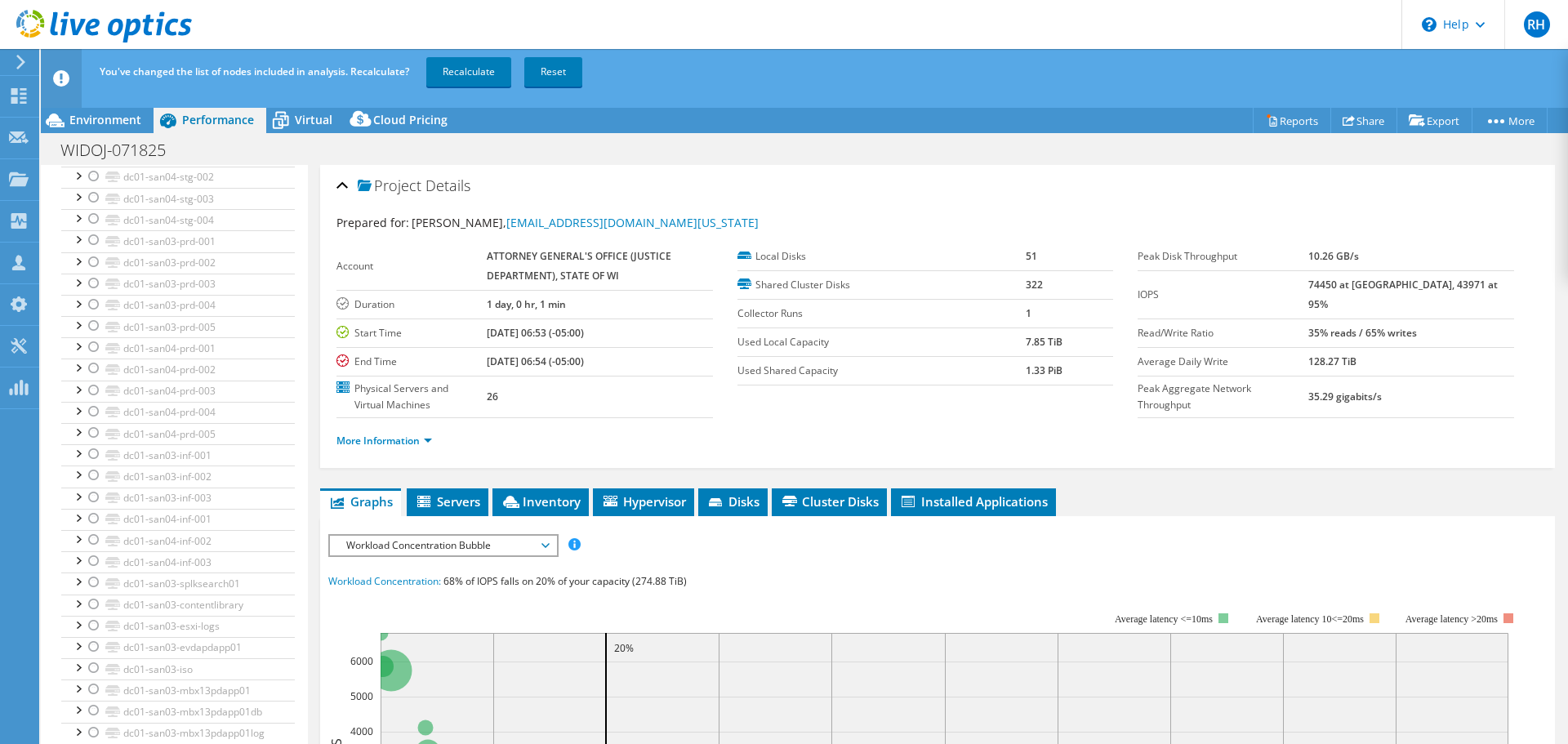
click at [469, 64] on link "Recalculate" at bounding box center [469, 71] width 85 height 29
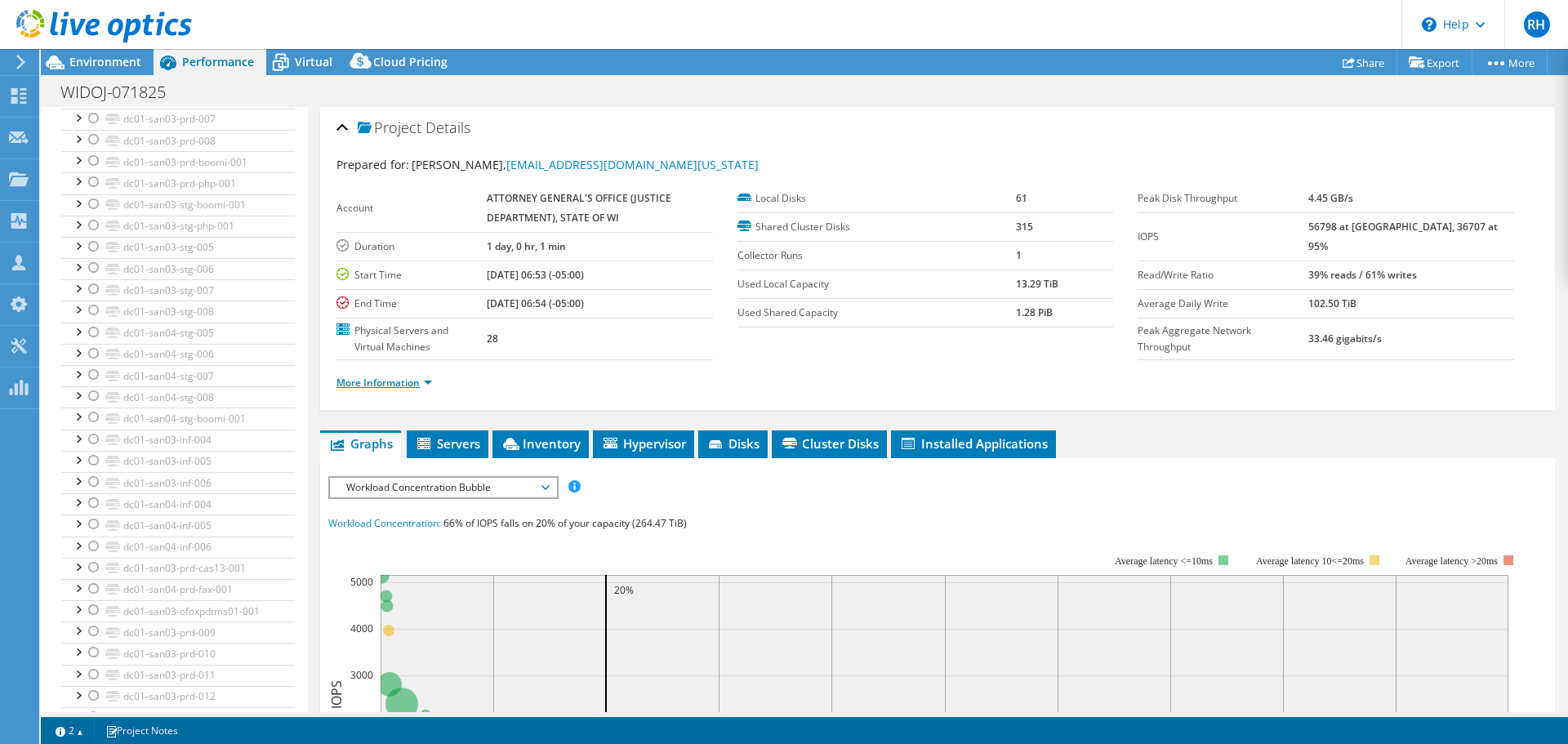
drag, startPoint x: 364, startPoint y: 384, endPoint x: 371, endPoint y: 378, distance: 9.2
click at [364, 384] on link "More Information" at bounding box center [384, 383] width 95 height 14
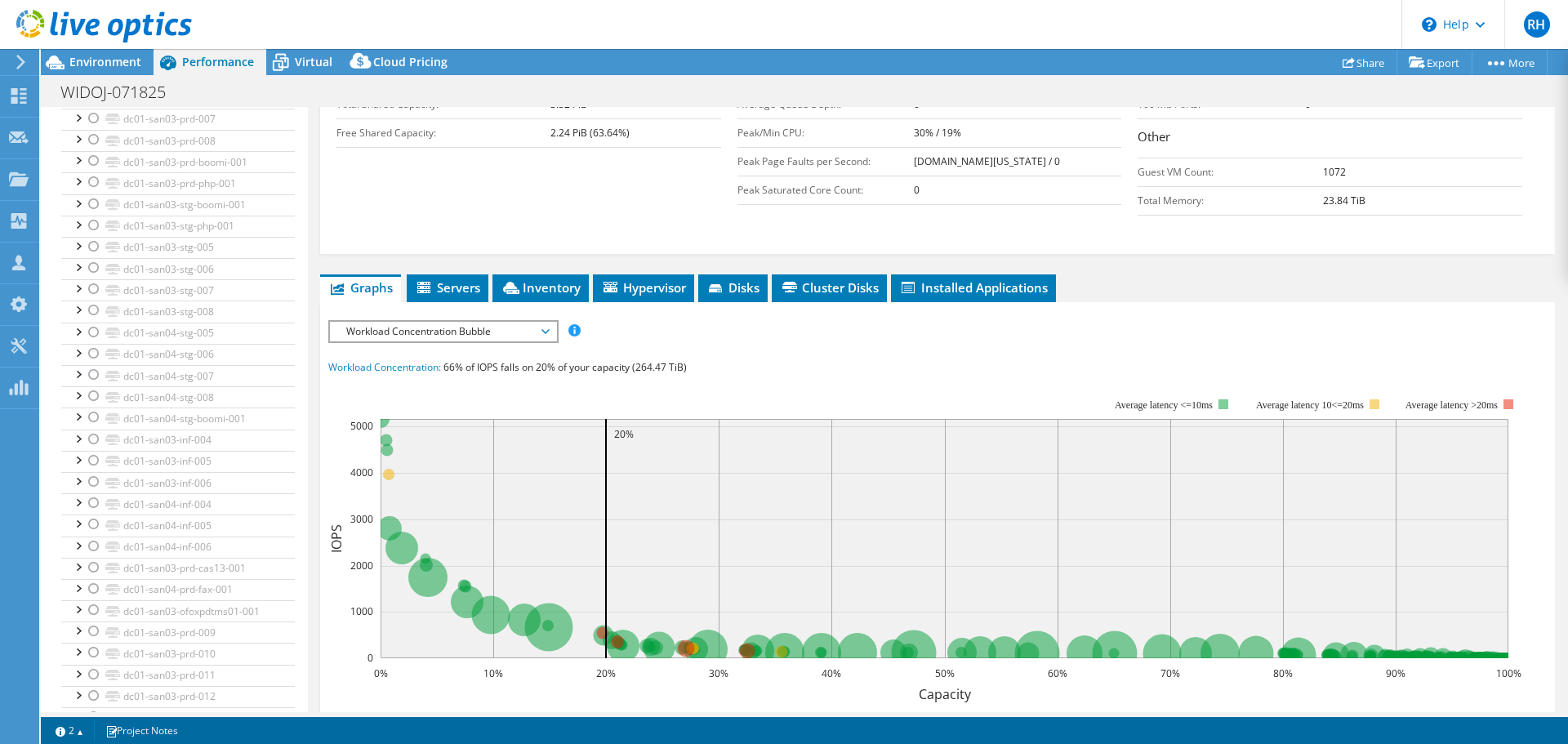
scroll to position [409, 0]
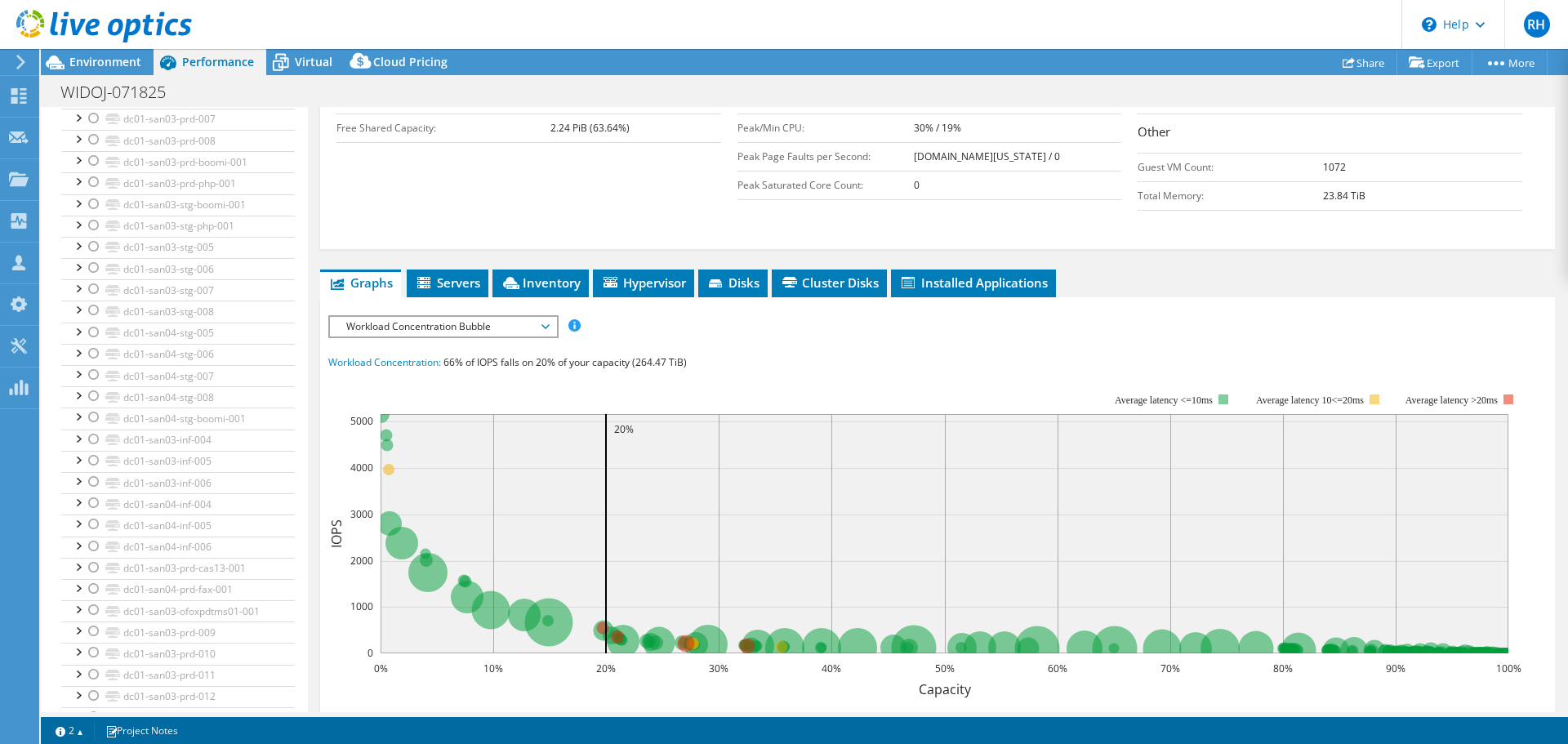
click at [454, 335] on span "Workload Concentration Bubble" at bounding box center [443, 327] width 210 height 19
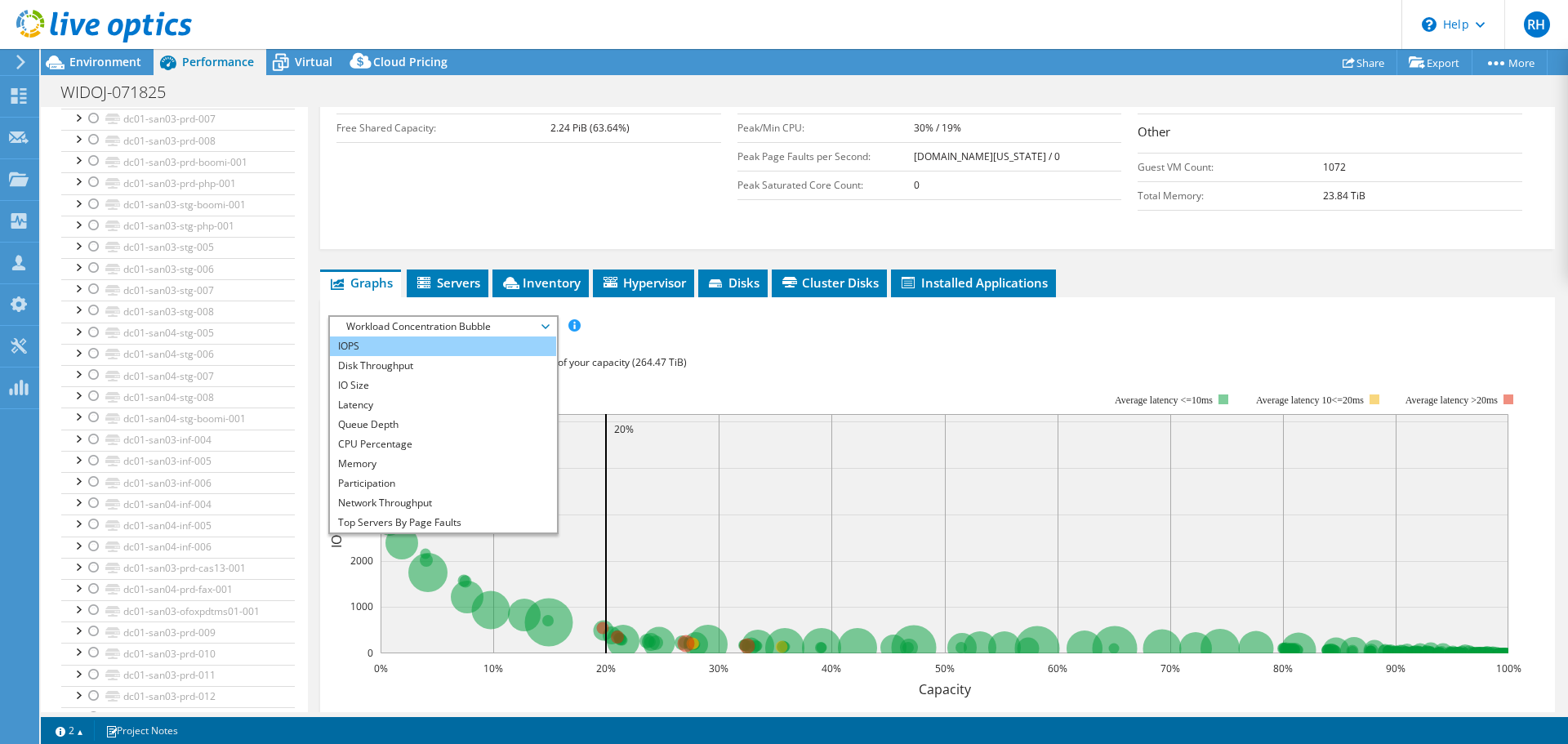
click at [431, 347] on li "IOPS" at bounding box center [443, 346] width 226 height 19
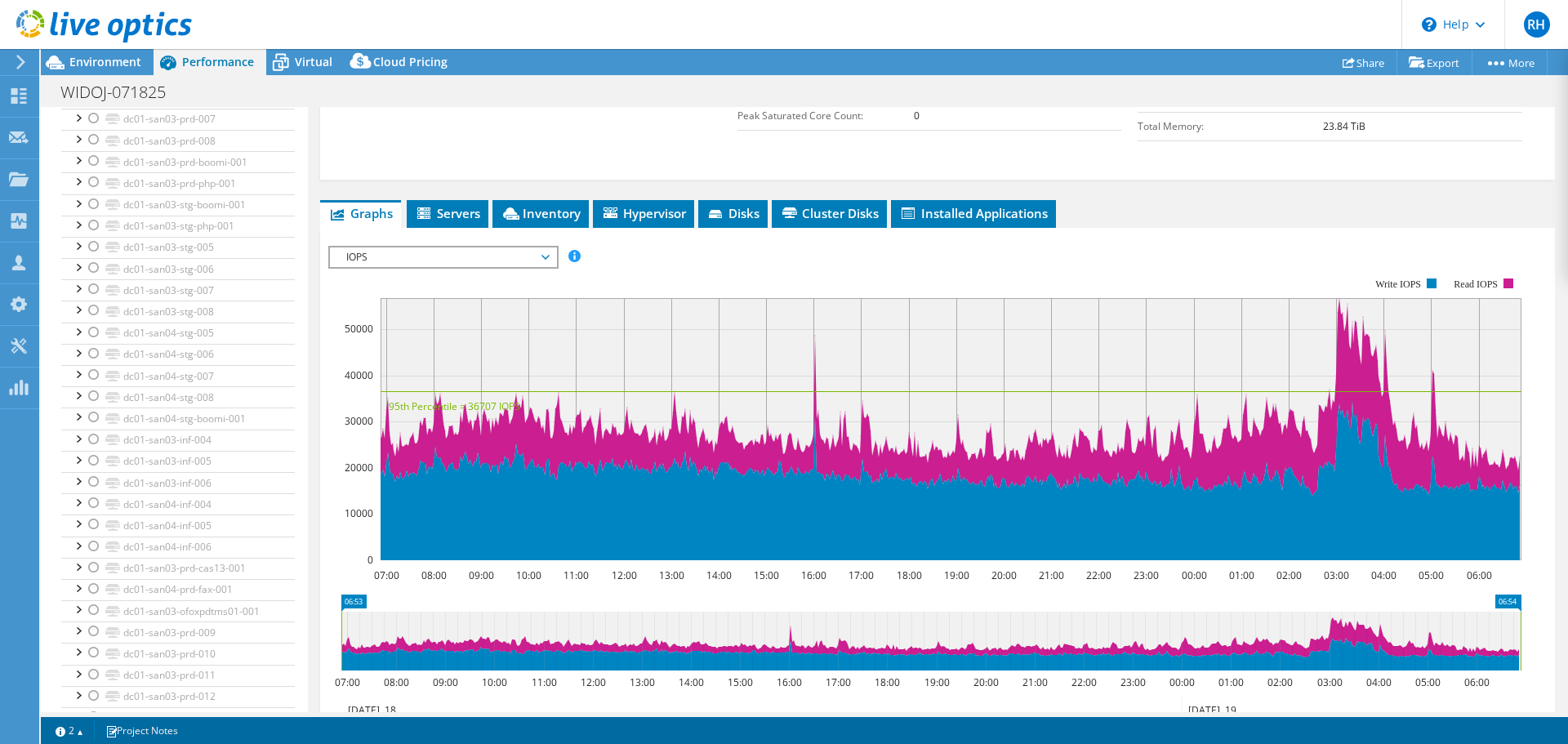
scroll to position [490, 0]
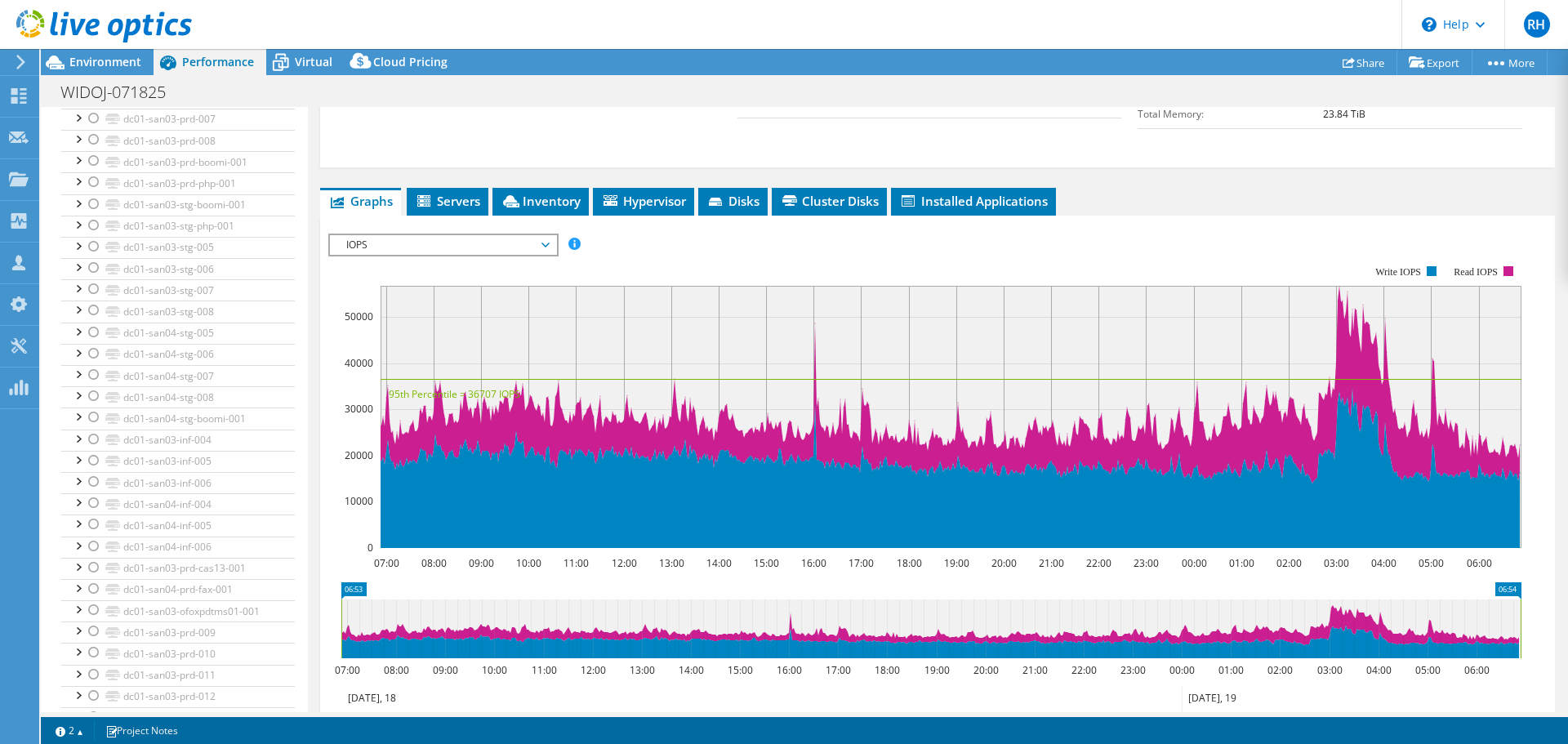
click at [515, 247] on span "IOPS" at bounding box center [443, 245] width 210 height 19
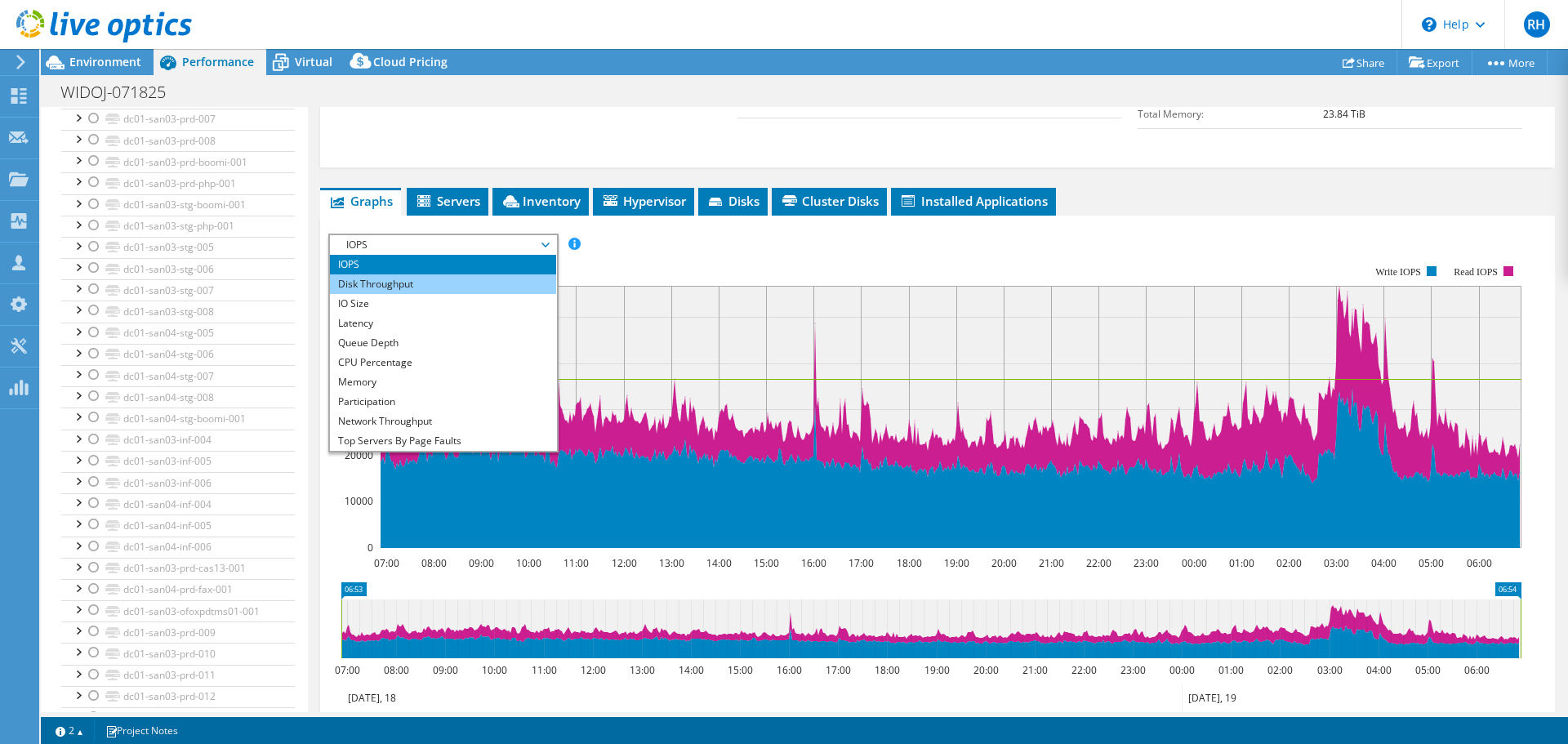
click at [471, 287] on li "Disk Throughput" at bounding box center [443, 284] width 226 height 19
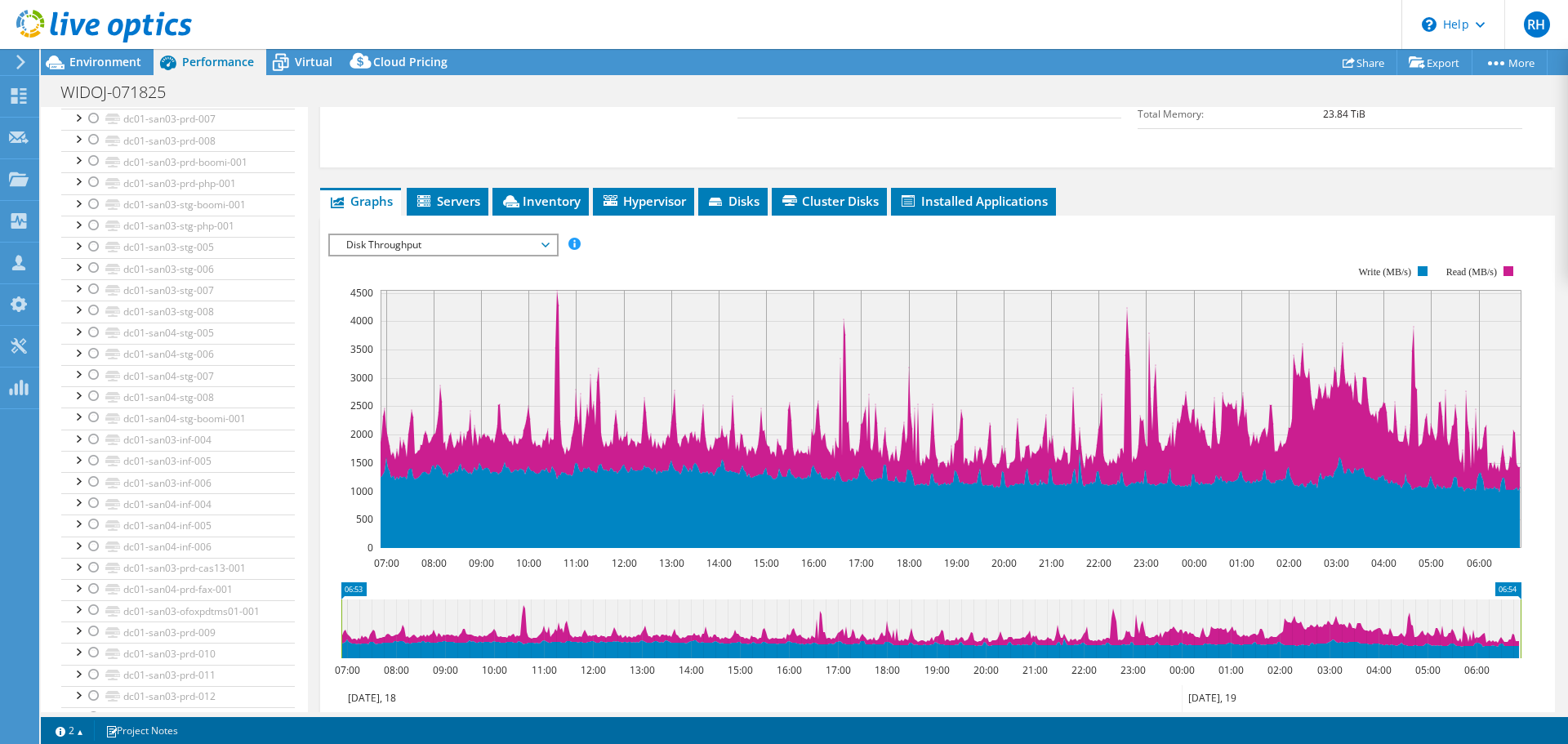
click at [657, 229] on div "IOPS Disk Throughput IO Size Latency Queue Depth CPU Percentage Memory Page Fau…" at bounding box center [937, 508] width 1219 height 567
click at [384, 237] on span "Disk Throughput" at bounding box center [443, 245] width 210 height 19
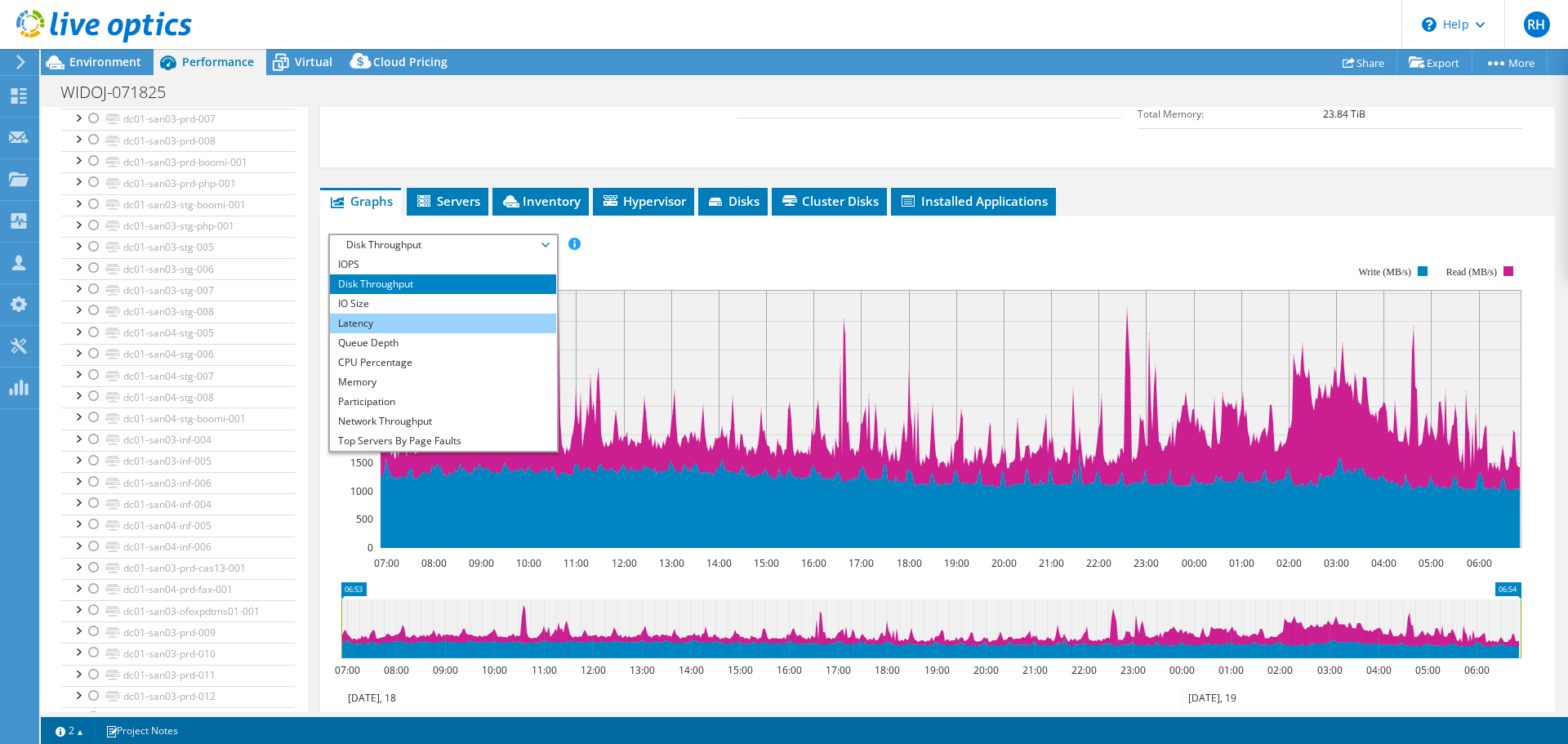
click at [379, 321] on li "Latency" at bounding box center [443, 323] width 226 height 19
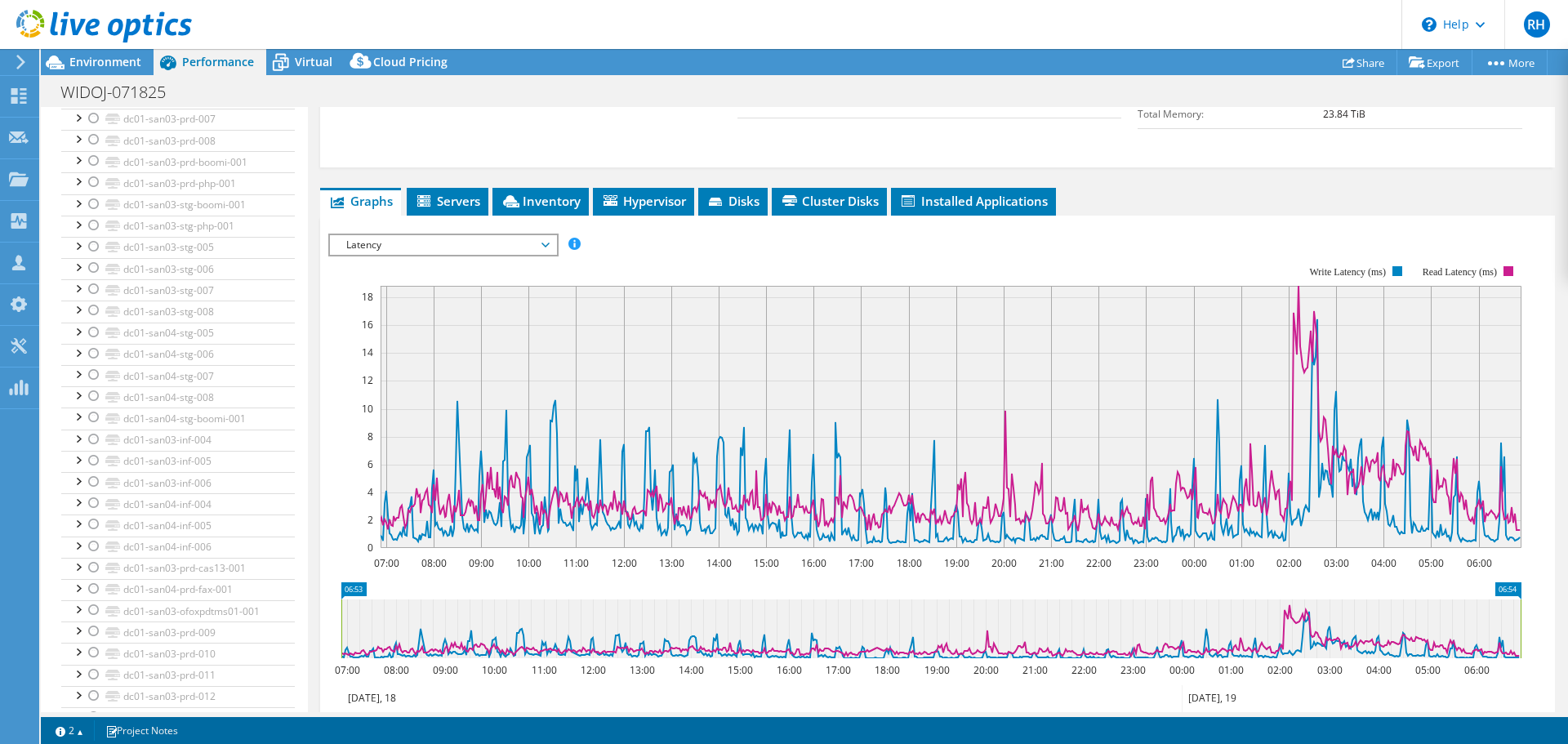
click at [698, 240] on div at bounding box center [937, 513] width 1219 height 558
